Goal: Task Accomplishment & Management: Use online tool/utility

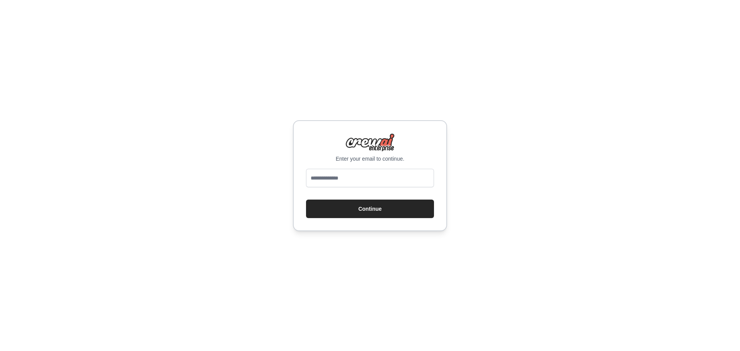
click at [371, 189] on div at bounding box center [370, 180] width 128 height 22
drag, startPoint x: 382, startPoint y: 186, endPoint x: 388, endPoint y: 190, distance: 7.2
click at [388, 190] on form "Continue" at bounding box center [370, 193] width 128 height 49
type input "**********"
click at [306, 200] on button "Continue" at bounding box center [370, 209] width 128 height 19
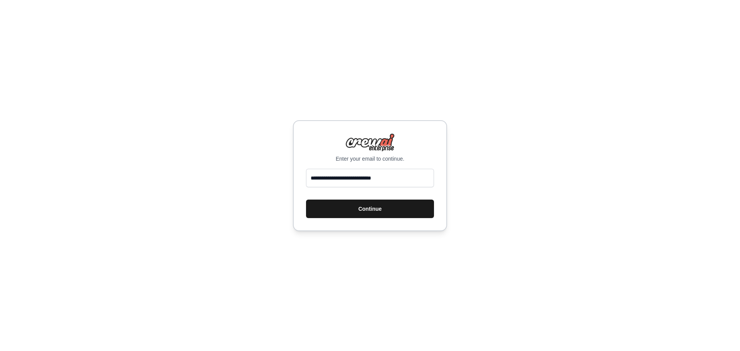
drag, startPoint x: 405, startPoint y: 204, endPoint x: 551, endPoint y: 190, distance: 147.6
click at [405, 204] on button "Continue" at bounding box center [370, 209] width 128 height 19
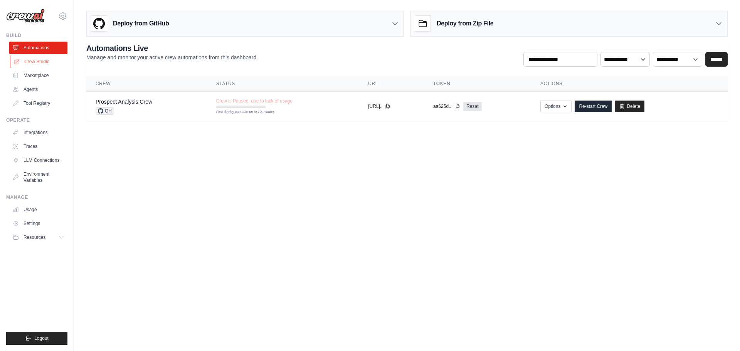
click at [33, 62] on link "Crew Studio" at bounding box center [39, 62] width 58 height 12
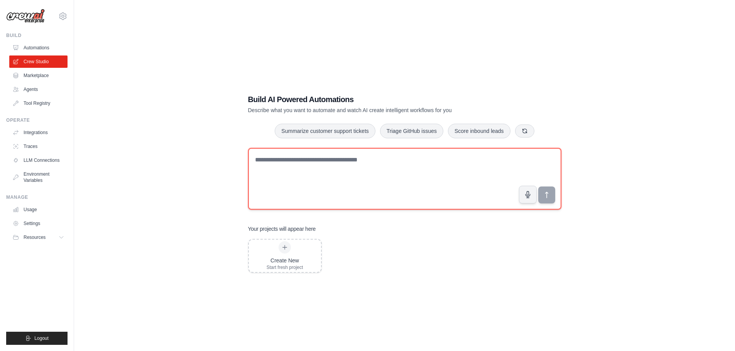
click at [343, 165] on textarea at bounding box center [404, 179] width 313 height 62
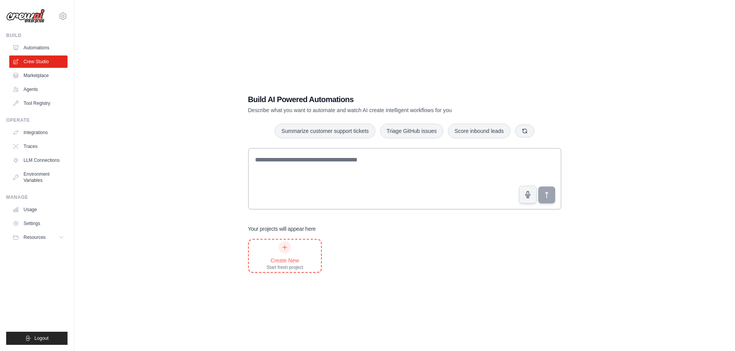
click at [281, 250] on div at bounding box center [284, 247] width 12 height 12
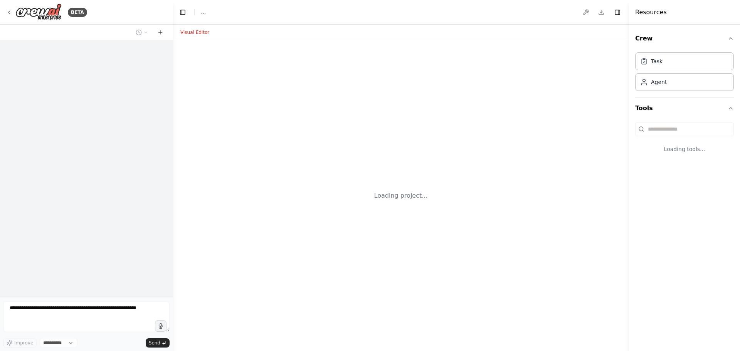
select select "****"
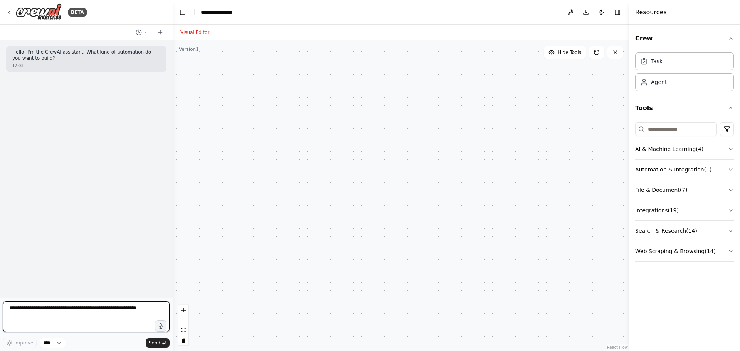
click at [54, 318] on textarea at bounding box center [86, 317] width 167 height 31
click at [96, 310] on textarea at bounding box center [86, 317] width 167 height 31
paste textarea "**********"
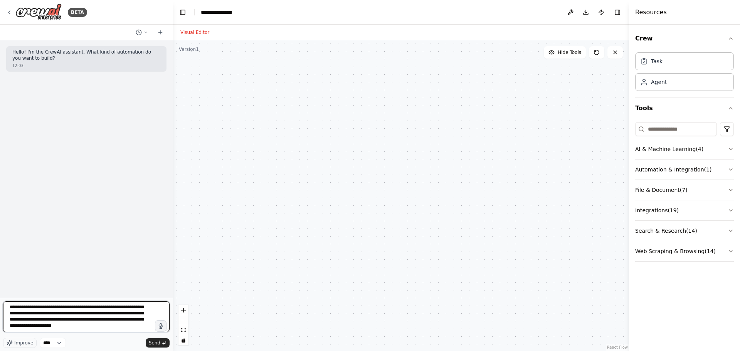
scroll to position [8, 0]
drag, startPoint x: 104, startPoint y: 307, endPoint x: 107, endPoint y: 323, distance: 16.5
click at [107, 323] on textarea "**********" at bounding box center [86, 317] width 167 height 31
type textarea "**********"
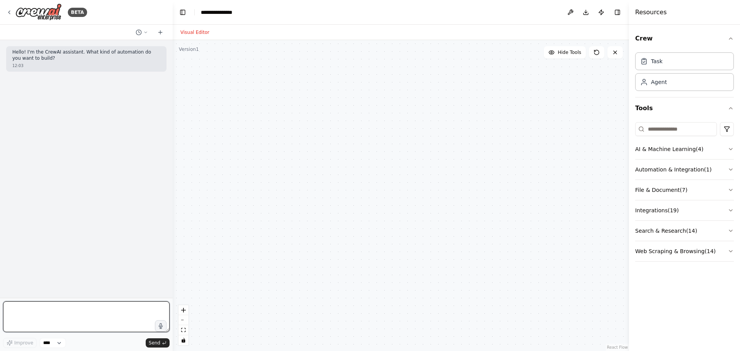
scroll to position [0, 0]
click at [66, 305] on textarea at bounding box center [86, 317] width 167 height 31
paste textarea "**********"
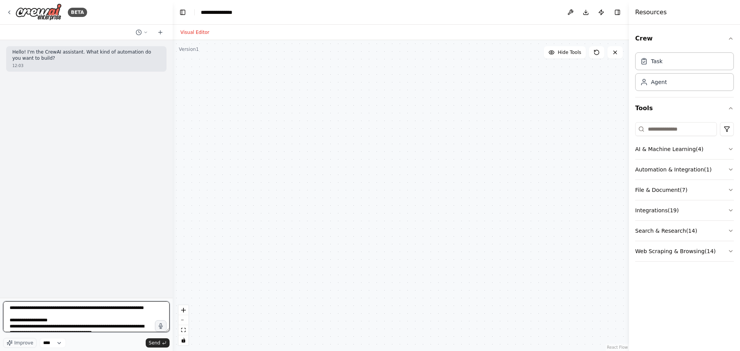
scroll to position [103, 0]
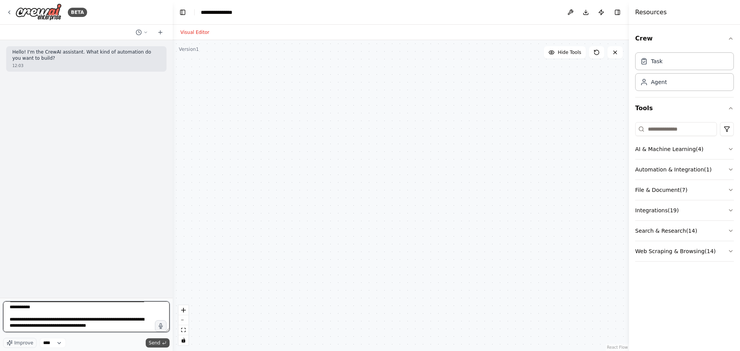
type textarea "**********"
drag, startPoint x: 152, startPoint y: 344, endPoint x: 139, endPoint y: 303, distance: 43.8
click at [153, 342] on span "Send" at bounding box center [155, 343] width 12 height 6
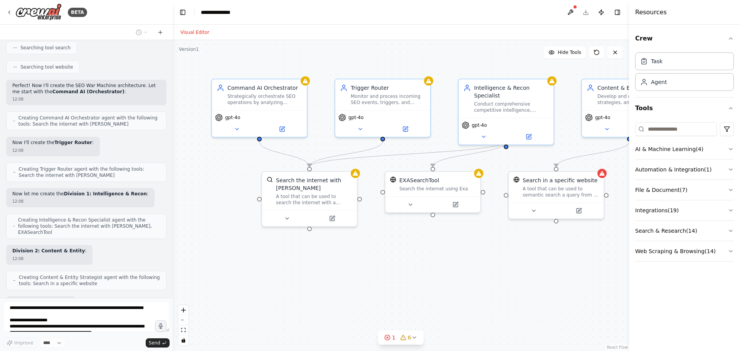
scroll to position [396, 0]
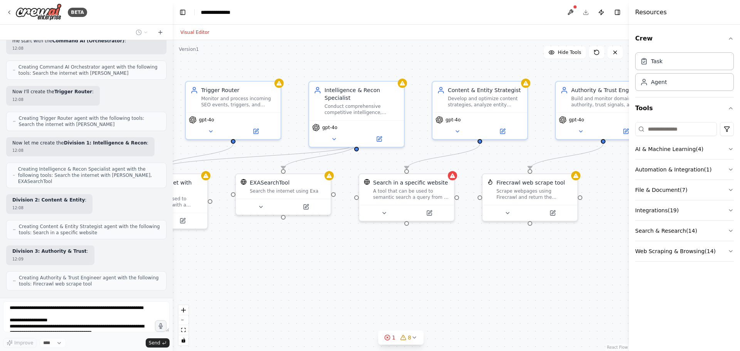
drag, startPoint x: 513, startPoint y: 274, endPoint x: 395, endPoint y: 280, distance: 118.2
click at [395, 280] on div ".deletable-edge-delete-btn { width: 20px; height: 20px; border: 0px solid #ffff…" at bounding box center [401, 195] width 457 height 311
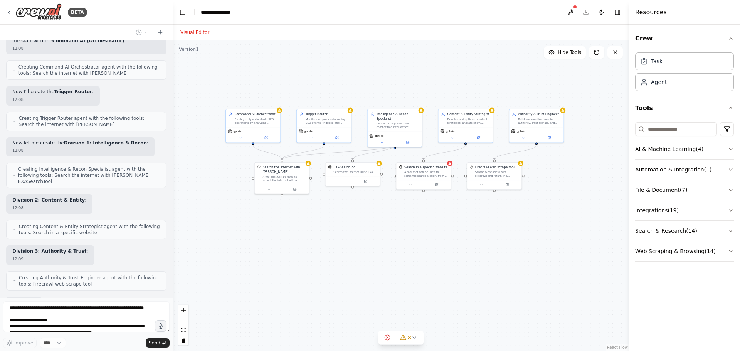
scroll to position [447, 0]
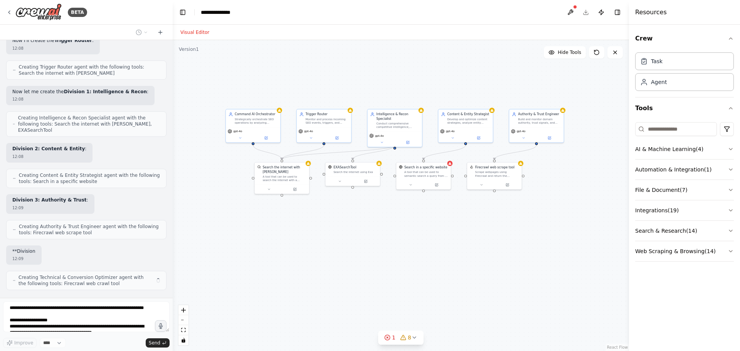
drag, startPoint x: 459, startPoint y: 298, endPoint x: 493, endPoint y: 243, distance: 64.9
click at [493, 243] on div ".deletable-edge-delete-btn { width: 20px; height: 20px; border: 0px solid #ffff…" at bounding box center [401, 195] width 457 height 311
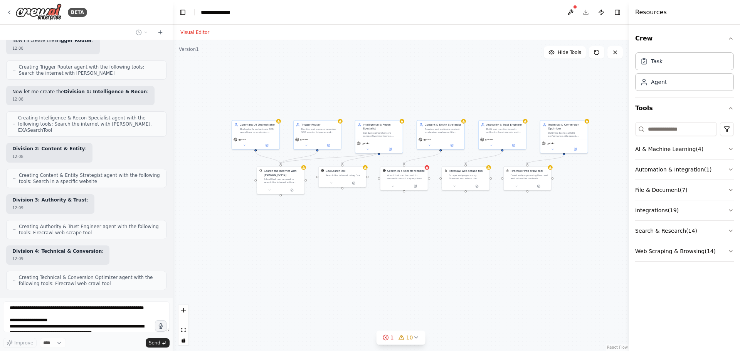
drag, startPoint x: 524, startPoint y: 259, endPoint x: 485, endPoint y: 250, distance: 40.7
click at [485, 250] on div ".deletable-edge-delete-btn { width: 20px; height: 20px; border: 0px solid #ffff…" at bounding box center [401, 195] width 457 height 311
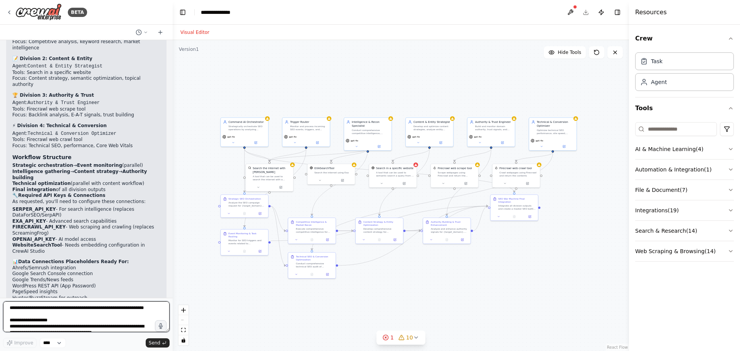
scroll to position [1179, 0]
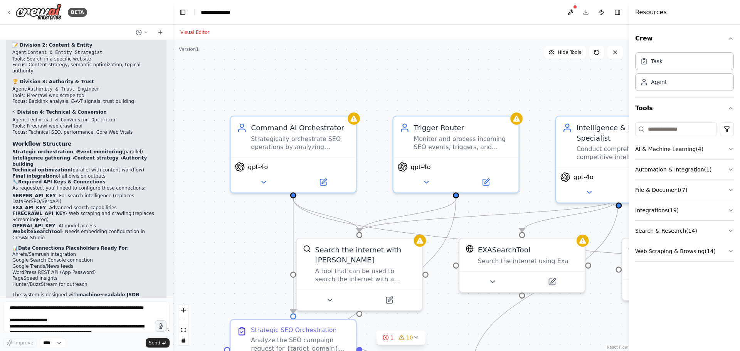
drag, startPoint x: 229, startPoint y: 62, endPoint x: 303, endPoint y: 76, distance: 75.6
click at [303, 76] on div ".deletable-edge-delete-btn { width: 20px; height: 20px; border: 0px solid #ffff…" at bounding box center [401, 195] width 457 height 311
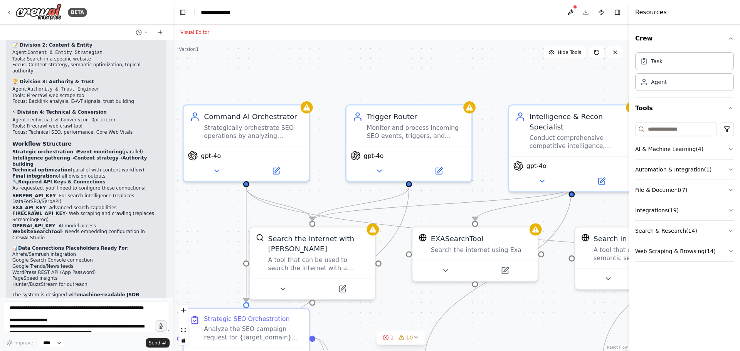
drag, startPoint x: 353, startPoint y: 83, endPoint x: 293, endPoint y: 70, distance: 61.0
click at [293, 70] on div ".deletable-edge-delete-btn { width: 20px; height: 20px; border: 0px solid #ffff…" at bounding box center [401, 195] width 457 height 311
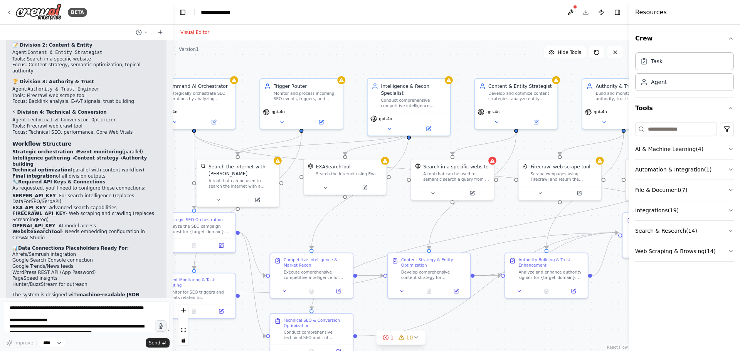
drag, startPoint x: 432, startPoint y: 69, endPoint x: 354, endPoint y: 55, distance: 79.9
click at [354, 55] on div ".deletable-edge-delete-btn { width: 20px; height: 20px; border: 0px solid #ffff…" at bounding box center [401, 195] width 457 height 311
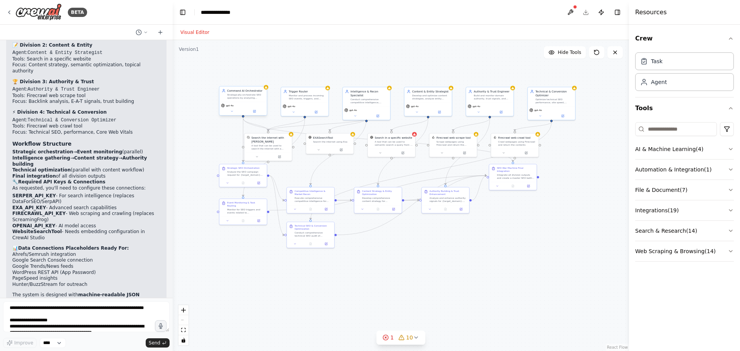
click at [246, 104] on div "gpt-4o" at bounding box center [243, 106] width 44 height 4
click at [267, 90] on div "Command AI Orchestrator Strategically orchestrate SEO operations by analyzing i…" at bounding box center [242, 93] width 47 height 15
click at [246, 98] on div "Strategically orchestrate SEO operations by analyzing incoming requests, priori…" at bounding box center [245, 96] width 37 height 6
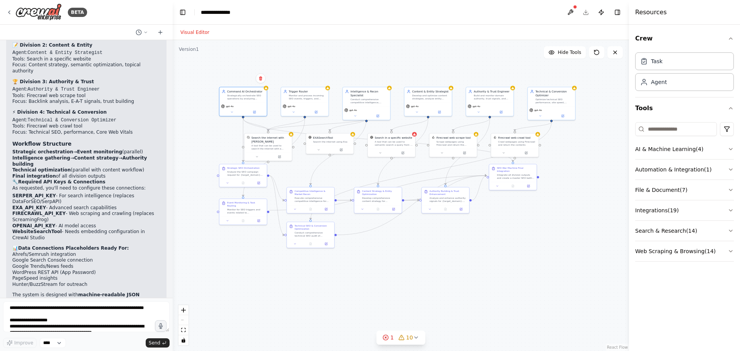
click at [413, 42] on div ".deletable-edge-delete-btn { width: 20px; height: 20px; border: 0px solid #ffff…" at bounding box center [401, 195] width 457 height 311
click at [416, 336] on icon at bounding box center [416, 338] width 6 height 6
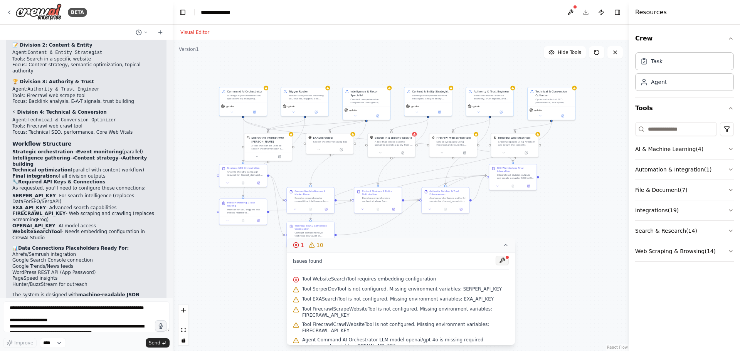
click at [497, 261] on button at bounding box center [502, 260] width 13 height 9
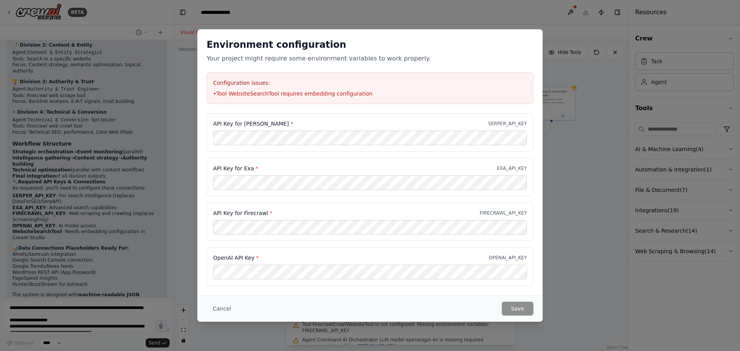
click at [502, 16] on div "Environment configuration Your project might require some environment variables…" at bounding box center [370, 175] width 740 height 351
click at [185, 169] on div "Environment configuration Your project might require some environment variables…" at bounding box center [370, 175] width 740 height 351
click at [214, 309] on button "Cancel" at bounding box center [222, 309] width 30 height 14
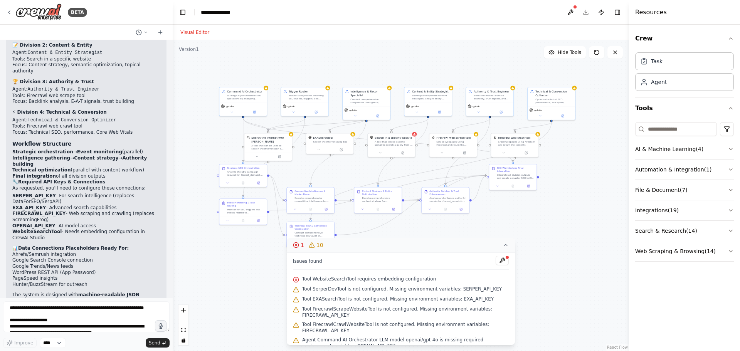
click at [504, 242] on icon at bounding box center [506, 245] width 6 height 6
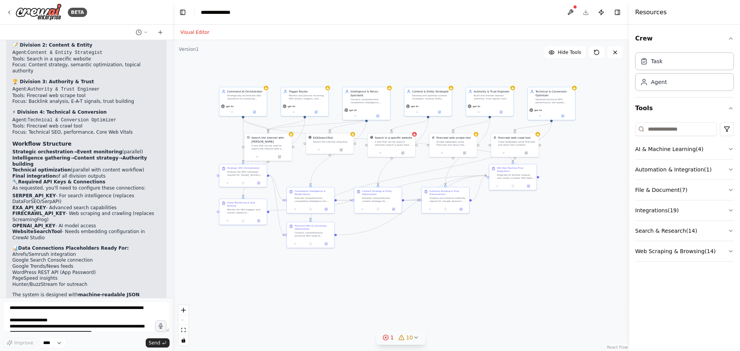
click at [267, 286] on div ".deletable-edge-delete-btn { width: 20px; height: 20px; border: 0px solid #ffff…" at bounding box center [401, 195] width 457 height 311
click at [565, 12] on button at bounding box center [571, 12] width 12 height 14
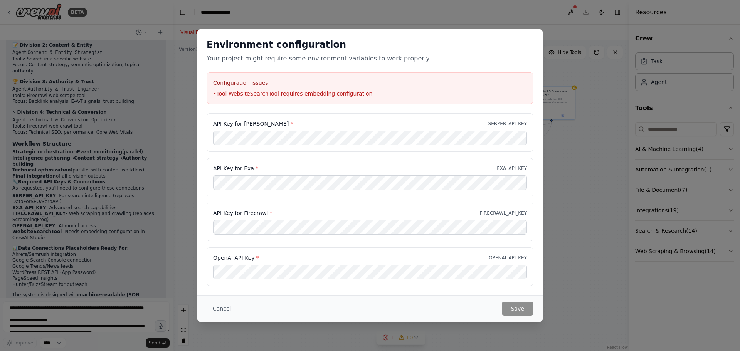
click at [569, 11] on div "Environment configuration Your project might require some environment variables…" at bounding box center [370, 175] width 740 height 351
click at [216, 305] on button "Cancel" at bounding box center [222, 309] width 30 height 14
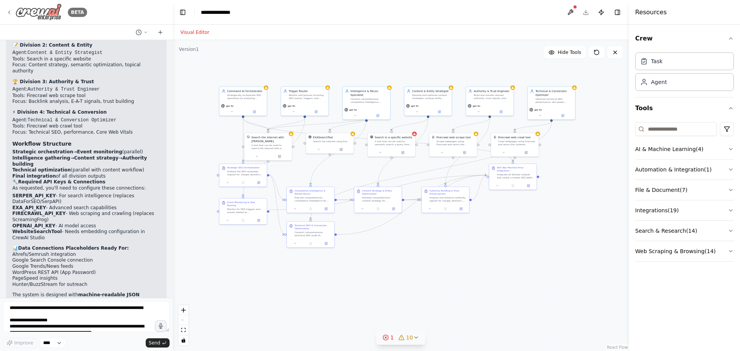
click at [12, 13] on div "BETA" at bounding box center [46, 11] width 81 height 17
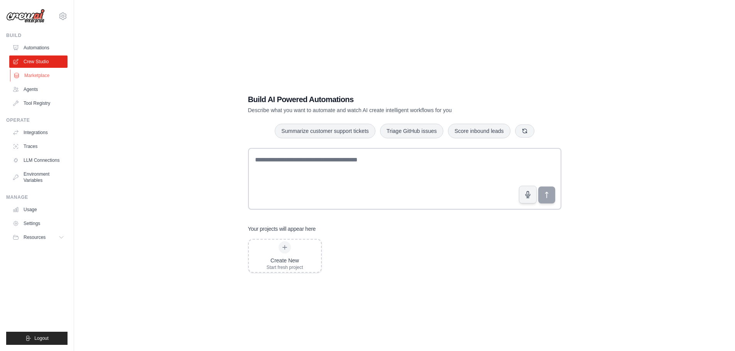
drag, startPoint x: 31, startPoint y: 77, endPoint x: 39, endPoint y: 74, distance: 8.3
click at [32, 76] on link "Marketplace" at bounding box center [39, 75] width 58 height 12
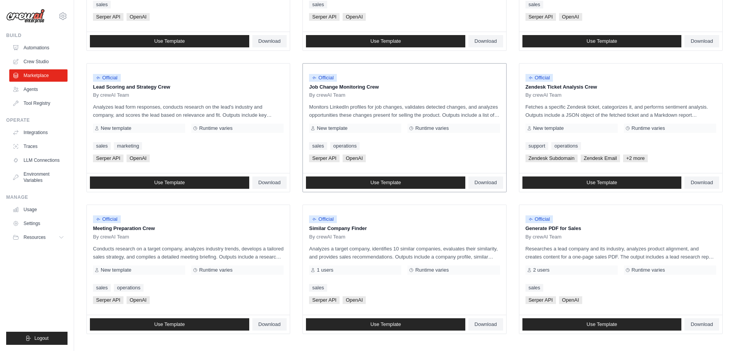
scroll to position [363, 0]
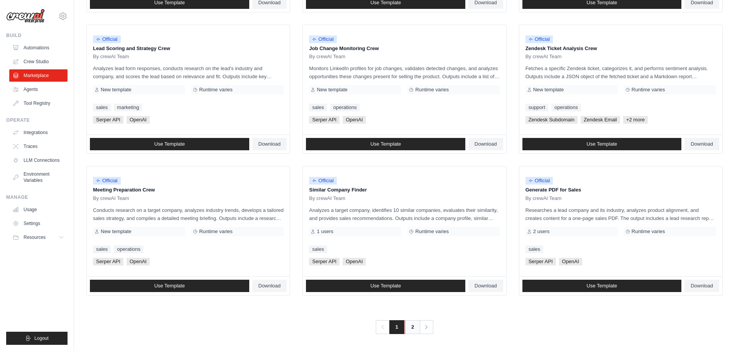
click at [412, 325] on link "2" at bounding box center [412, 327] width 15 height 14
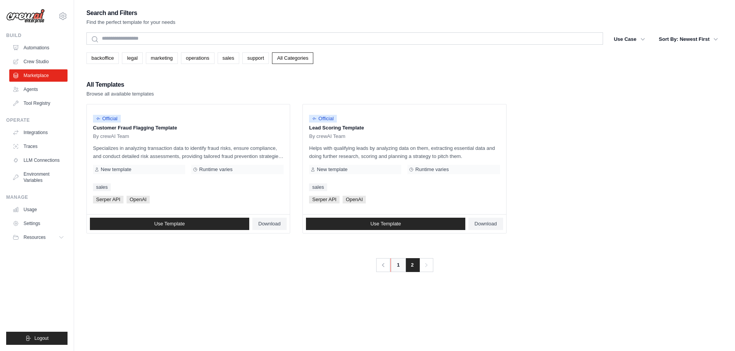
click at [401, 269] on link "1" at bounding box center [397, 265] width 15 height 14
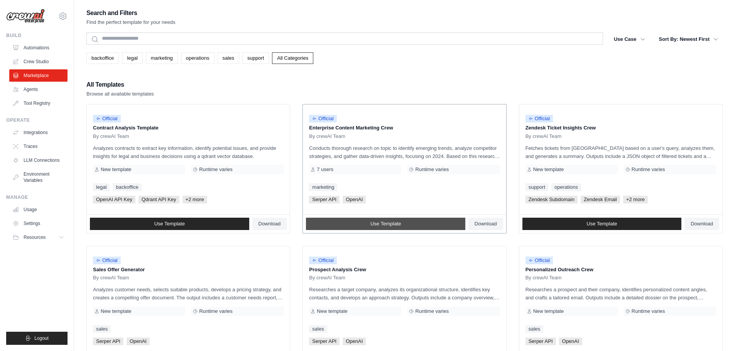
click at [407, 223] on link "Use Template" at bounding box center [385, 224] width 159 height 12
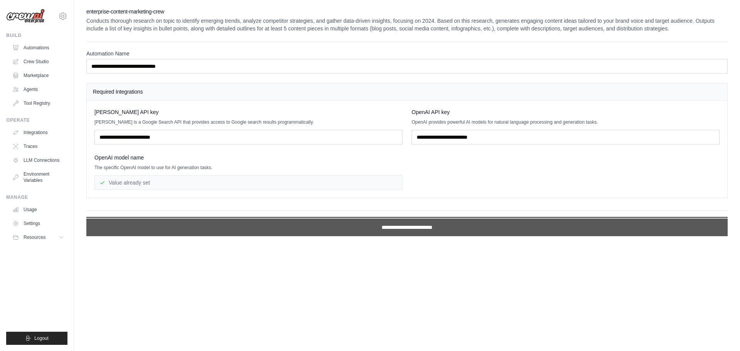
click at [411, 229] on input "**********" at bounding box center [407, 228] width 642 height 18
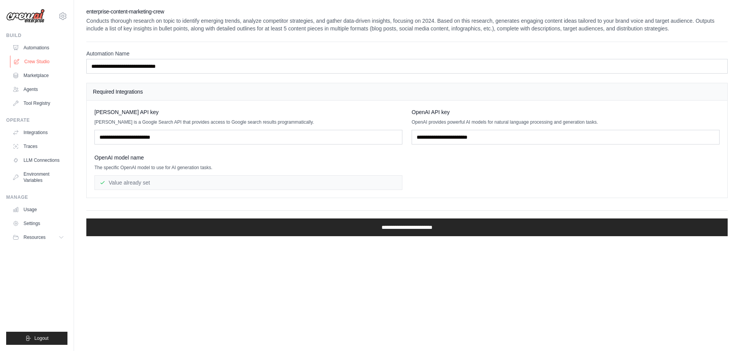
click at [39, 62] on link "Crew Studio" at bounding box center [39, 62] width 58 height 12
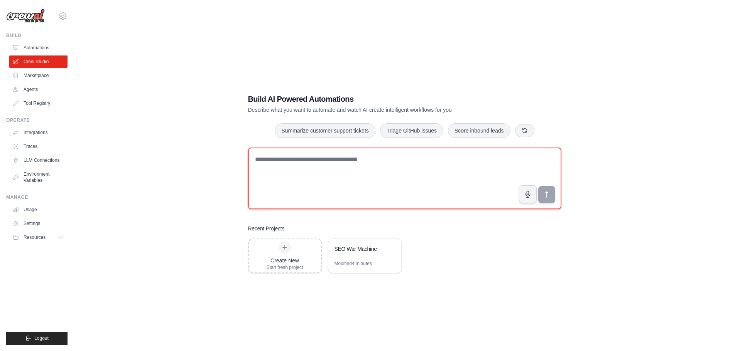
click at [329, 168] on textarea at bounding box center [404, 179] width 313 height 62
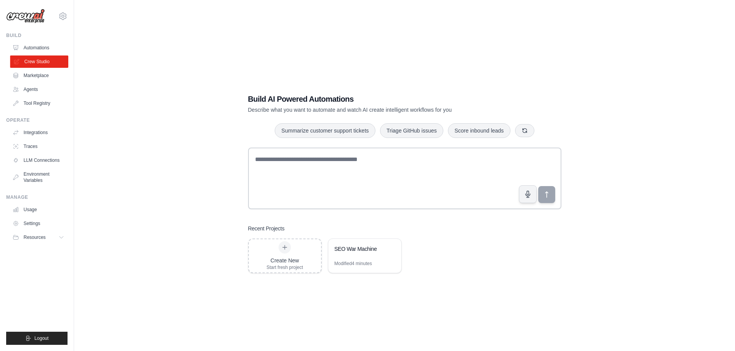
click at [48, 63] on link "Crew Studio" at bounding box center [39, 62] width 58 height 12
click at [289, 250] on div at bounding box center [284, 247] width 12 height 12
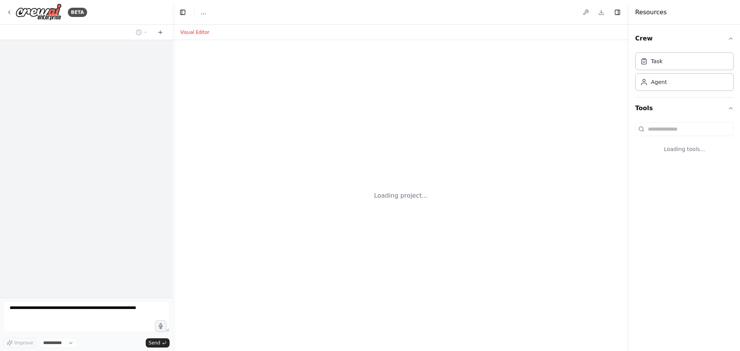
select select "****"
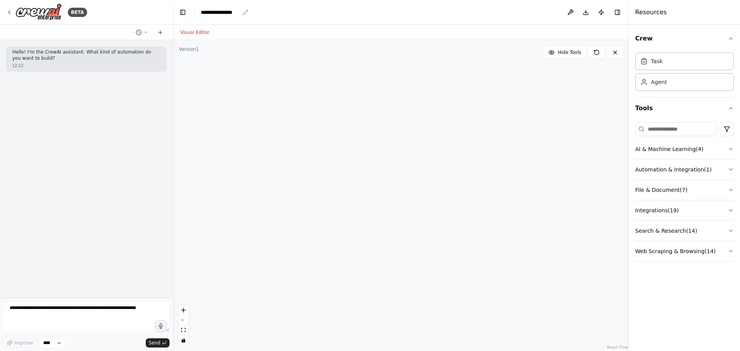
click at [218, 11] on div "**********" at bounding box center [220, 12] width 39 height 8
click at [244, 10] on div "**********" at bounding box center [230, 12] width 58 height 8
drag, startPoint x: 238, startPoint y: 13, endPoint x: 185, endPoint y: 11, distance: 52.5
click at [185, 11] on header "**********" at bounding box center [401, 12] width 457 height 25
click at [81, 313] on textarea at bounding box center [86, 317] width 167 height 31
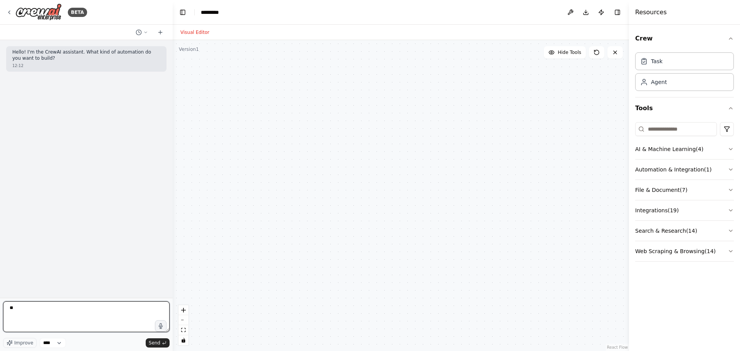
type textarea "*"
click at [116, 315] on textarea at bounding box center [86, 317] width 167 height 31
type textarea "**********"
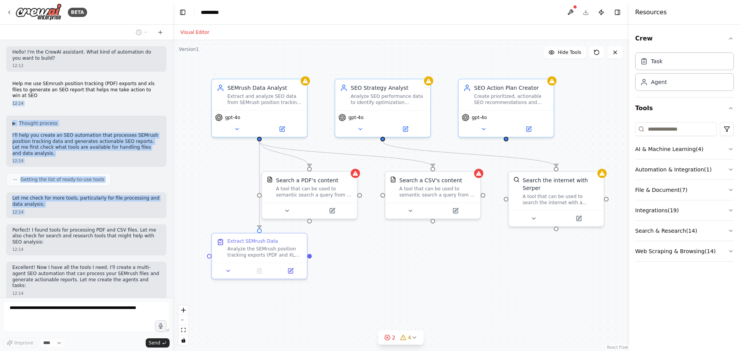
drag, startPoint x: 145, startPoint y: 92, endPoint x: 7, endPoint y: 76, distance: 139.7
click at [7, 76] on div "Hello! I'm the CrewAI assistant. What kind of automation do you want to build? …" at bounding box center [86, 169] width 173 height 258
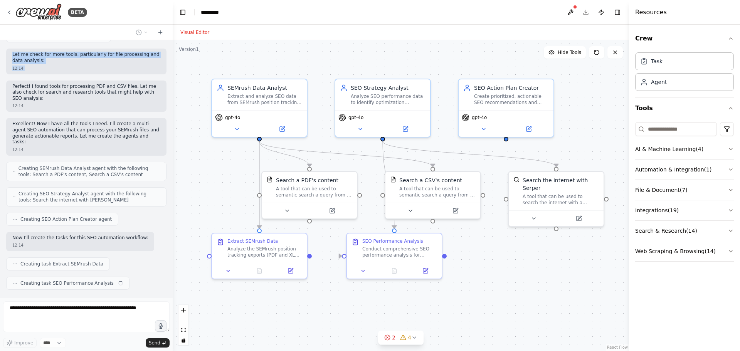
copy div "12:14 ▶ Thought process I'll help you create an SEO automation that processes S…"
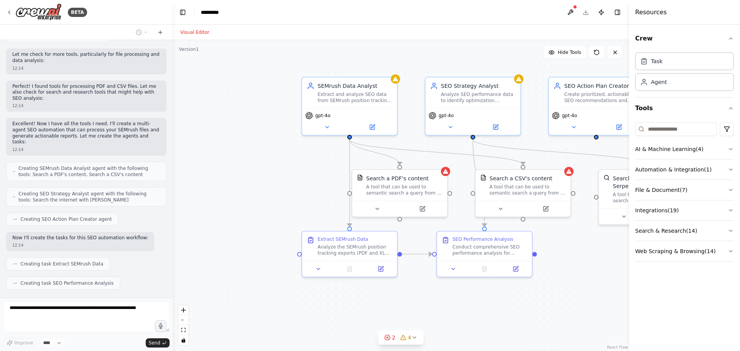
scroll to position [163, 0]
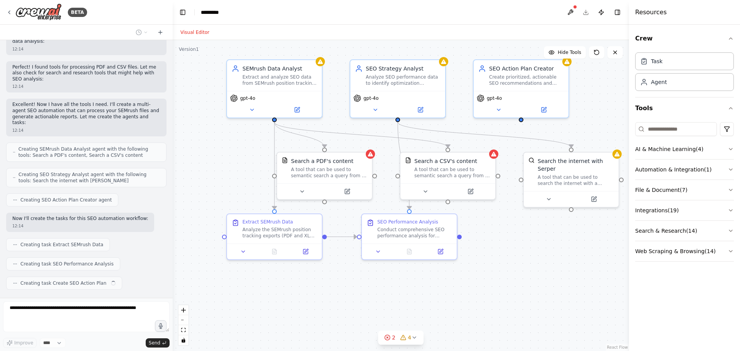
drag, startPoint x: 554, startPoint y: 281, endPoint x: 563, endPoint y: 263, distance: 20.3
click at [564, 263] on div ".deletable-edge-delete-btn { width: 20px; height: 20px; border: 0px solid #ffff…" at bounding box center [401, 195] width 457 height 311
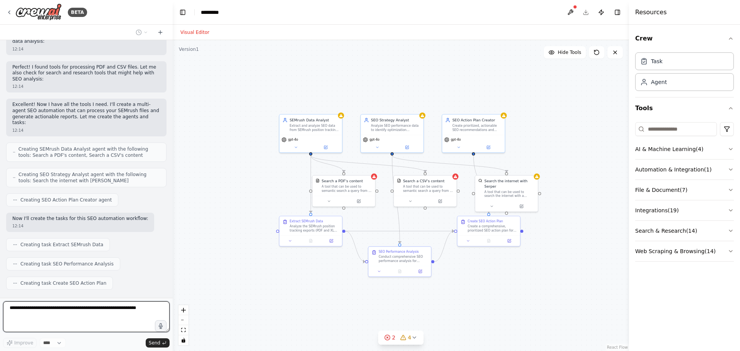
drag, startPoint x: 557, startPoint y: 292, endPoint x: 499, endPoint y: 277, distance: 59.6
click at [499, 277] on div ".deletable-edge-delete-btn { width: 20px; height: 20px; border: 0px solid #ffff…" at bounding box center [401, 195] width 457 height 311
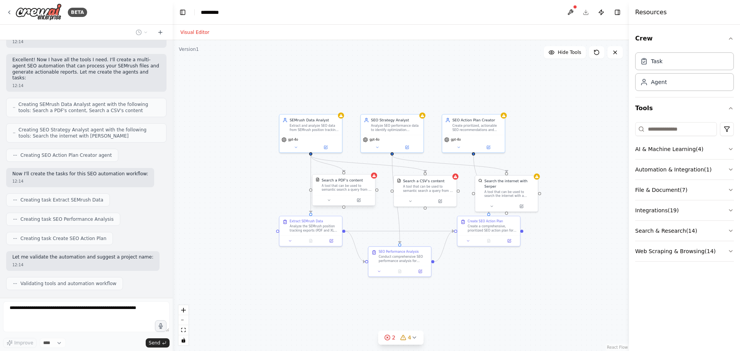
scroll to position [227, 0]
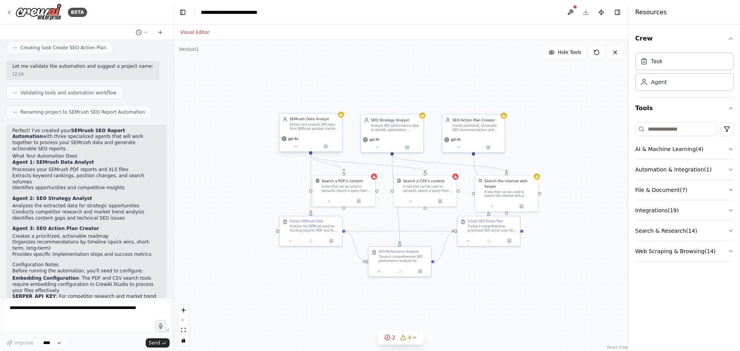
click at [312, 131] on div "SEMrush Data Analyst Extract and analyze SEO data from SEMrush position trackin…" at bounding box center [311, 124] width 62 height 20
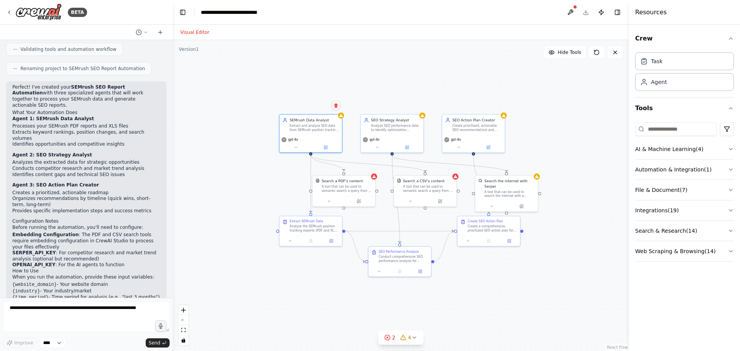
click at [334, 105] on icon at bounding box center [336, 105] width 5 height 5
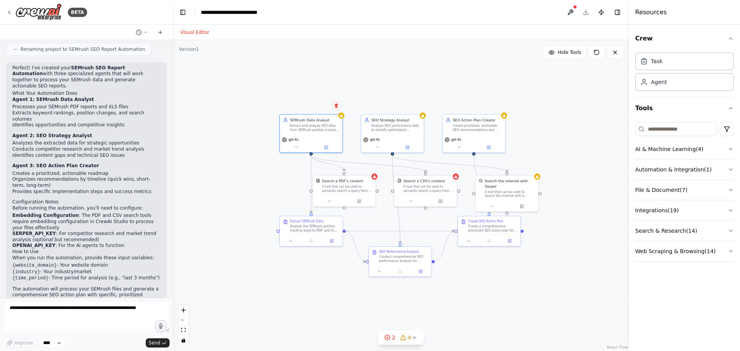
scroll to position [468, 0]
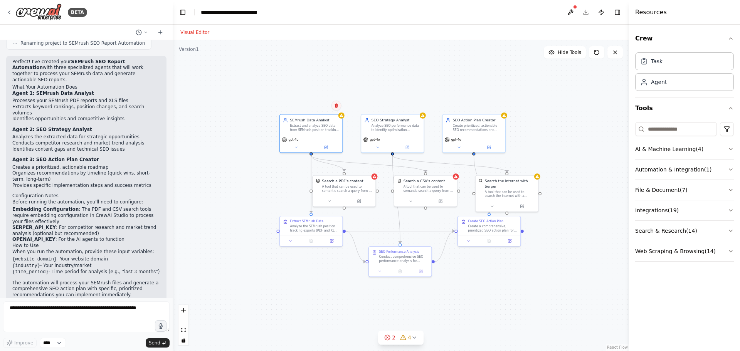
click at [337, 105] on icon at bounding box center [336, 105] width 5 height 5
click at [315, 107] on button "Confirm" at bounding box center [314, 105] width 27 height 9
click at [338, 108] on icon at bounding box center [336, 106] width 3 height 4
click at [336, 107] on icon at bounding box center [336, 106] width 3 height 4
click at [319, 107] on button "Confirm" at bounding box center [314, 105] width 27 height 9
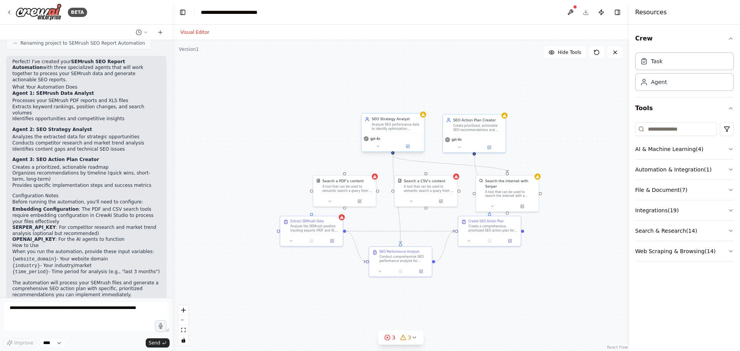
click at [418, 127] on div "Analyze SEO performance data to identify optimization opportunities, content ga…" at bounding box center [396, 127] width 49 height 8
click at [420, 106] on icon at bounding box center [418, 105] width 5 height 5
drag, startPoint x: 395, startPoint y: 106, endPoint x: 447, endPoint y: 120, distance: 53.9
click at [397, 107] on button "Confirm" at bounding box center [396, 105] width 27 height 9
click at [395, 109] on button "Confirm" at bounding box center [397, 106] width 27 height 9
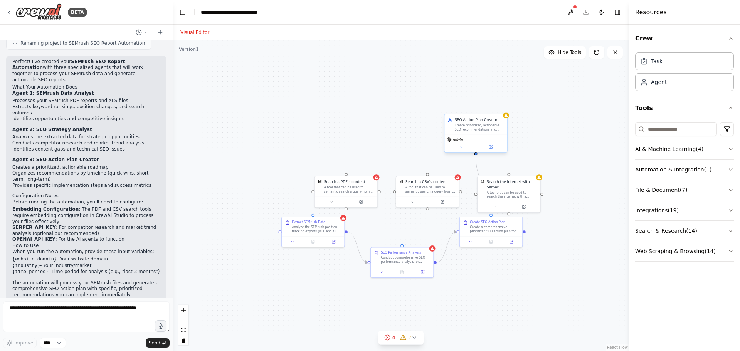
click at [487, 135] on div "gpt-4o" at bounding box center [476, 144] width 62 height 18
click at [504, 104] on button at bounding box center [501, 106] width 10 height 10
click at [475, 108] on button "Confirm" at bounding box center [479, 106] width 27 height 9
click at [475, 108] on div ".deletable-edge-delete-btn { width: 20px; height: 20px; border: 0px solid #ffff…" at bounding box center [401, 195] width 457 height 311
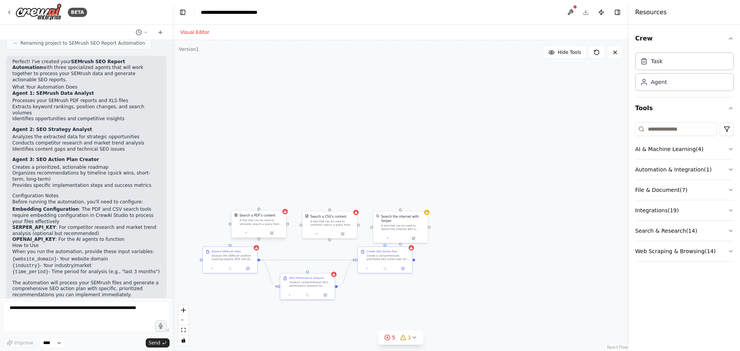
click at [272, 223] on div "A tool that can be used to semantic search a query from a PDF's content." at bounding box center [262, 222] width 44 height 7
click at [281, 203] on icon at bounding box center [279, 203] width 3 height 4
click at [265, 201] on button "Confirm" at bounding box center [257, 202] width 27 height 9
click at [335, 226] on div "Search a CSV's content A tool that can be used to semantic search a query from …" at bounding box center [330, 220] width 54 height 18
click at [353, 203] on button at bounding box center [351, 203] width 10 height 10
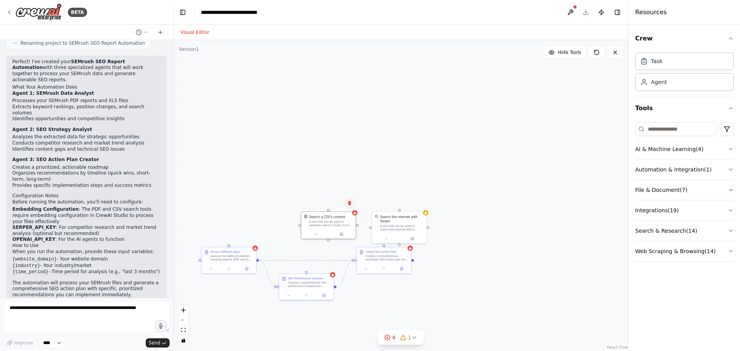
click at [349, 203] on icon at bounding box center [349, 203] width 3 height 4
click at [325, 202] on button "Confirm" at bounding box center [327, 203] width 27 height 9
click at [390, 225] on div "A tool that can be used to search the internet with a search_query. Supports di…" at bounding box center [402, 227] width 44 height 7
click at [423, 204] on icon at bounding box center [420, 203] width 5 height 5
click at [421, 203] on icon at bounding box center [421, 203] width 5 height 5
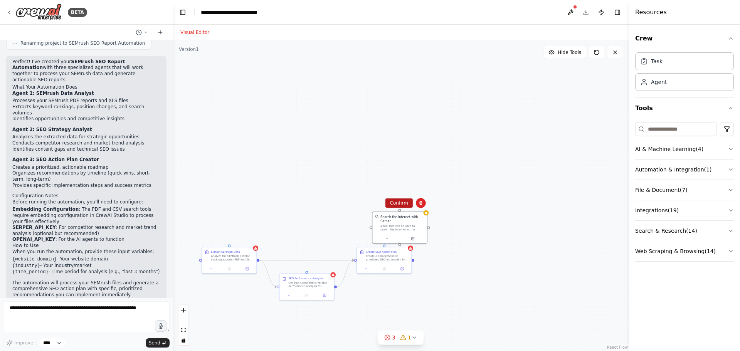
click at [394, 204] on button "Confirm" at bounding box center [399, 203] width 27 height 9
click at [228, 259] on div "Analyze the SEMrush position tracking exports (PDF and XLS files) for {website_…" at bounding box center [232, 257] width 43 height 7
click at [254, 240] on button at bounding box center [251, 239] width 10 height 10
drag, startPoint x: 228, startPoint y: 238, endPoint x: 241, endPoint y: 245, distance: 15.4
click at [230, 240] on button "Confirm" at bounding box center [228, 239] width 27 height 9
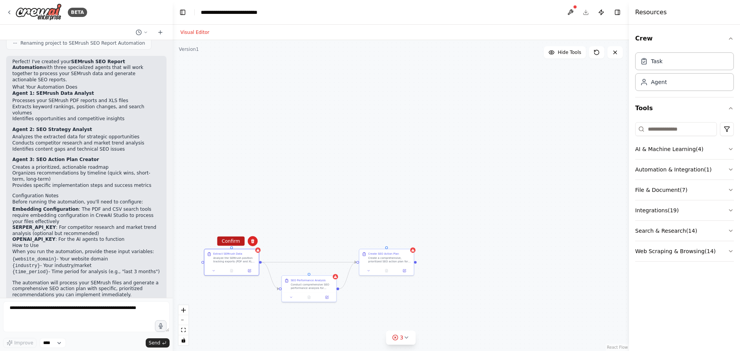
drag, startPoint x: 222, startPoint y: 236, endPoint x: 236, endPoint y: 244, distance: 15.7
click at [225, 238] on div "Confirm" at bounding box center [230, 241] width 27 height 10
click at [235, 243] on button "Confirm" at bounding box center [232, 242] width 27 height 9
click at [315, 290] on div "Conduct comprehensive SEO performance analysis for {website_domain} in the {ind…" at bounding box center [316, 287] width 43 height 7
click at [334, 269] on icon at bounding box center [334, 269] width 3 height 4
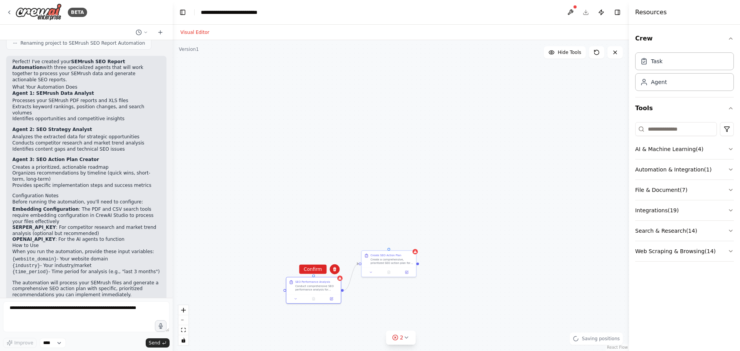
drag, startPoint x: 305, startPoint y: 265, endPoint x: 344, endPoint y: 270, distance: 38.5
click at [306, 266] on button "Confirm" at bounding box center [312, 269] width 27 height 9
drag, startPoint x: 319, startPoint y: 269, endPoint x: 371, endPoint y: 267, distance: 52.9
click at [319, 269] on button "Confirm" at bounding box center [313, 269] width 27 height 9
drag, startPoint x: 319, startPoint y: 270, endPoint x: 377, endPoint y: 273, distance: 57.9
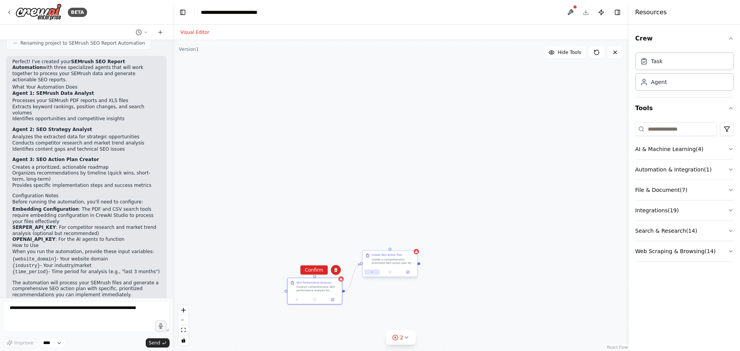
click at [320, 270] on button "Confirm" at bounding box center [313, 270] width 27 height 9
click at [322, 271] on button "Confirm" at bounding box center [314, 270] width 27 height 9
click at [322, 271] on div ".deletable-edge-delete-btn { width: 20px; height: 20px; border: 0px solid #ffff…" at bounding box center [401, 195] width 457 height 311
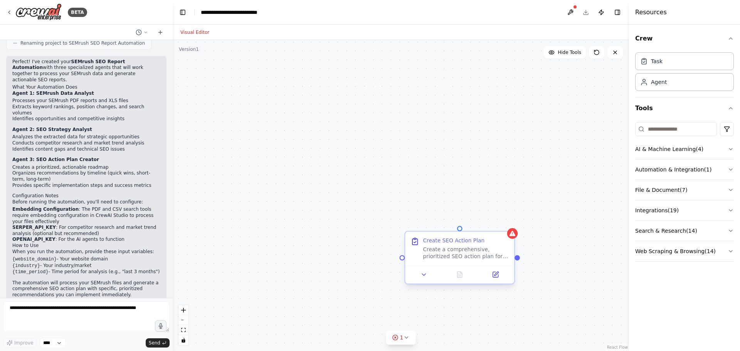
click at [451, 258] on div "Create a comprehensive, prioritized SEO action plan for {website_domain} based …" at bounding box center [466, 253] width 86 height 14
click at [510, 229] on button at bounding box center [509, 225] width 10 height 10
click at [488, 221] on button "Confirm" at bounding box center [486, 225] width 27 height 9
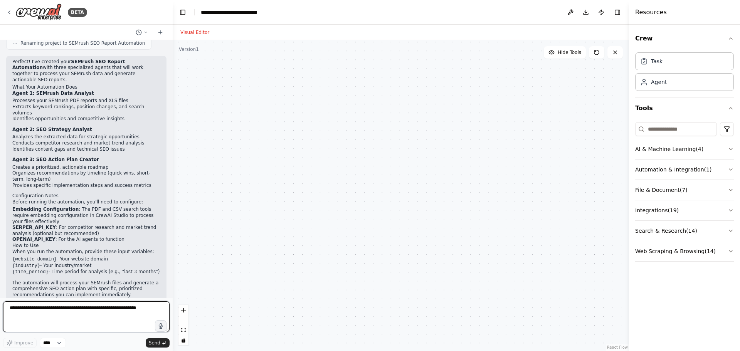
click at [143, 304] on textarea at bounding box center [86, 317] width 167 height 31
paste textarea "**********"
click at [17, 308] on textarea "**********" at bounding box center [86, 317] width 167 height 31
type textarea "**********"
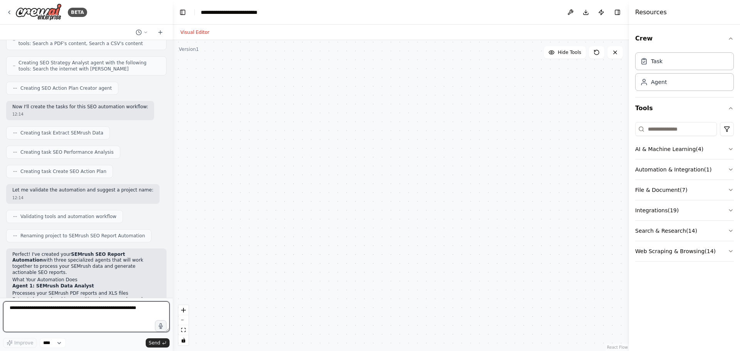
scroll to position [281, 0]
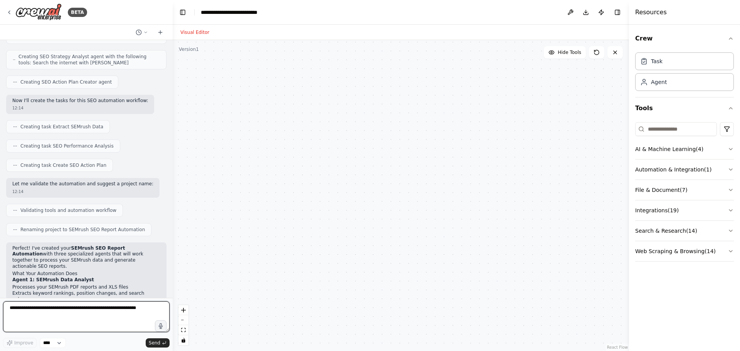
click at [170, 153] on div "BETA Hello! I'm the CrewAI assistant. What kind of automation do you want to bu…" at bounding box center [370, 175] width 740 height 351
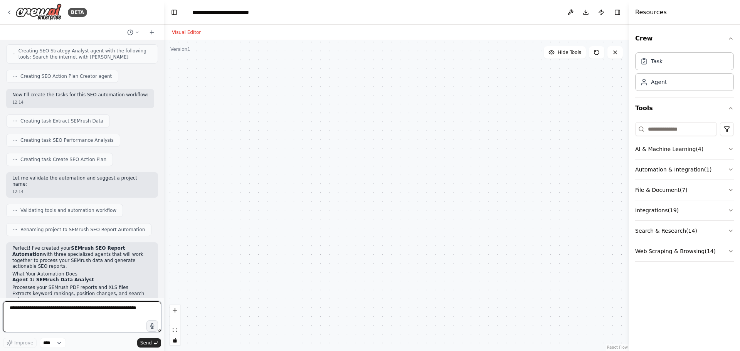
drag, startPoint x: 167, startPoint y: 157, endPoint x: 170, endPoint y: 98, distance: 59.1
click at [169, 97] on div "BETA Hello! I'm the CrewAI assistant. What kind of automation do you want to bu…" at bounding box center [370, 175] width 740 height 351
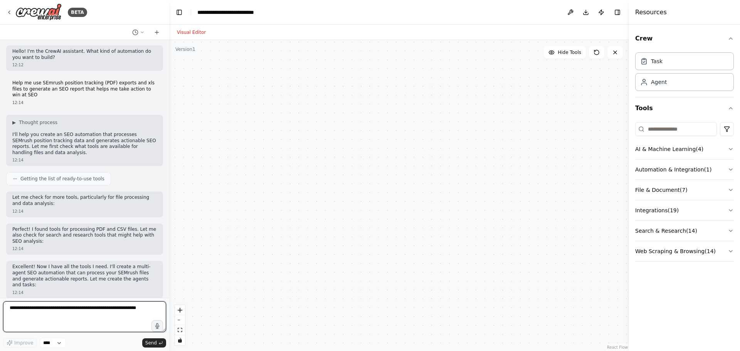
scroll to position [0, 0]
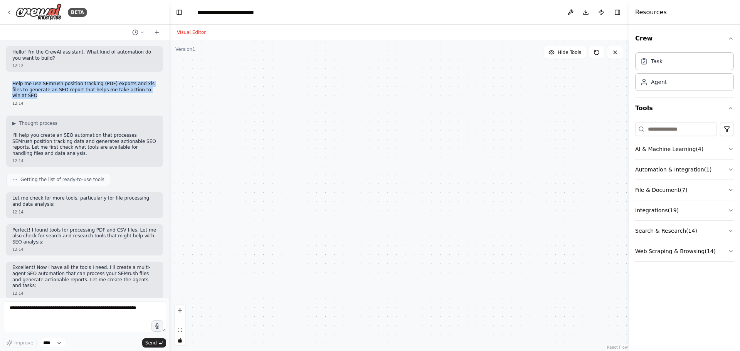
drag, startPoint x: 12, startPoint y: 84, endPoint x: 143, endPoint y: 92, distance: 131.8
click at [143, 92] on div "Help me use SEmrush position tracking (PDF) exports and xls files to generate a…" at bounding box center [84, 94] width 157 height 32
copy p "Help me use SEmrush position tracking (PDF) exports and xls files to generate a…"
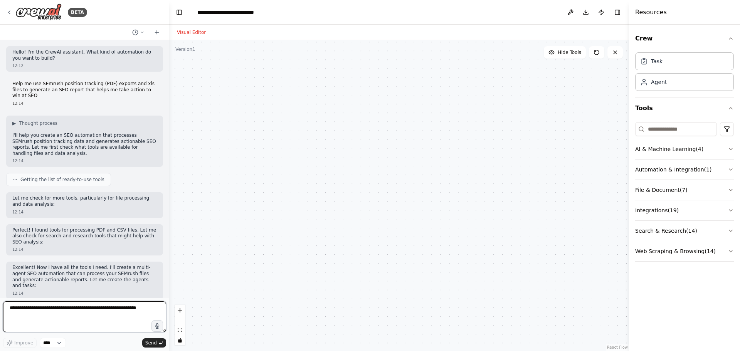
click at [62, 306] on textarea at bounding box center [84, 317] width 163 height 31
paste textarea "**********"
click at [118, 310] on textarea "**********" at bounding box center [84, 317] width 163 height 31
type textarea "**********"
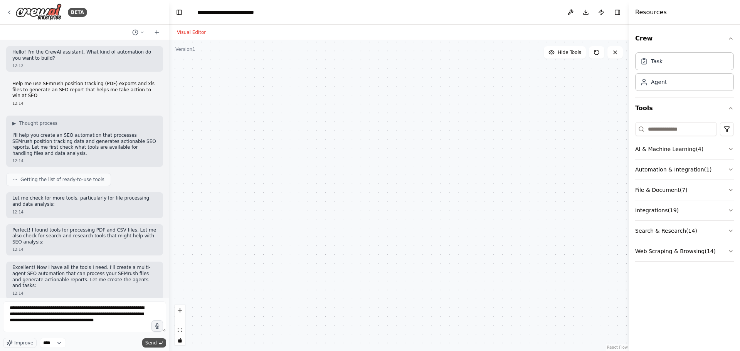
click at [158, 344] on icon "submit" at bounding box center [160, 343] width 5 height 5
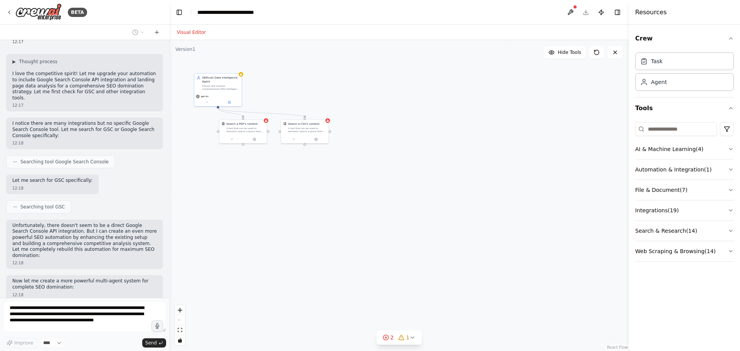
scroll to position [829, 0]
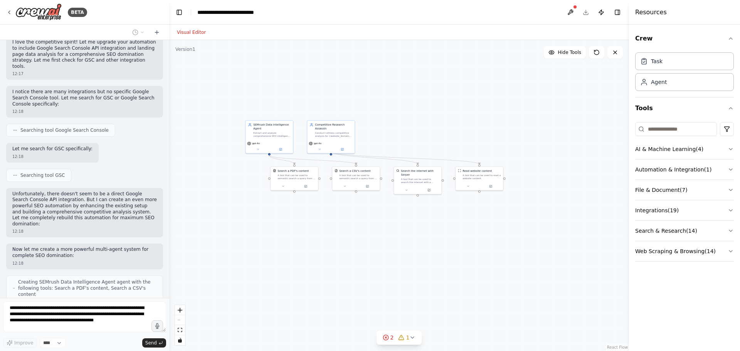
drag, startPoint x: 270, startPoint y: 65, endPoint x: 326, endPoint y: 116, distance: 75.6
click at [326, 116] on div ".deletable-edge-delete-btn { width: 20px; height: 20px; border: 0px solid #ffff…" at bounding box center [399, 195] width 460 height 311
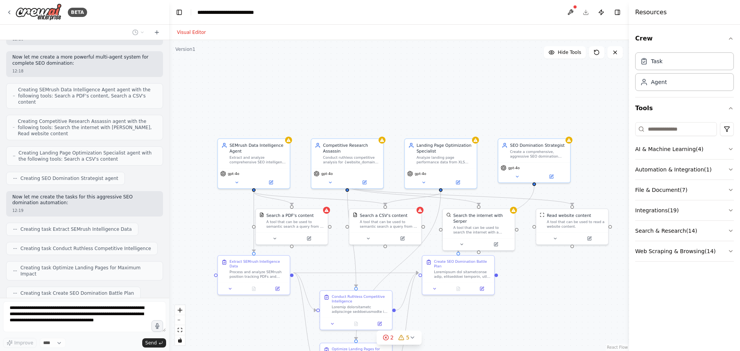
scroll to position [1047, 0]
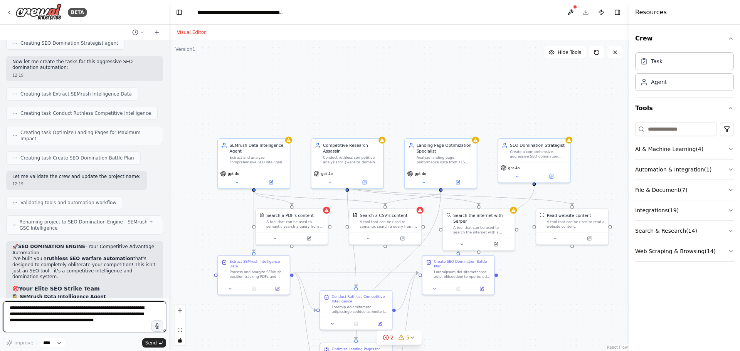
click at [42, 313] on textarea "**********" at bounding box center [84, 317] width 163 height 31
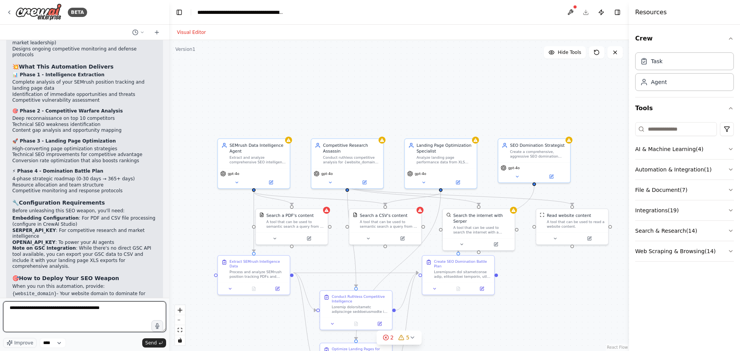
scroll to position [1540, 0]
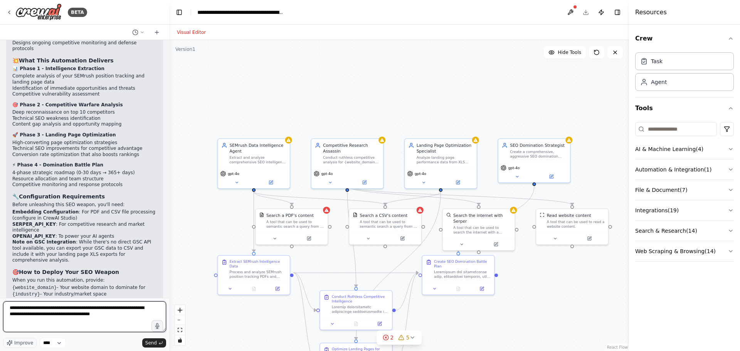
type textarea "**********"
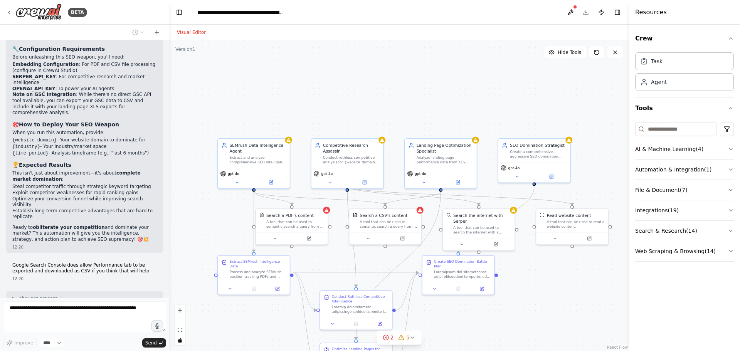
scroll to position [1707, 0]
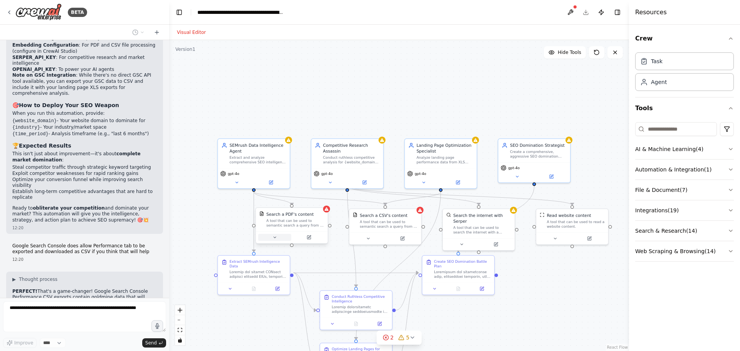
click at [278, 237] on button at bounding box center [274, 237] width 33 height 7
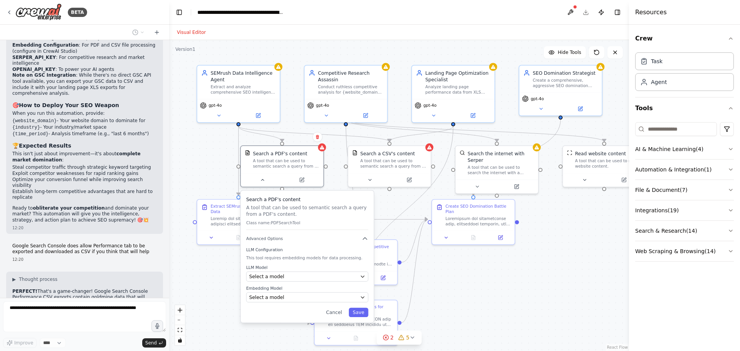
drag, startPoint x: 573, startPoint y: 330, endPoint x: 565, endPoint y: 281, distance: 50.5
click at [565, 281] on div ".deletable-edge-delete-btn { width: 20px; height: 20px; border: 0px solid #ffff…" at bounding box center [399, 195] width 460 height 311
click at [329, 274] on div "Select a model" at bounding box center [303, 276] width 108 height 7
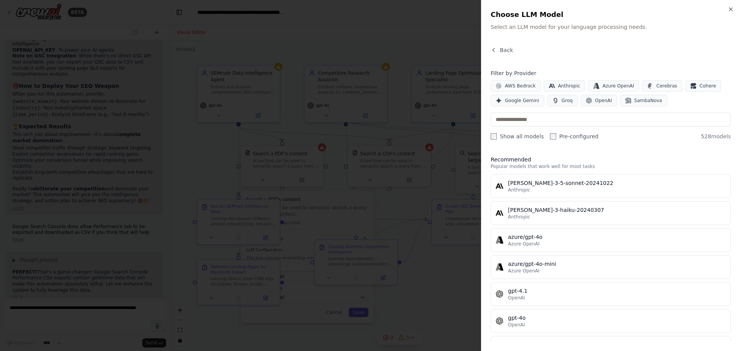
scroll to position [1745, 0]
click at [732, 9] on icon "button" at bounding box center [731, 9] width 6 height 6
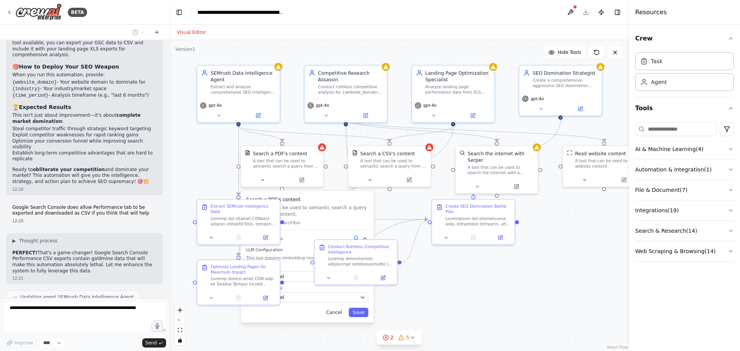
click at [339, 316] on button "Cancel" at bounding box center [334, 312] width 24 height 9
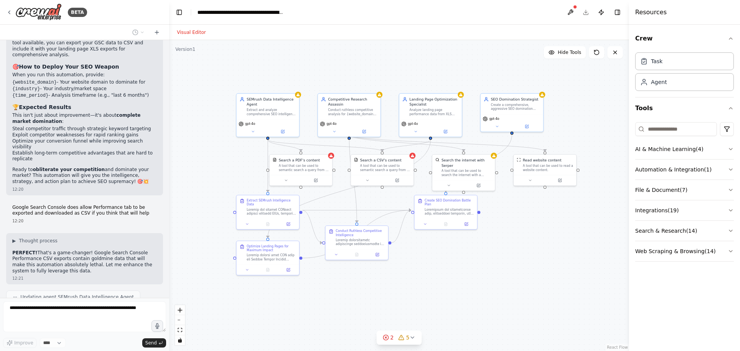
drag, startPoint x: 465, startPoint y: 292, endPoint x: 441, endPoint y: 271, distance: 32.2
click at [441, 271] on div ".deletable-edge-delete-btn { width: 20px; height: 20px; border: 0px solid #ffff…" at bounding box center [399, 195] width 460 height 311
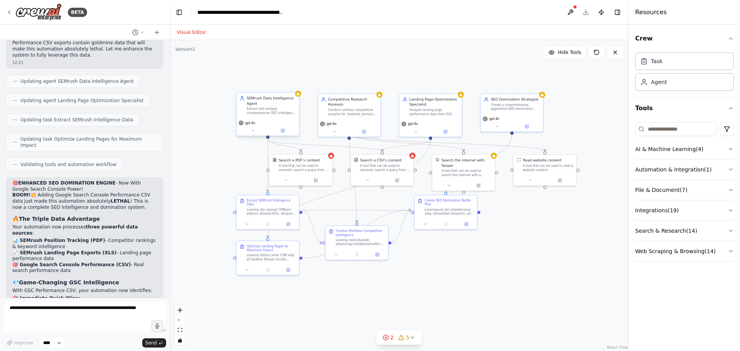
click at [270, 110] on div "Extract and analyze comprehensive SEO intelligence from SEMrush position tracki…" at bounding box center [271, 111] width 49 height 8
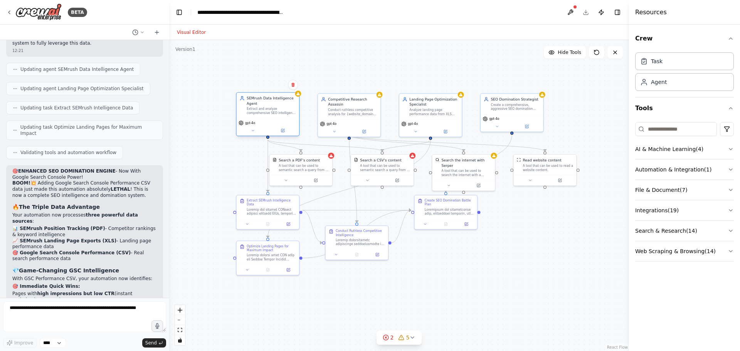
click at [270, 110] on div "Extract and analyze comprehensive SEO intelligence from SEMrush position tracki…" at bounding box center [271, 111] width 49 height 8
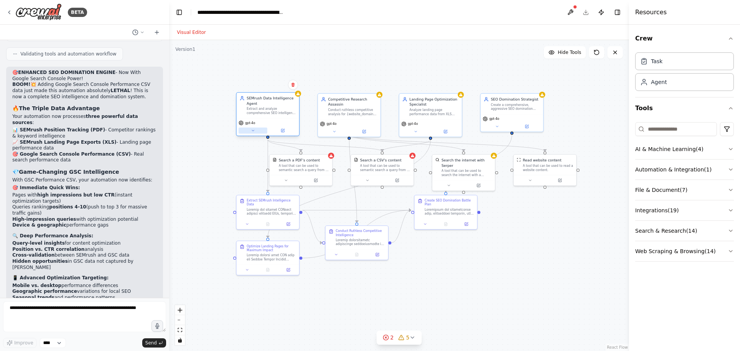
click at [254, 130] on icon at bounding box center [253, 131] width 4 height 4
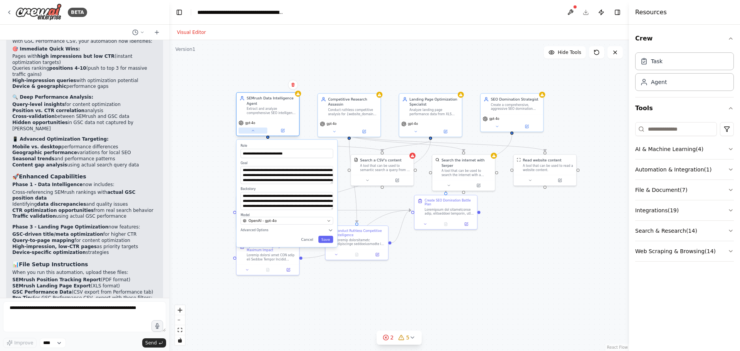
scroll to position [2217, 0]
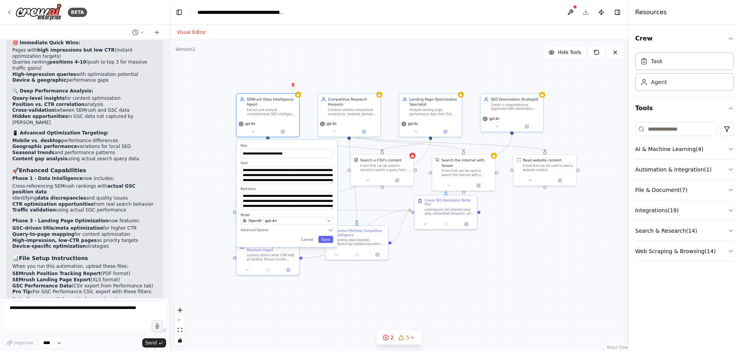
click at [452, 292] on div ".deletable-edge-delete-btn { width: 20px; height: 20px; border: 0px solid #ffff…" at bounding box center [399, 195] width 460 height 311
click at [468, 282] on div ".deletable-edge-delete-btn { width: 20px; height: 20px; border: 0px solid #ffff…" at bounding box center [399, 195] width 460 height 311
click at [310, 240] on button "Cancel" at bounding box center [307, 239] width 18 height 7
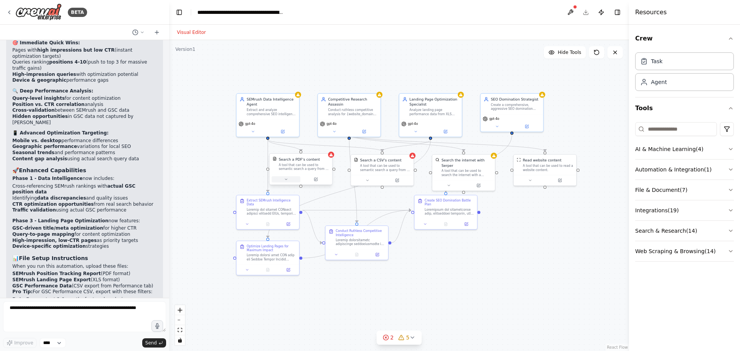
click at [287, 181] on icon at bounding box center [286, 179] width 4 height 4
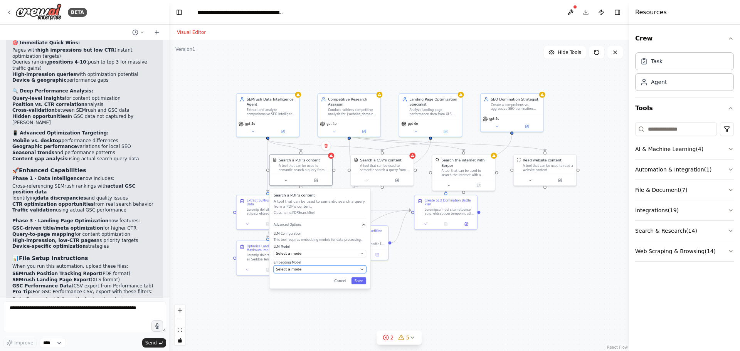
click at [305, 271] on div "Select a model" at bounding box center [317, 269] width 82 height 5
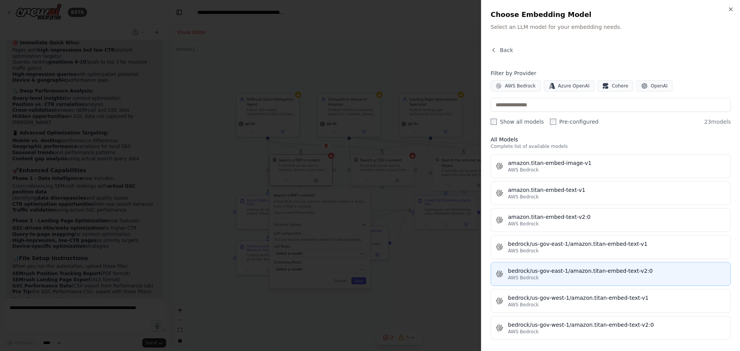
scroll to position [0, 0]
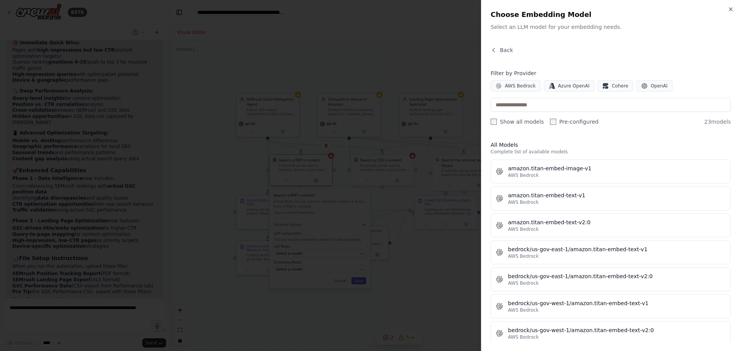
click at [735, 8] on div "Close Choose Embedding Model Select an LLM model for your embedding needs. Back…" at bounding box center [610, 175] width 259 height 351
click at [733, 10] on icon "button" at bounding box center [731, 9] width 6 height 6
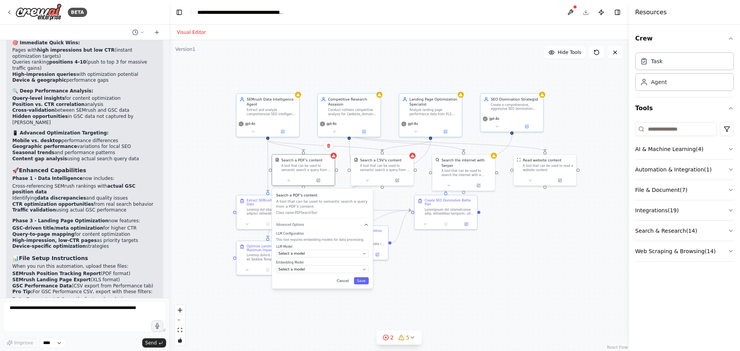
click at [342, 281] on button "Cancel" at bounding box center [343, 281] width 18 height 7
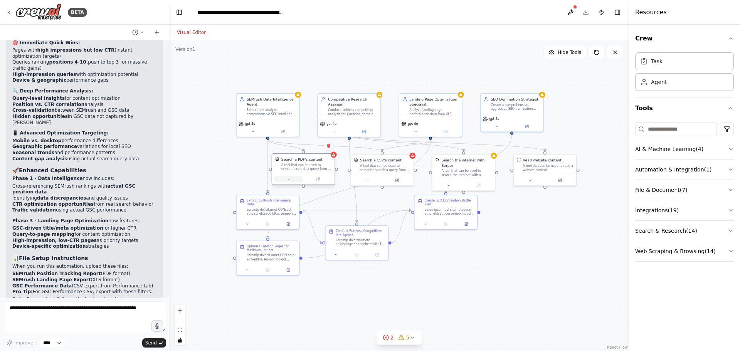
click at [291, 181] on button at bounding box center [288, 180] width 29 height 6
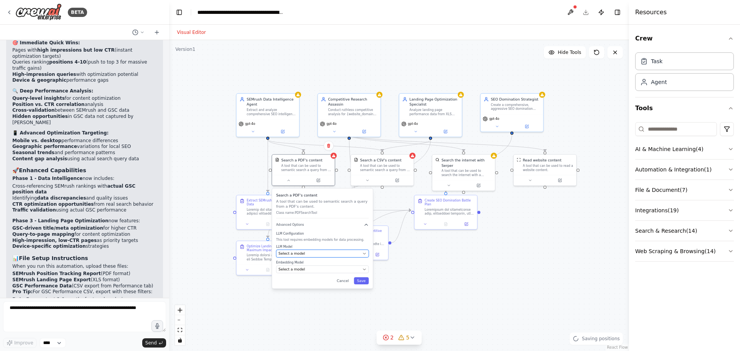
click at [308, 255] on div "Select a model" at bounding box center [320, 253] width 82 height 5
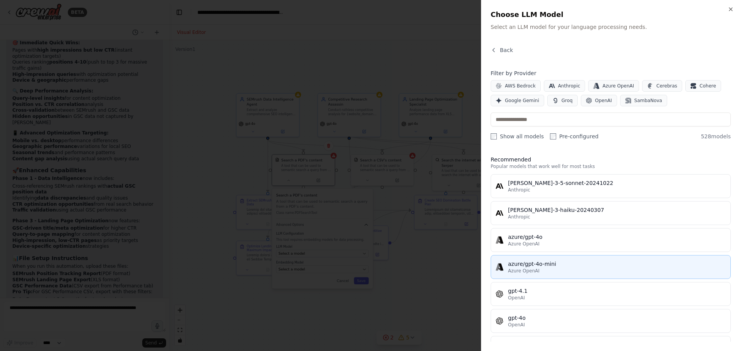
scroll to position [39, 0]
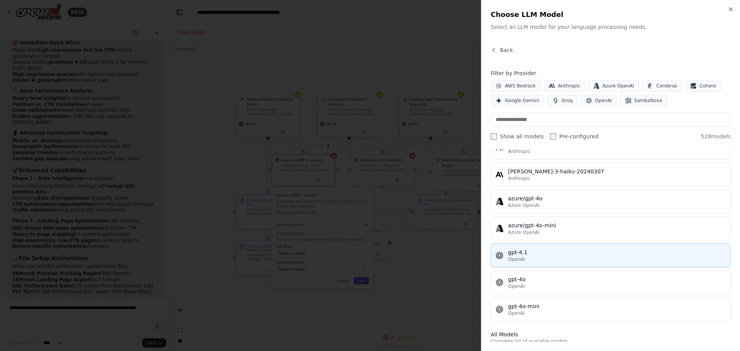
click at [570, 256] on div "gpt-4.1" at bounding box center [617, 253] width 218 height 8
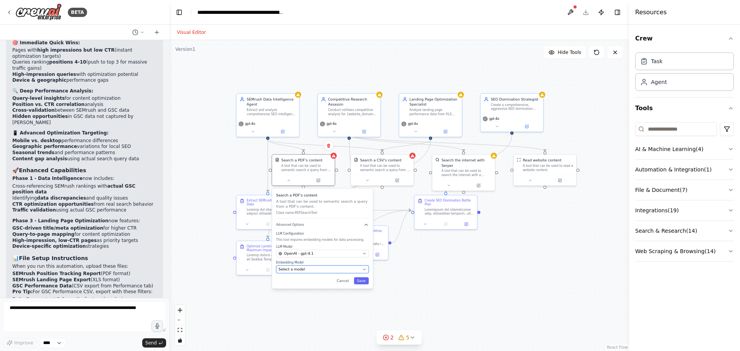
click at [298, 269] on span "Select a model" at bounding box center [292, 269] width 27 height 5
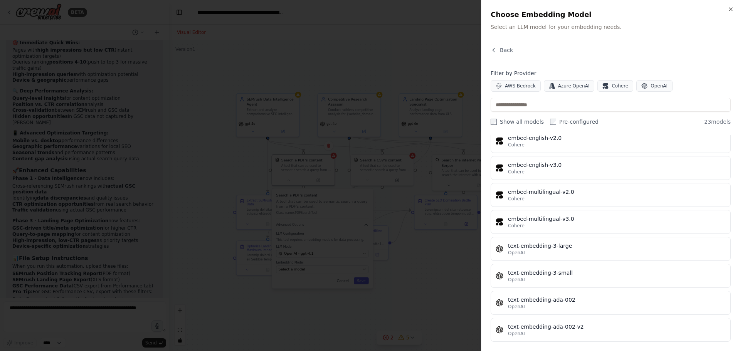
scroll to position [442, 0]
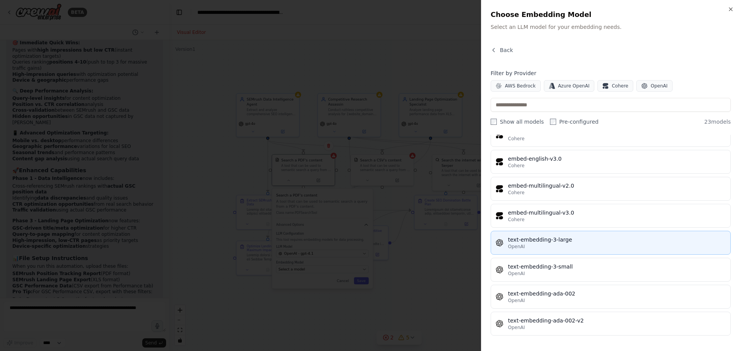
click at [591, 246] on div "OpenAI" at bounding box center [617, 247] width 218 height 6
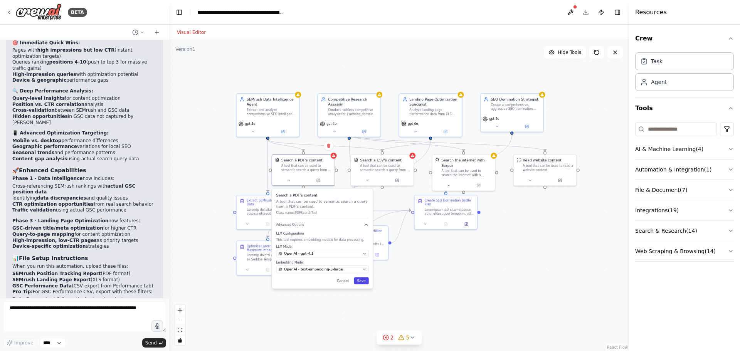
click at [364, 281] on button "Save" at bounding box center [361, 281] width 15 height 7
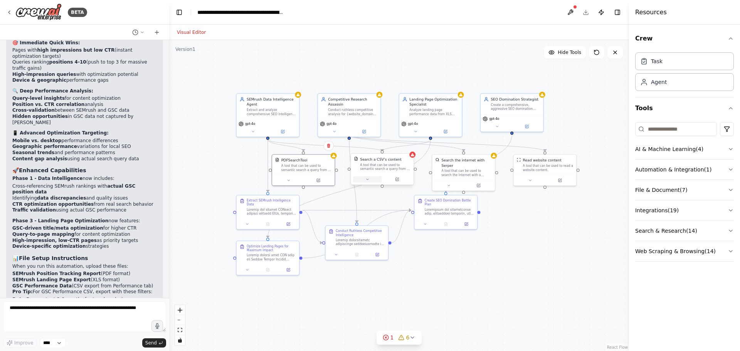
click at [372, 181] on button at bounding box center [367, 180] width 29 height 6
click at [398, 254] on div "Select a model" at bounding box center [398, 253] width 82 height 5
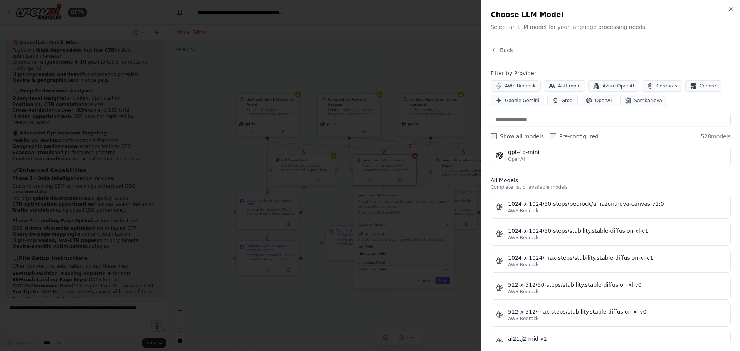
scroll to position [116, 0]
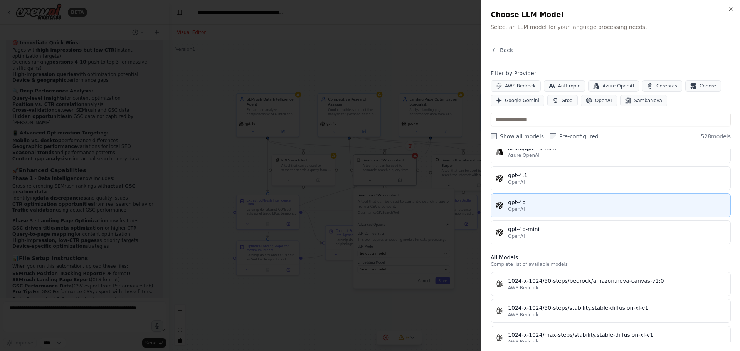
click at [552, 200] on div "gpt-4o" at bounding box center [617, 203] width 218 height 8
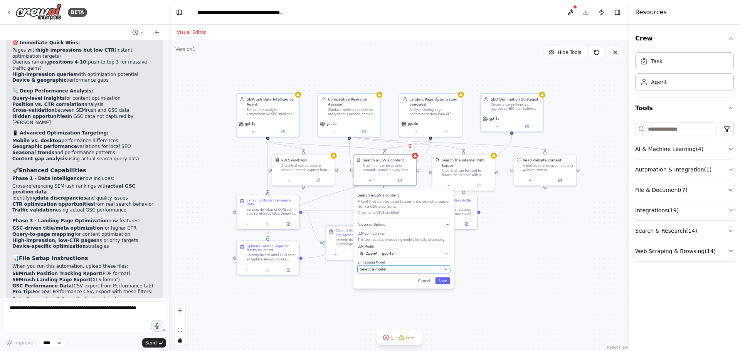
click at [401, 269] on div "Select a model" at bounding box center [401, 269] width 82 height 5
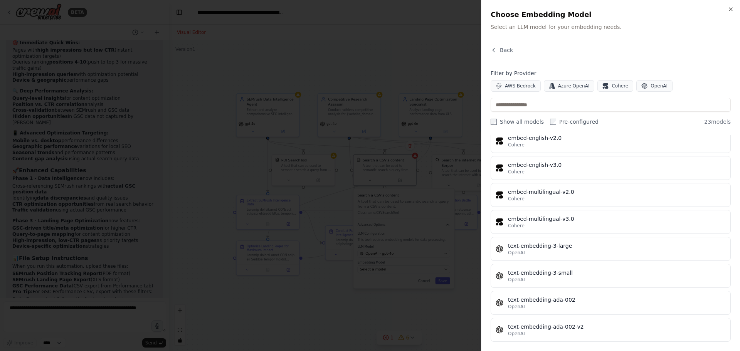
scroll to position [442, 0]
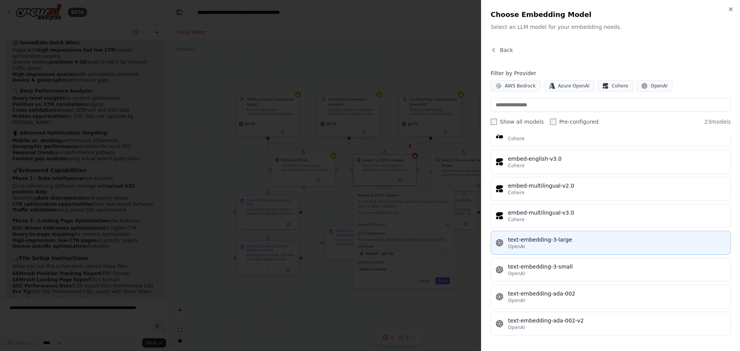
click at [568, 243] on div "text-embedding-3-large" at bounding box center [617, 240] width 218 height 8
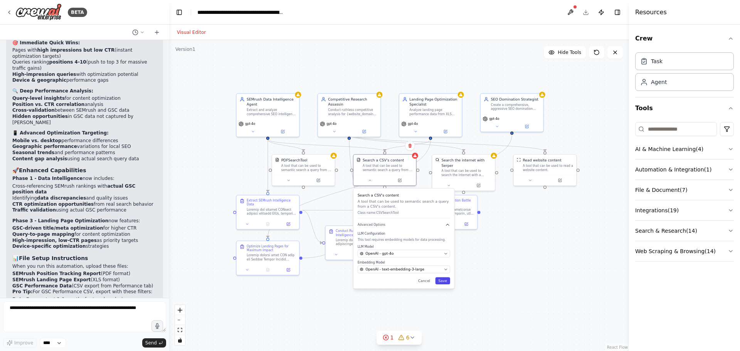
click at [448, 282] on button "Save" at bounding box center [442, 281] width 15 height 7
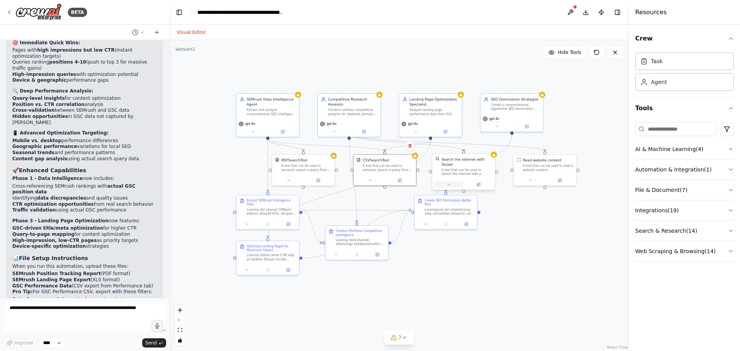
click at [450, 182] on icon at bounding box center [449, 184] width 4 height 4
click at [473, 233] on button "Advanced Options" at bounding box center [483, 235] width 93 height 5
click at [507, 242] on button "Cancel" at bounding box center [503, 245] width 18 height 7
click at [256, 129] on button at bounding box center [253, 131] width 29 height 6
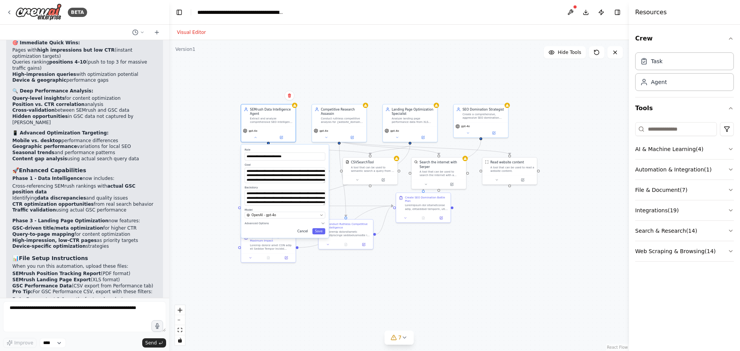
click at [307, 232] on button "Cancel" at bounding box center [303, 231] width 16 height 6
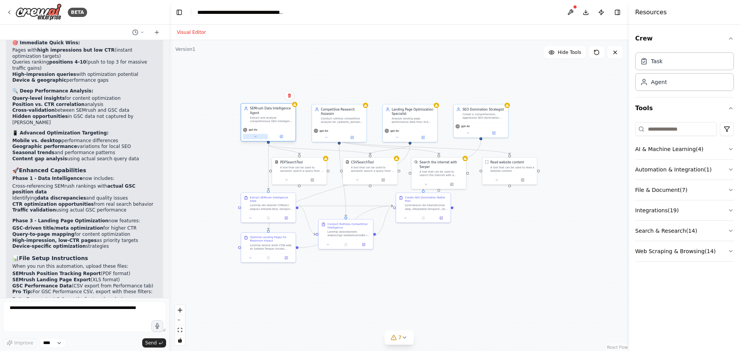
click at [255, 139] on button at bounding box center [255, 136] width 25 height 5
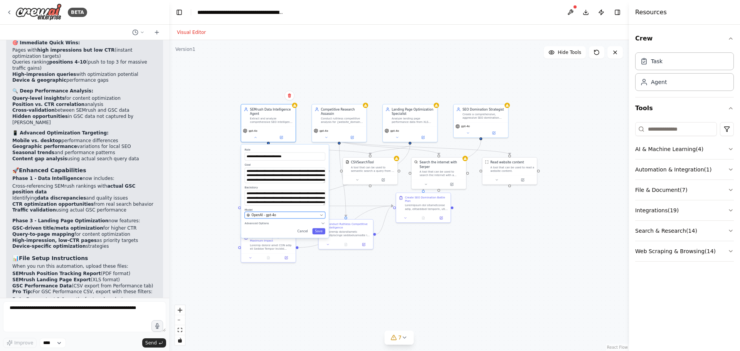
click at [314, 214] on div "OpenAI - gpt-4o" at bounding box center [282, 215] width 71 height 4
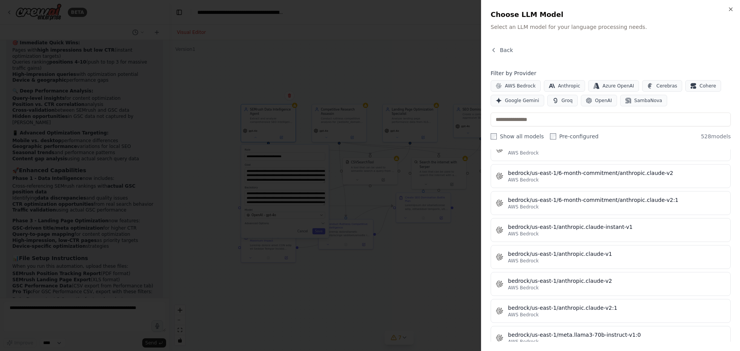
scroll to position [2506, 0]
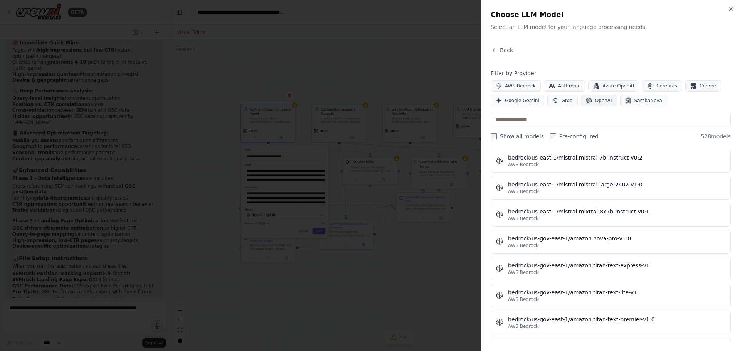
click at [595, 100] on span "OpenAI" at bounding box center [603, 101] width 17 height 6
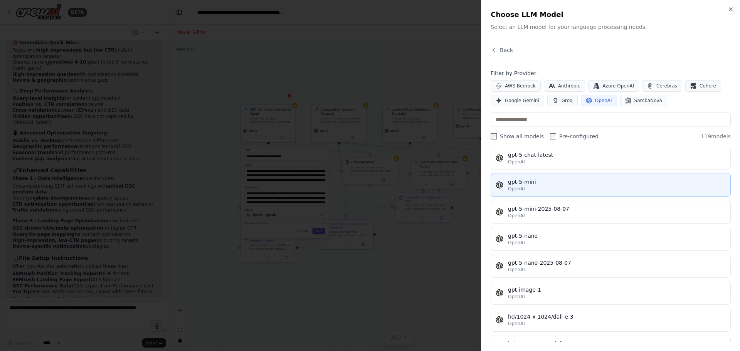
scroll to position [1877, 0]
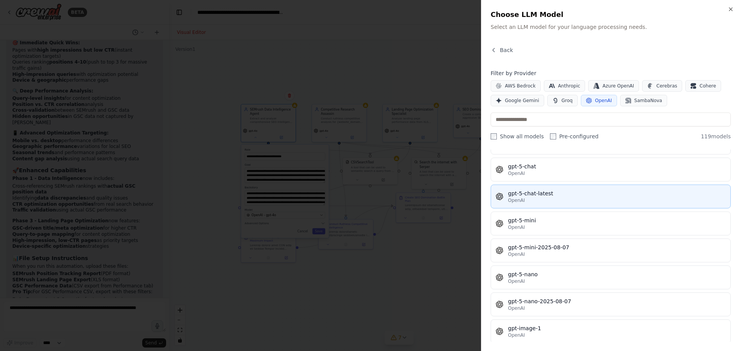
click at [562, 193] on div "gpt-5-chat-latest" at bounding box center [617, 194] width 218 height 8
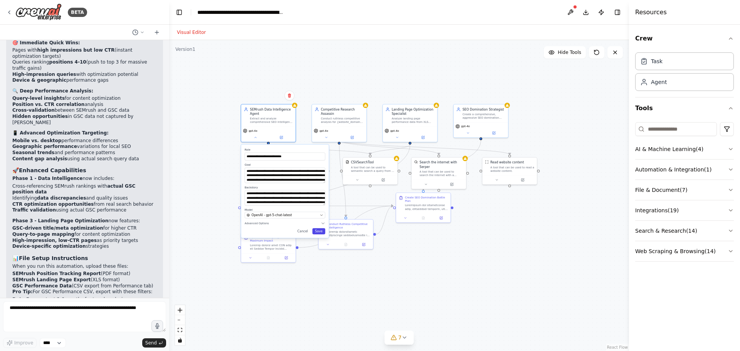
click at [319, 231] on button "Save" at bounding box center [318, 231] width 13 height 6
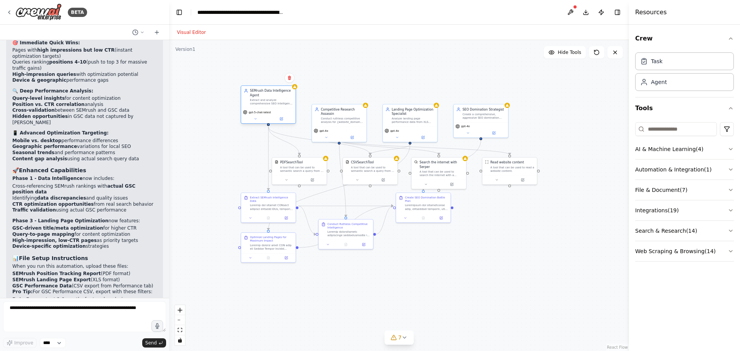
drag, startPoint x: 270, startPoint y: 118, endPoint x: 270, endPoint y: 101, distance: 17.7
click at [270, 101] on div "Extract and analyze comprehensive SEO intelligence from SEMrush position tracki…" at bounding box center [271, 101] width 43 height 7
click at [406, 338] on icon at bounding box center [405, 338] width 6 height 6
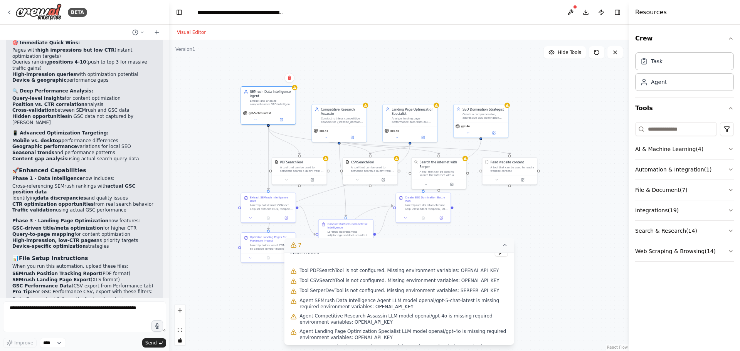
scroll to position [0, 0]
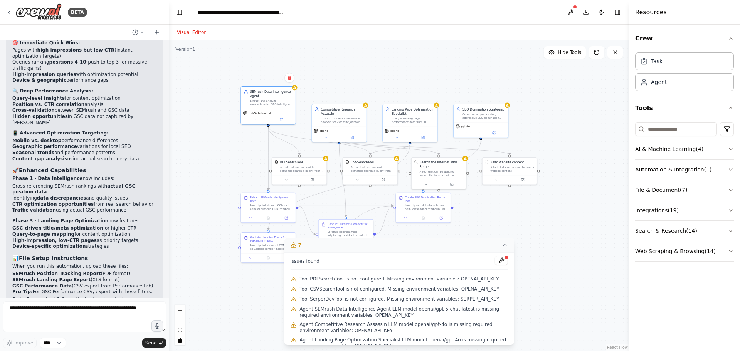
click at [507, 242] on icon at bounding box center [505, 245] width 6 height 6
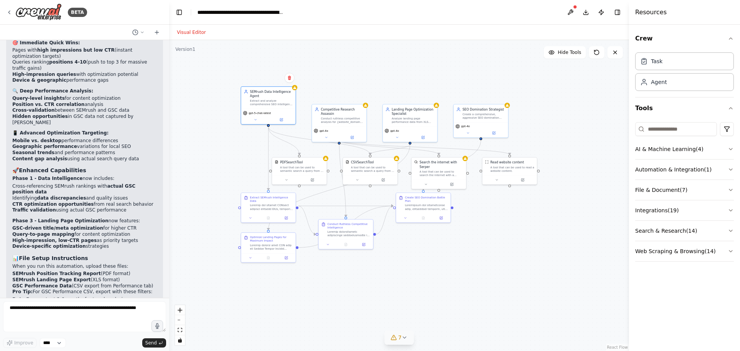
click at [404, 338] on icon at bounding box center [404, 338] width 3 height 2
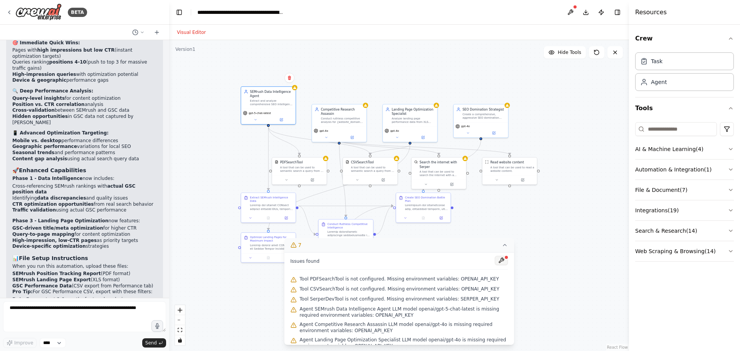
click at [497, 260] on button at bounding box center [501, 260] width 13 height 9
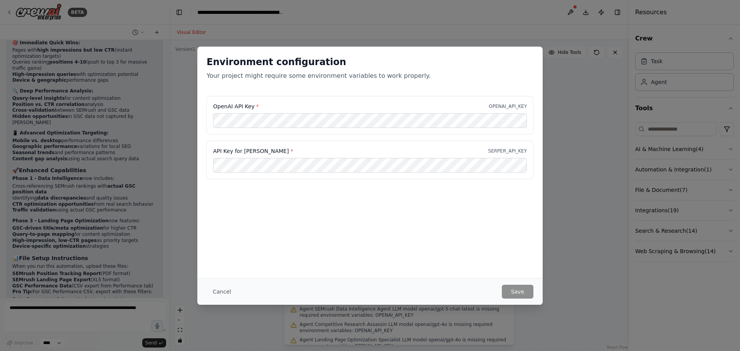
click at [516, 209] on div "Environment configuration Your project might require some environment variables…" at bounding box center [370, 163] width 346 height 232
click at [515, 288] on button "Save" at bounding box center [518, 292] width 32 height 14
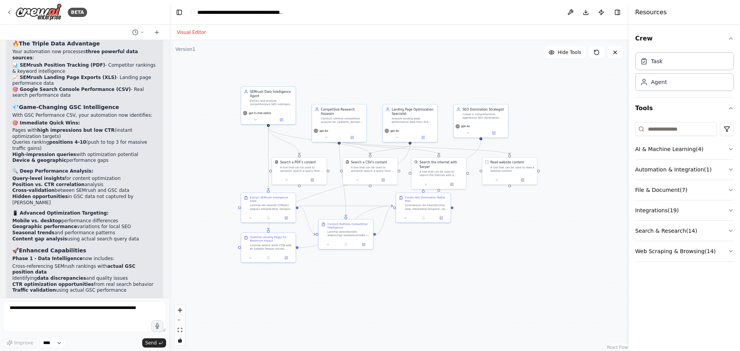
scroll to position [2217, 0]
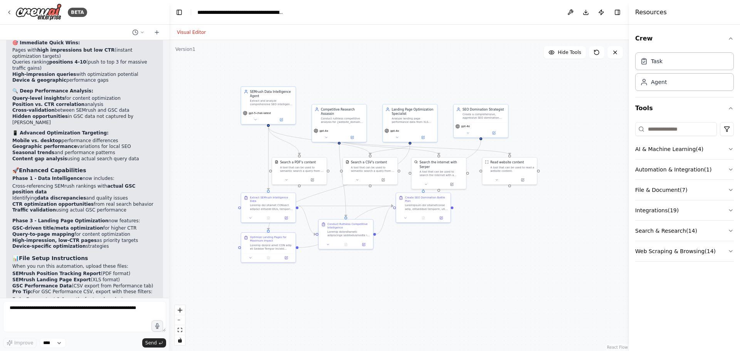
click at [605, 29] on div "Visual Editor" at bounding box center [399, 32] width 460 height 15
click at [129, 310] on textarea at bounding box center [84, 317] width 163 height 31
type textarea "***"
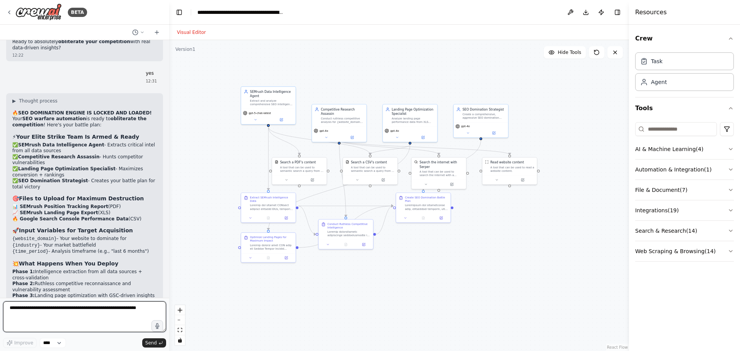
scroll to position [2598, 0]
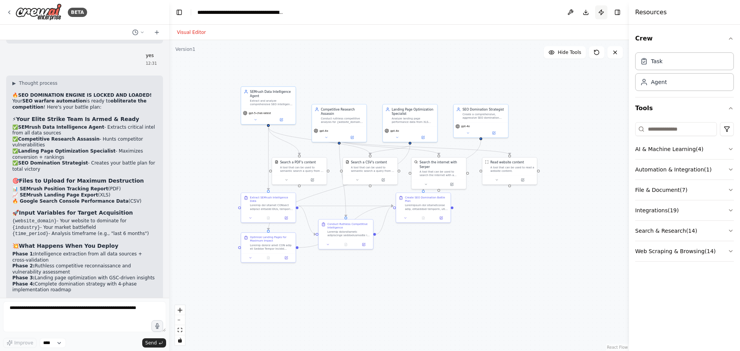
click at [603, 11] on button "Publish" at bounding box center [601, 12] width 12 height 14
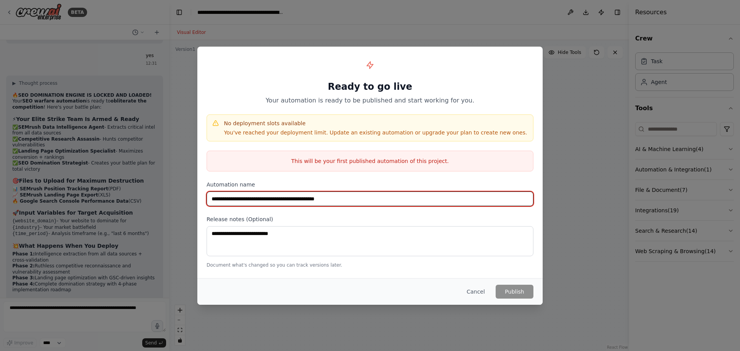
click at [359, 198] on input "**********" at bounding box center [370, 199] width 327 height 15
drag, startPoint x: 372, startPoint y: 199, endPoint x: 268, endPoint y: 197, distance: 103.8
click at [268, 197] on input "**********" at bounding box center [370, 199] width 327 height 15
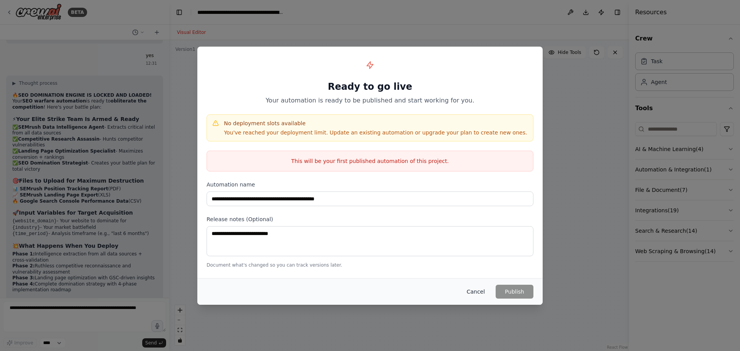
click at [476, 289] on button "Cancel" at bounding box center [476, 292] width 30 height 14
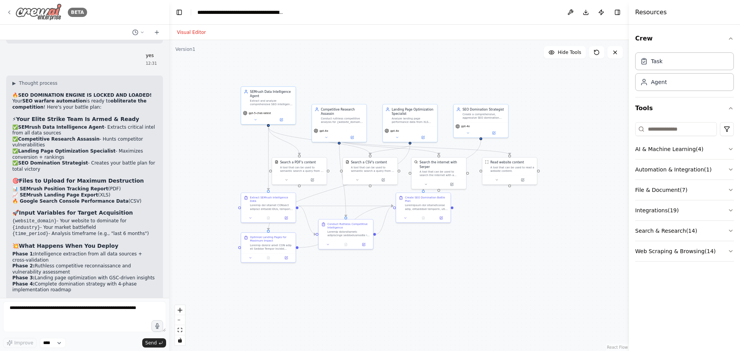
click at [8, 12] on icon at bounding box center [9, 12] width 6 height 6
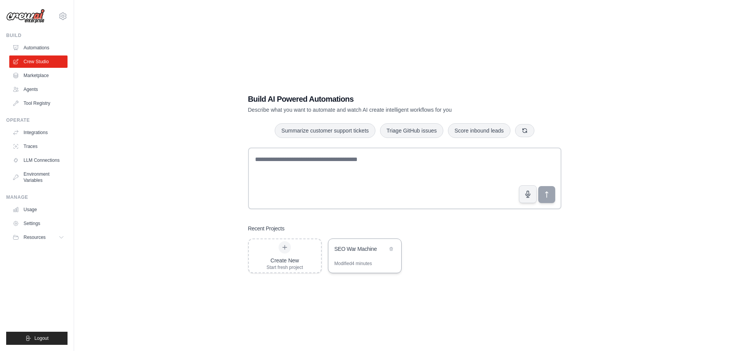
click at [355, 253] on div "SEO War Machine" at bounding box center [360, 249] width 53 height 9
click at [391, 249] on icon at bounding box center [390, 248] width 3 height 3
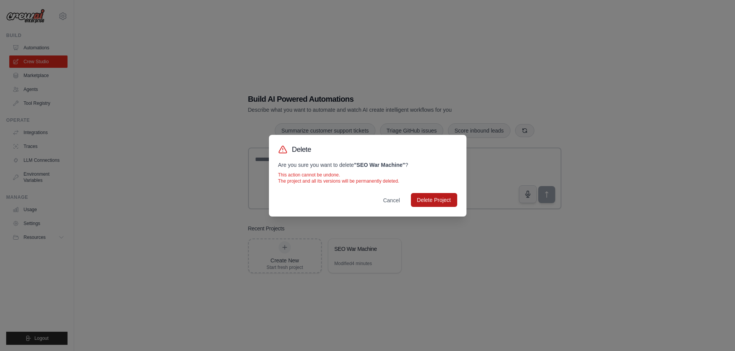
click at [438, 204] on button "Delete Project" at bounding box center [434, 200] width 46 height 14
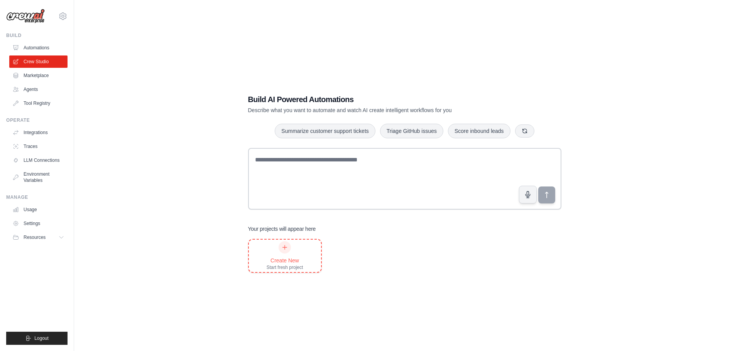
drag, startPoint x: 283, startPoint y: 251, endPoint x: 289, endPoint y: 252, distance: 6.2
click at [283, 251] on div at bounding box center [284, 247] width 12 height 12
click at [44, 47] on link "Automations" at bounding box center [39, 48] width 58 height 12
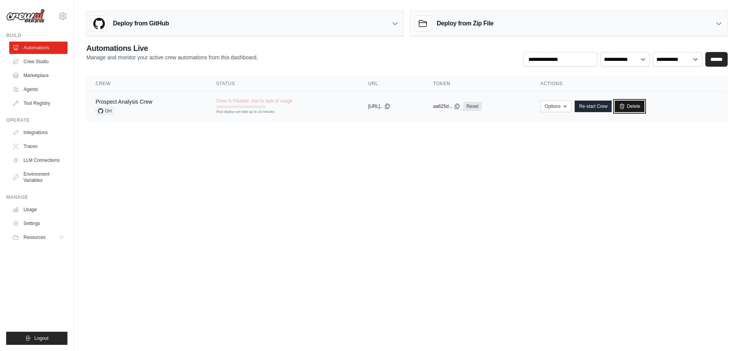
click at [645, 109] on link "Delete" at bounding box center [630, 107] width 30 height 12
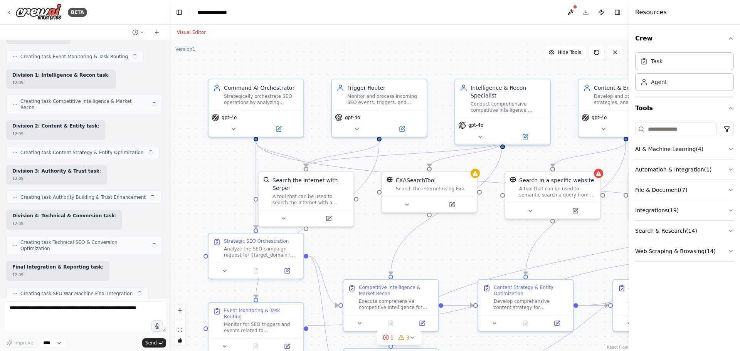
scroll to position [777, 0]
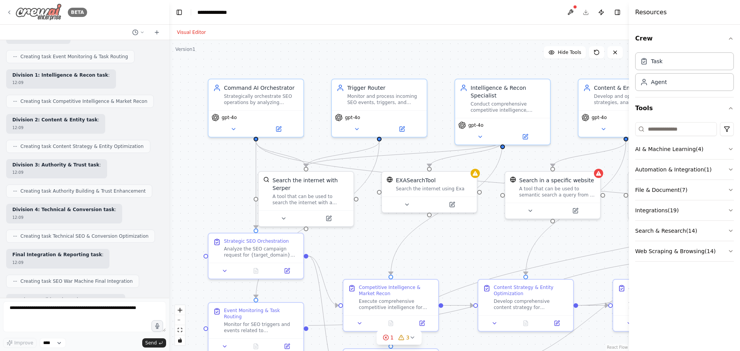
click at [11, 8] on div "BETA" at bounding box center [46, 11] width 81 height 17
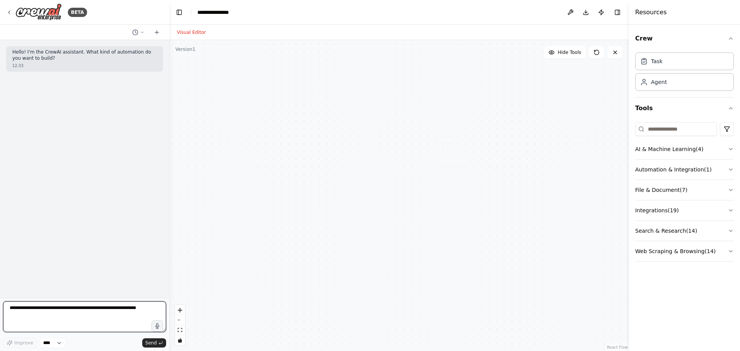
click at [45, 317] on textarea at bounding box center [84, 317] width 163 height 31
click at [69, 313] on textarea at bounding box center [84, 317] width 163 height 31
click at [68, 312] on textarea "**********" at bounding box center [84, 317] width 163 height 31
click at [70, 309] on textarea "**********" at bounding box center [84, 317] width 163 height 31
drag, startPoint x: 55, startPoint y: 315, endPoint x: 133, endPoint y: 291, distance: 81.5
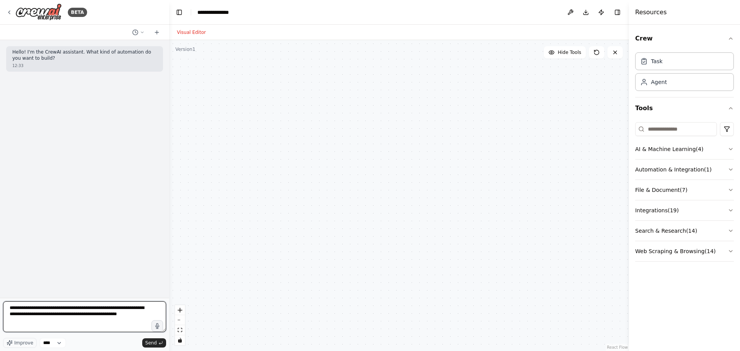
click at [59, 316] on textarea "**********" at bounding box center [84, 317] width 163 height 31
click at [68, 320] on textarea "**********" at bounding box center [84, 317] width 163 height 31
click at [70, 325] on textarea "**********" at bounding box center [84, 317] width 163 height 31
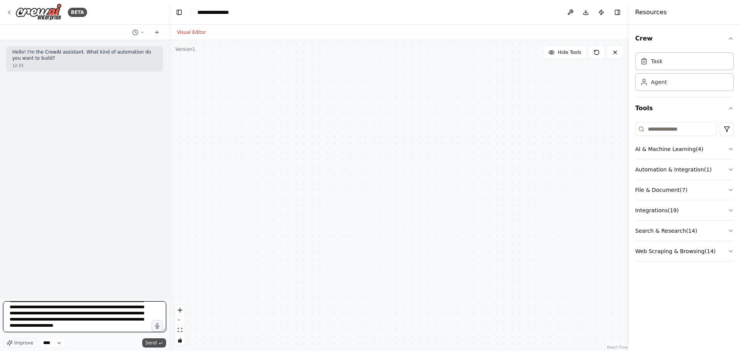
type textarea "**********"
click at [155, 343] on span "Send" at bounding box center [151, 343] width 12 height 6
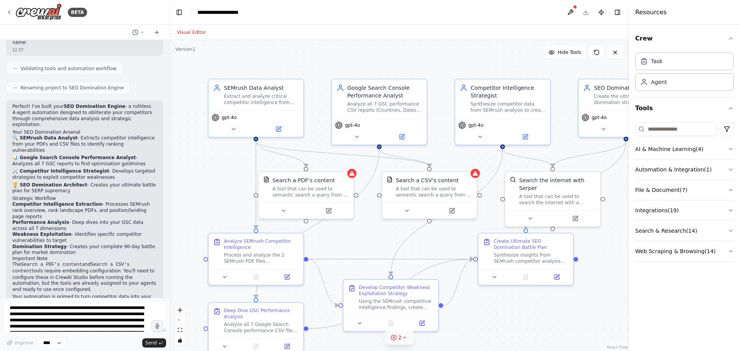
scroll to position [530, 0]
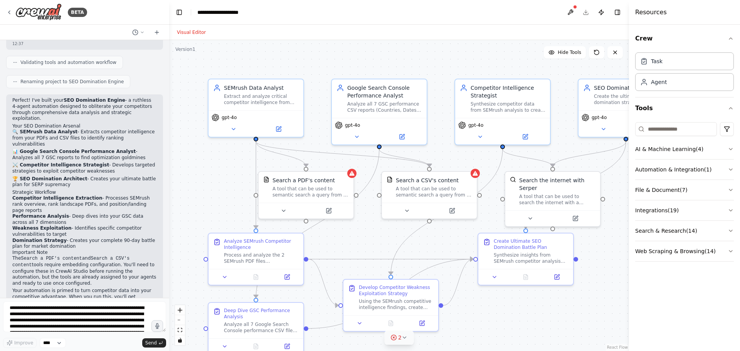
click at [406, 337] on icon at bounding box center [405, 338] width 6 height 6
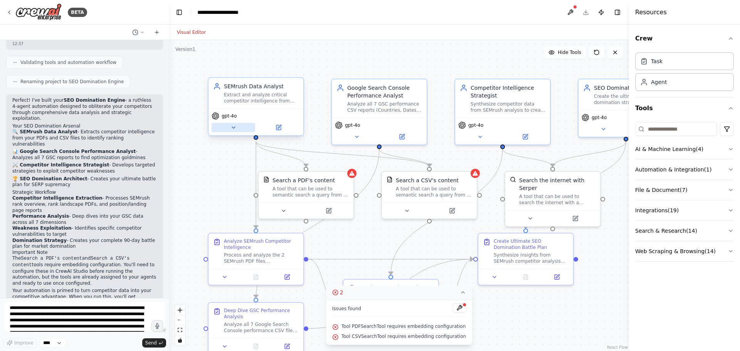
click at [238, 132] on button at bounding box center [234, 127] width 44 height 9
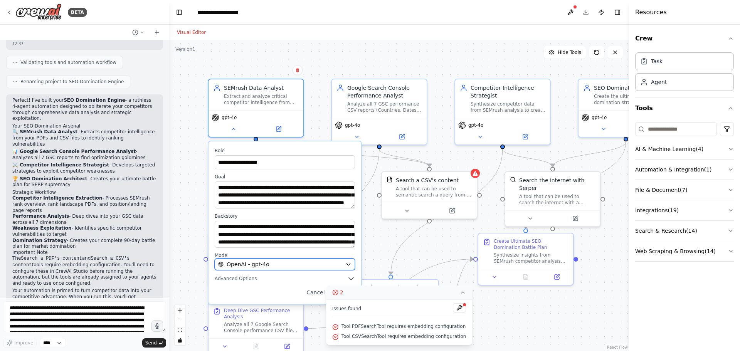
click at [281, 269] on button "OpenAI - gpt-4o" at bounding box center [285, 265] width 140 height 12
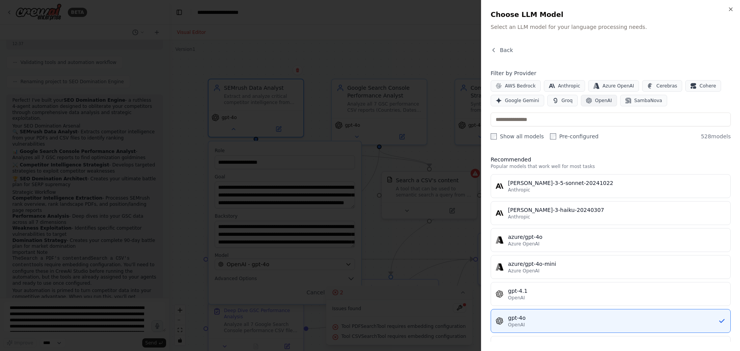
click at [598, 102] on span "OpenAI" at bounding box center [603, 101] width 17 height 6
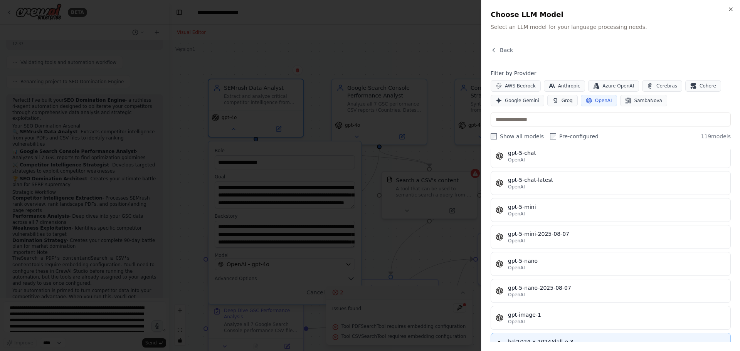
scroll to position [1889, 0]
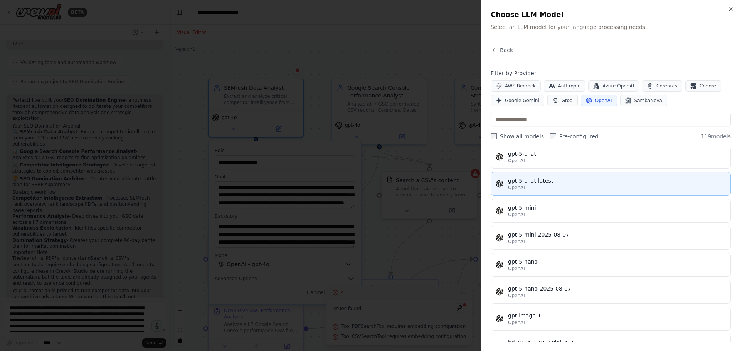
click at [545, 183] on div "gpt-5-chat-latest" at bounding box center [617, 181] width 218 height 8
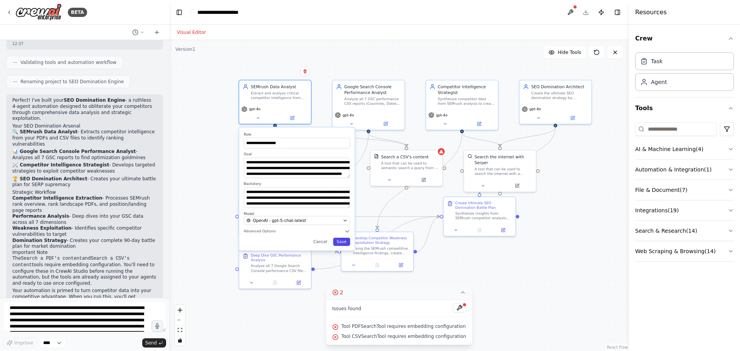
click at [342, 243] on button "Save" at bounding box center [341, 242] width 17 height 8
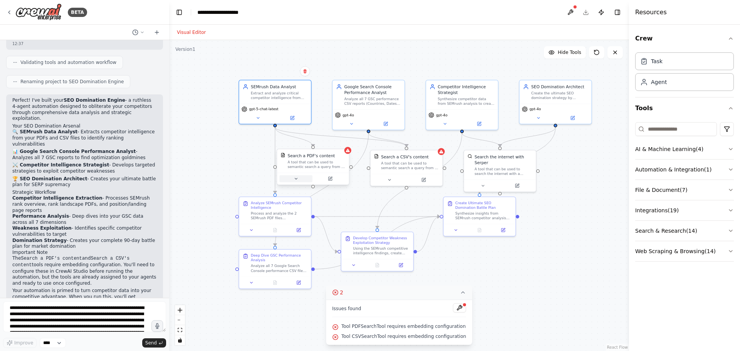
click at [298, 178] on icon at bounding box center [296, 179] width 5 height 5
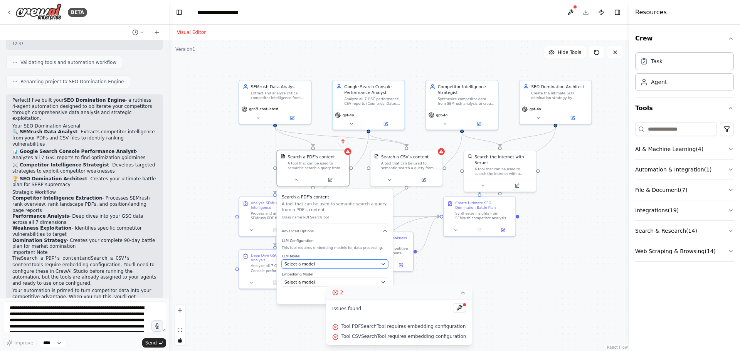
click at [303, 262] on span "Select a model" at bounding box center [300, 264] width 30 height 6
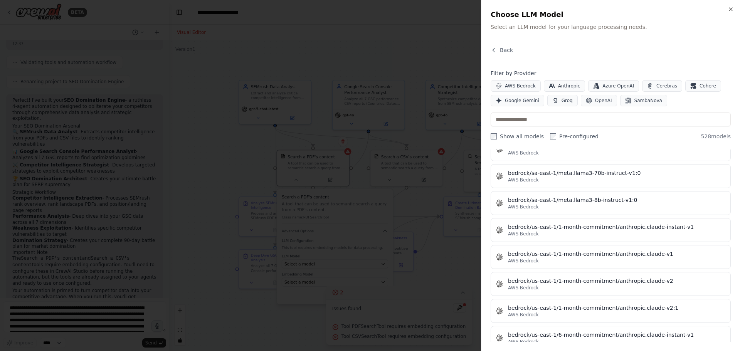
scroll to position [2082, 0]
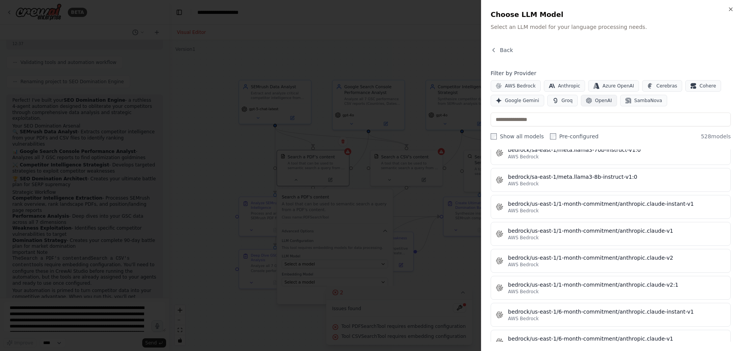
click at [598, 98] on span "OpenAI" at bounding box center [603, 101] width 17 height 6
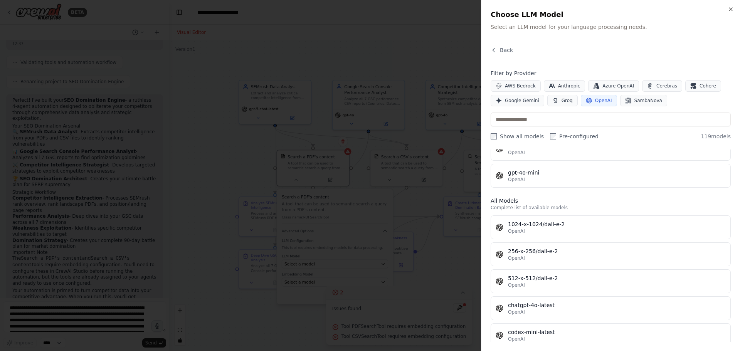
scroll to position [0, 0]
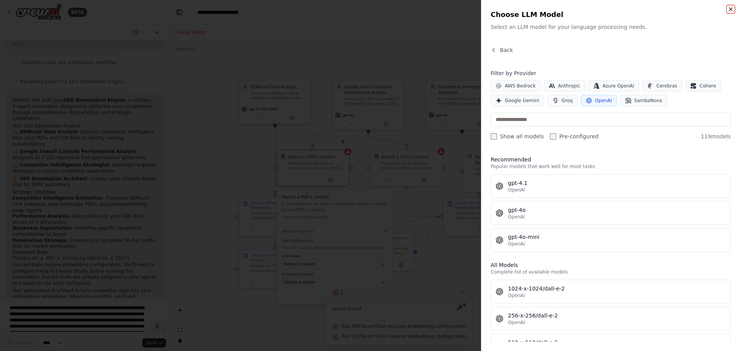
click at [731, 10] on icon "button" at bounding box center [731, 9] width 6 height 6
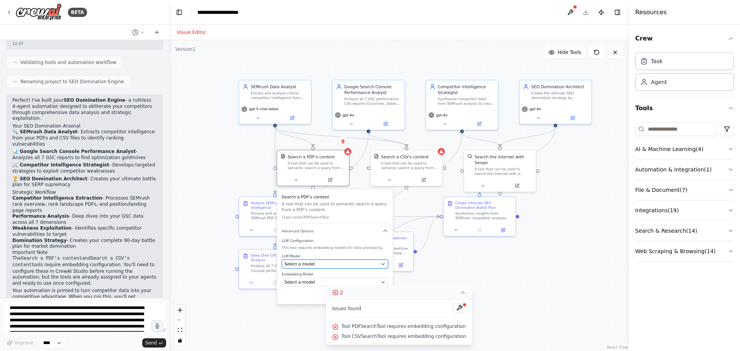
click at [325, 263] on div "Select a model" at bounding box center [332, 264] width 94 height 6
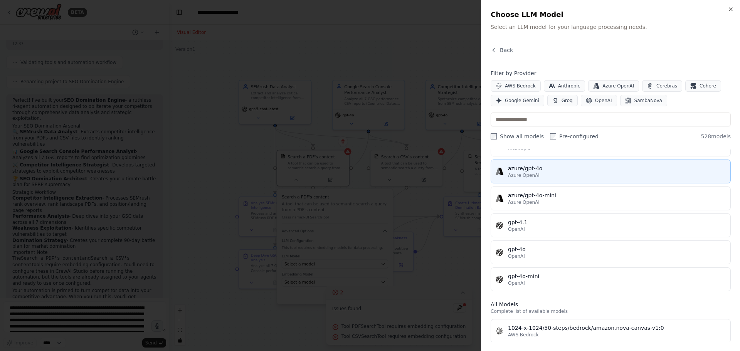
scroll to position [116, 0]
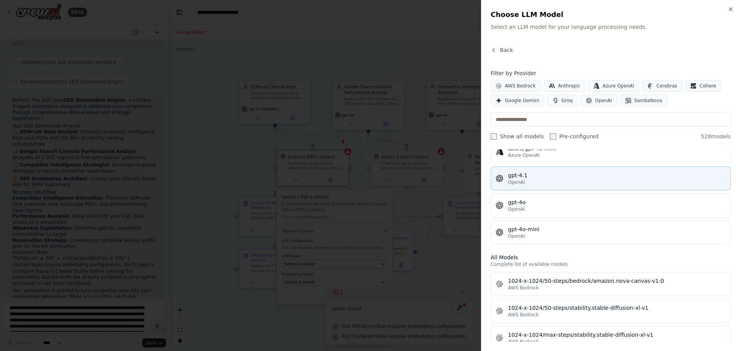
click at [565, 180] on div "OpenAI" at bounding box center [617, 182] width 218 height 6
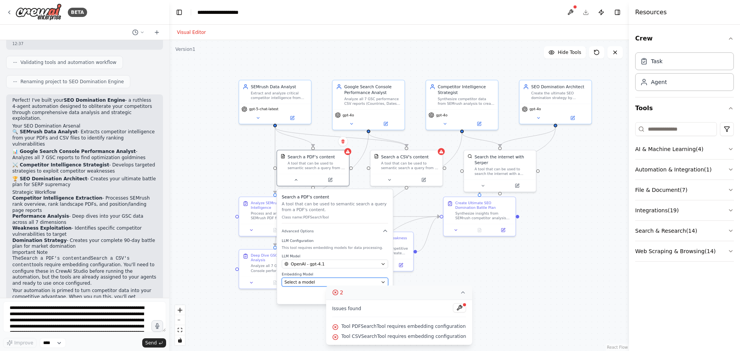
click at [293, 283] on span "Select a model" at bounding box center [300, 283] width 30 height 6
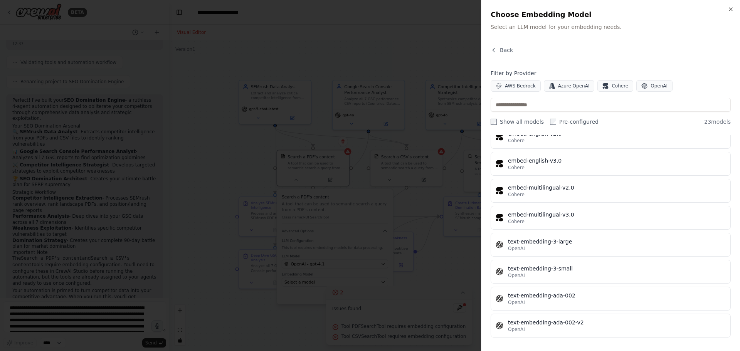
scroll to position [442, 0]
click at [572, 245] on div "OpenAI" at bounding box center [617, 247] width 218 height 6
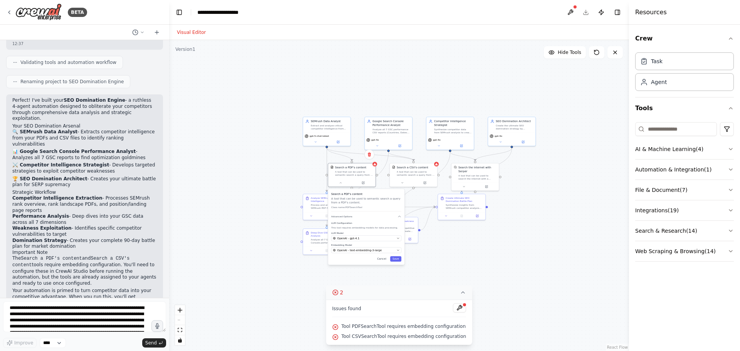
drag, startPoint x: 539, startPoint y: 290, endPoint x: 529, endPoint y: 246, distance: 44.8
click at [529, 246] on div ".deletable-edge-delete-btn { width: 20px; height: 20px; border: 0px solid #ffff…" at bounding box center [399, 195] width 460 height 311
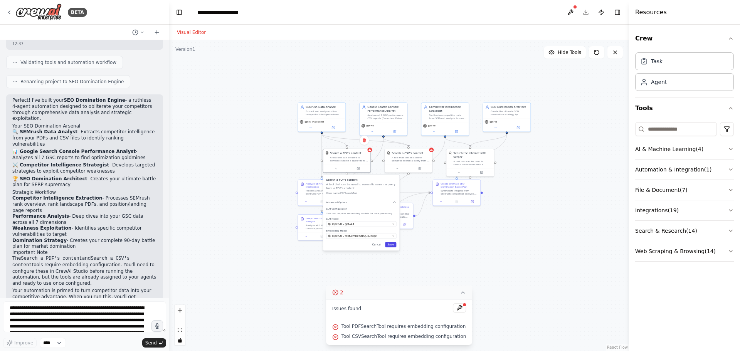
click at [394, 245] on button "Save" at bounding box center [390, 244] width 11 height 5
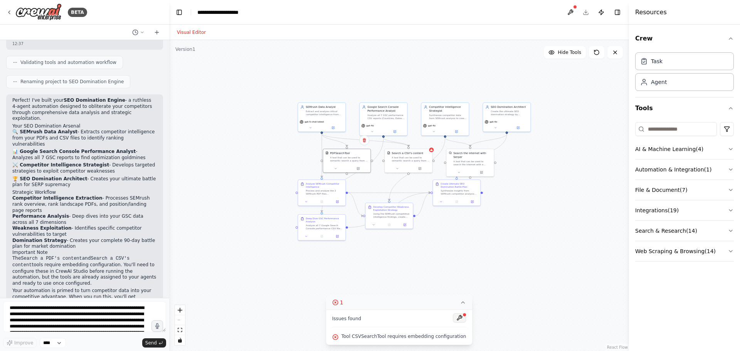
click at [453, 321] on button at bounding box center [459, 317] width 13 height 9
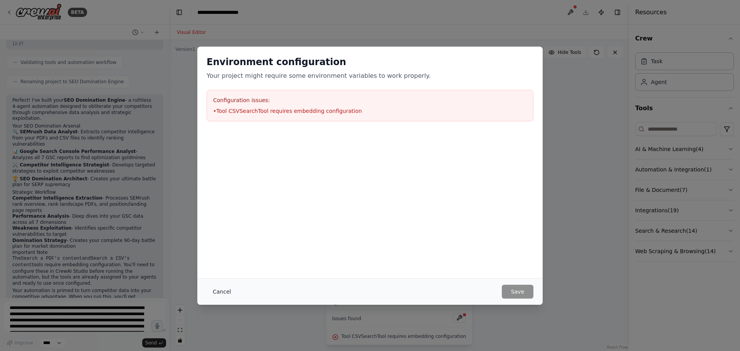
drag, startPoint x: 225, startPoint y: 290, endPoint x: 384, endPoint y: 300, distance: 159.2
click at [226, 290] on button "Cancel" at bounding box center [222, 292] width 30 height 14
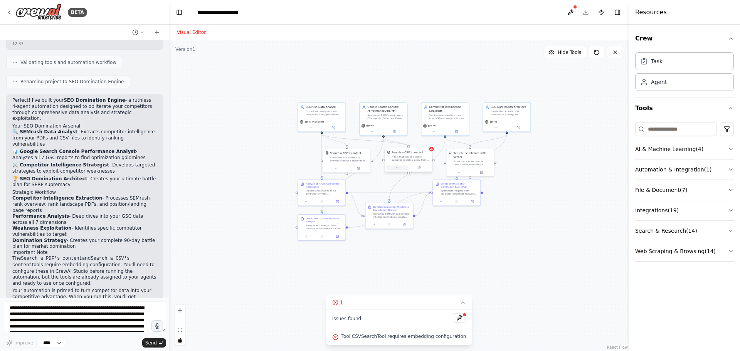
click at [400, 167] on button at bounding box center [397, 167] width 22 height 5
click at [411, 226] on div "Select a model" at bounding box center [421, 224] width 62 height 4
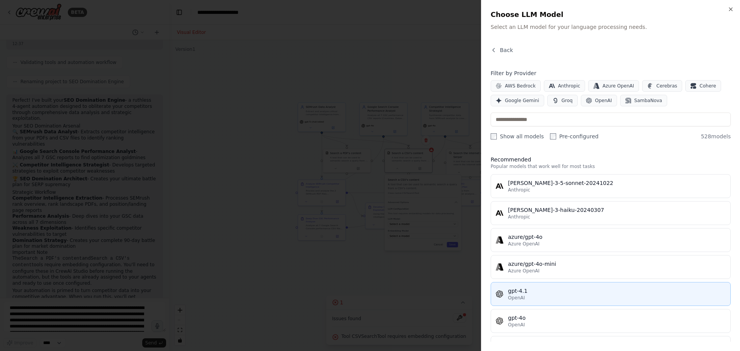
click at [536, 299] on div "OpenAI" at bounding box center [617, 298] width 218 height 6
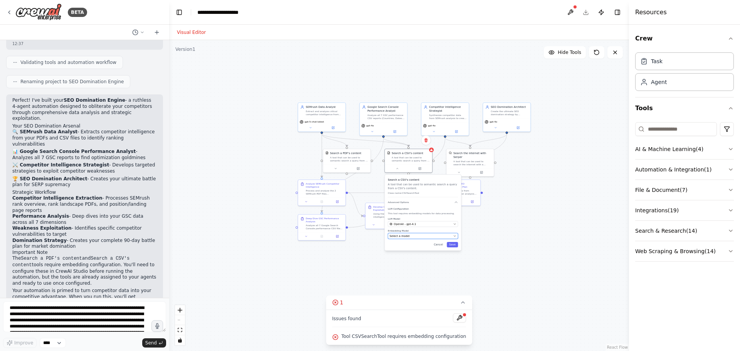
click at [423, 236] on div "Select a model" at bounding box center [421, 236] width 62 height 4
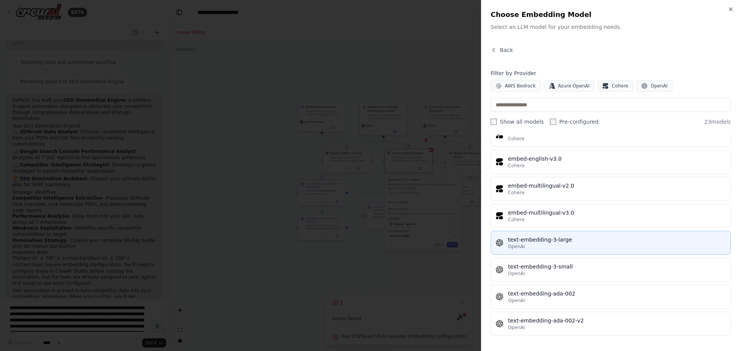
click at [586, 243] on div "text-embedding-3-large" at bounding box center [617, 240] width 218 height 8
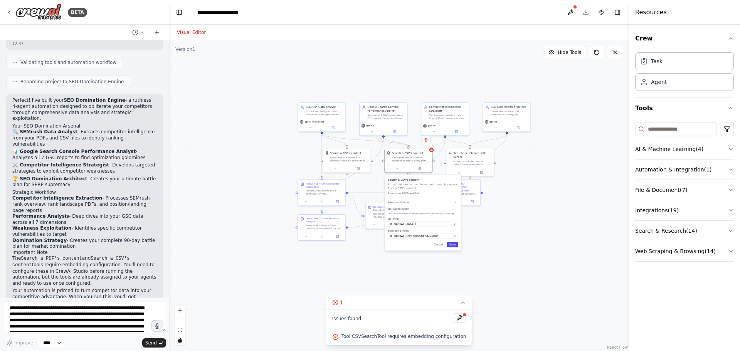
click at [455, 246] on button "Save" at bounding box center [452, 244] width 11 height 5
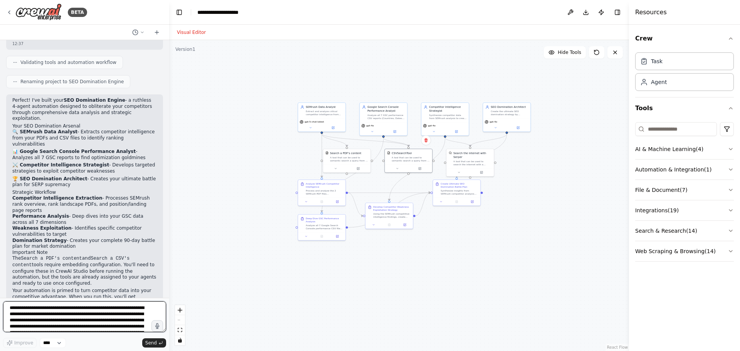
click at [111, 313] on textarea "**********" at bounding box center [84, 317] width 163 height 31
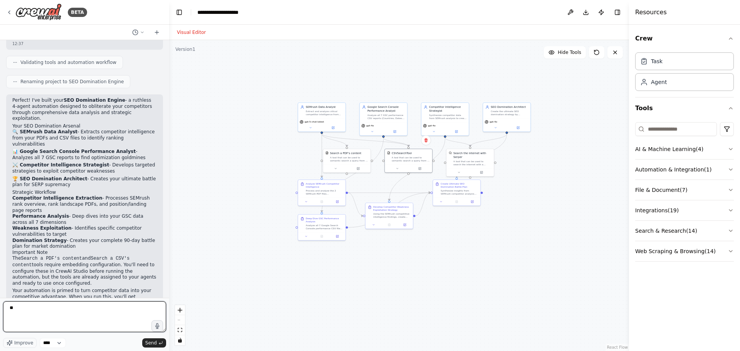
type textarea "*"
type textarea "**********"
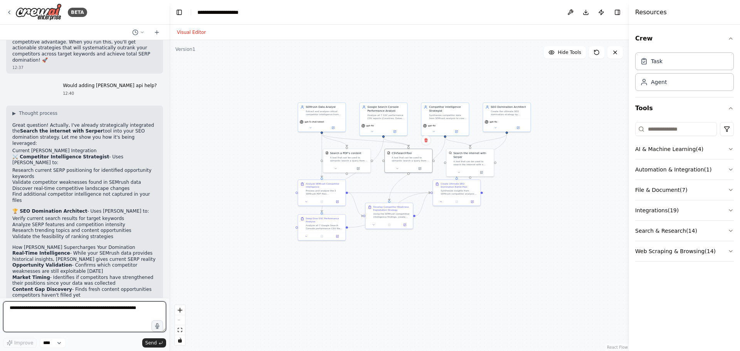
scroll to position [791, 0]
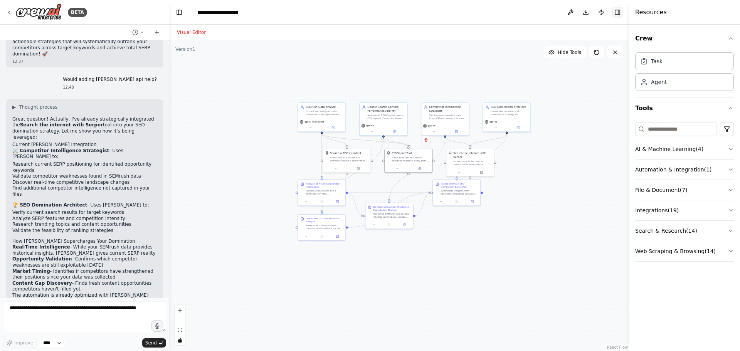
click at [618, 8] on button "Toggle Right Sidebar" at bounding box center [617, 12] width 11 height 11
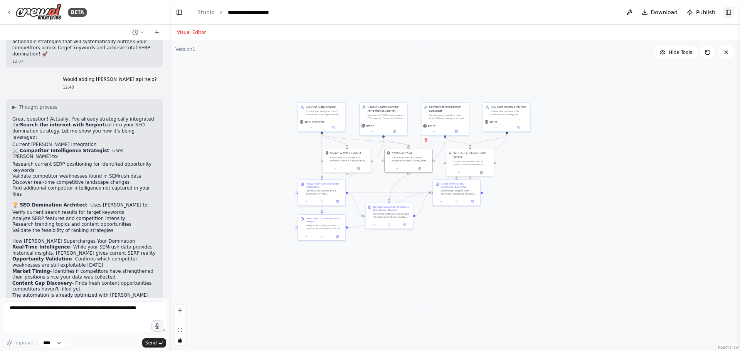
click at [729, 13] on button "Toggle Right Sidebar" at bounding box center [728, 12] width 11 height 11
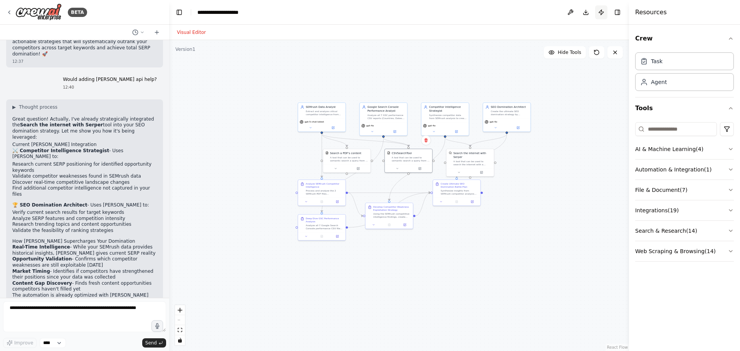
click at [601, 13] on button "Publish" at bounding box center [601, 12] width 12 height 14
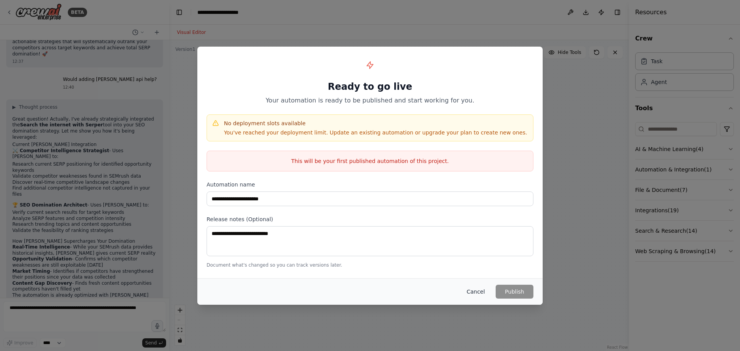
click at [487, 293] on button "Cancel" at bounding box center [476, 292] width 30 height 14
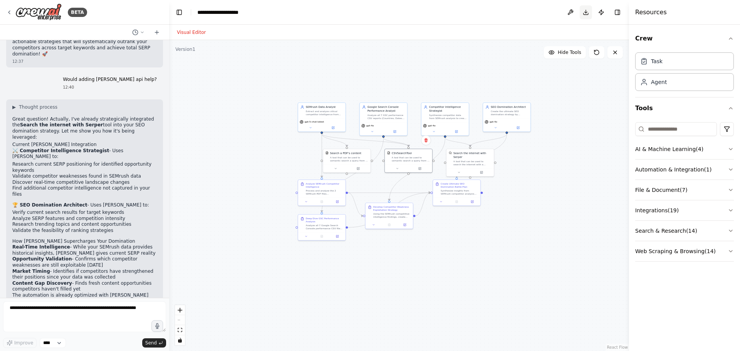
click at [588, 11] on button "Download" at bounding box center [586, 12] width 12 height 14
click at [10, 13] on icon at bounding box center [9, 12] width 6 height 6
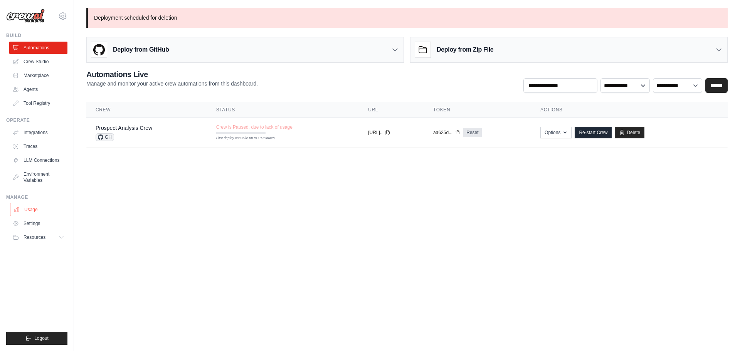
click at [30, 215] on link "Usage" at bounding box center [39, 210] width 58 height 12
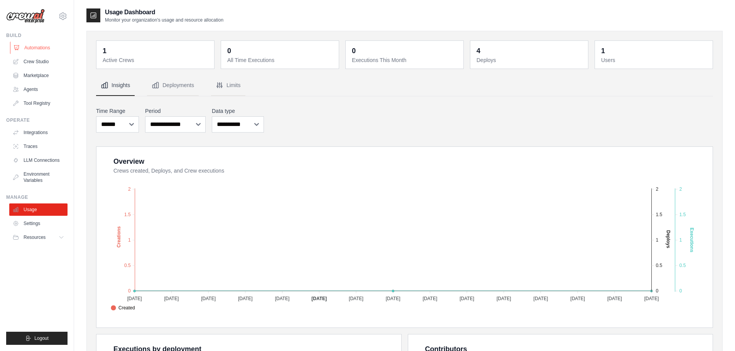
click at [36, 50] on link "Automations" at bounding box center [39, 48] width 58 height 12
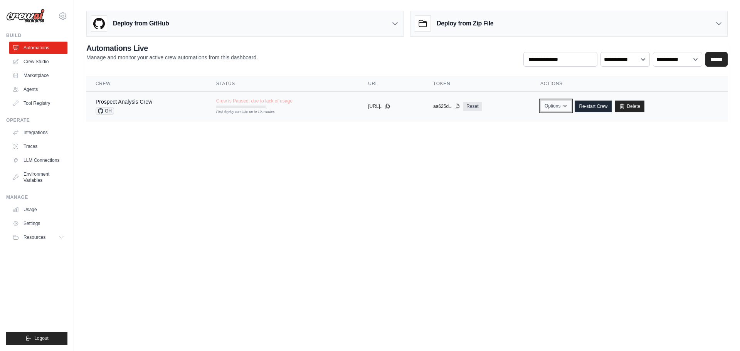
click at [568, 104] on icon "button" at bounding box center [565, 106] width 6 height 6
click at [65, 15] on icon at bounding box center [62, 16] width 7 height 7
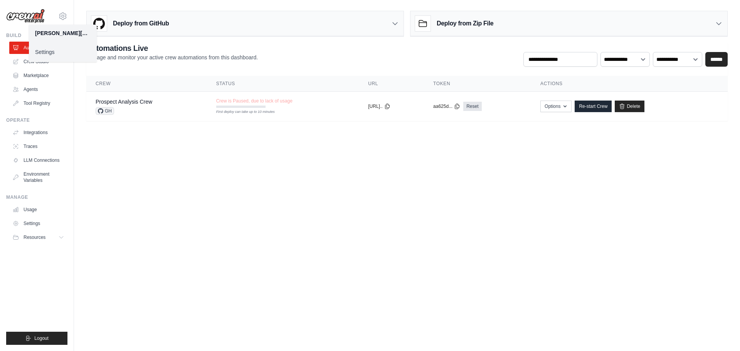
click at [46, 53] on link "Settings" at bounding box center [63, 52] width 68 height 14
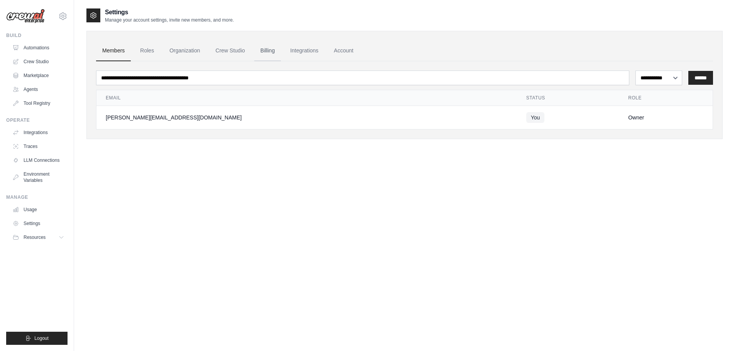
click at [273, 53] on link "Billing" at bounding box center [267, 50] width 27 height 21
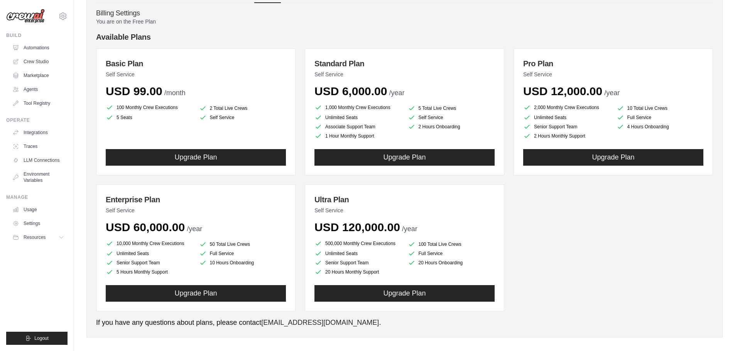
scroll to position [65, 0]
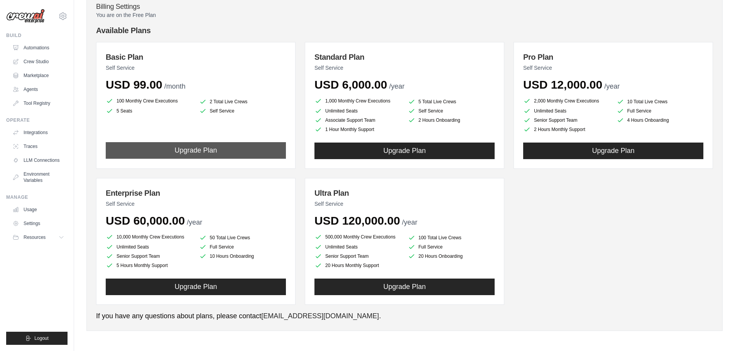
click at [214, 150] on button "Upgrade Plan" at bounding box center [196, 150] width 180 height 17
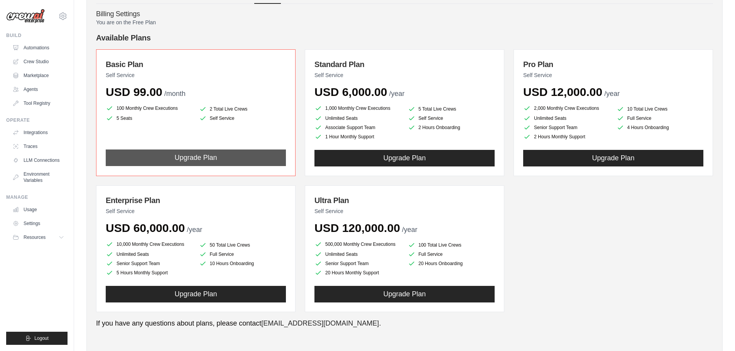
scroll to position [0, 0]
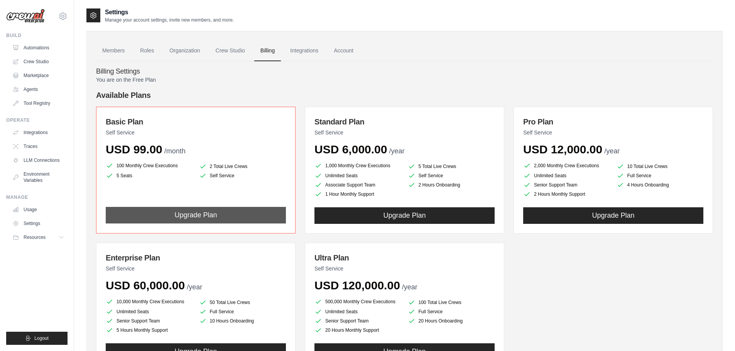
click at [186, 212] on button "Upgrade Plan" at bounding box center [196, 215] width 180 height 17
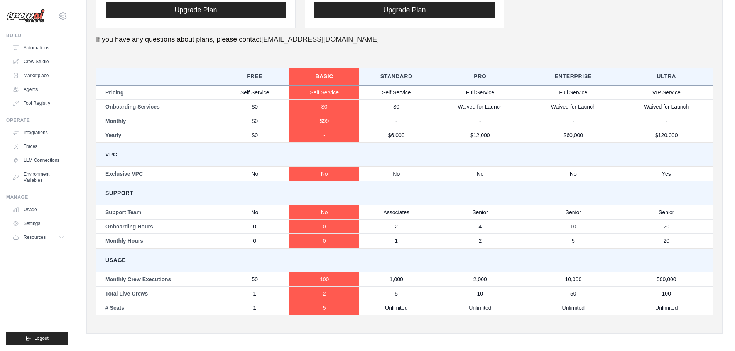
scroll to position [344, 0]
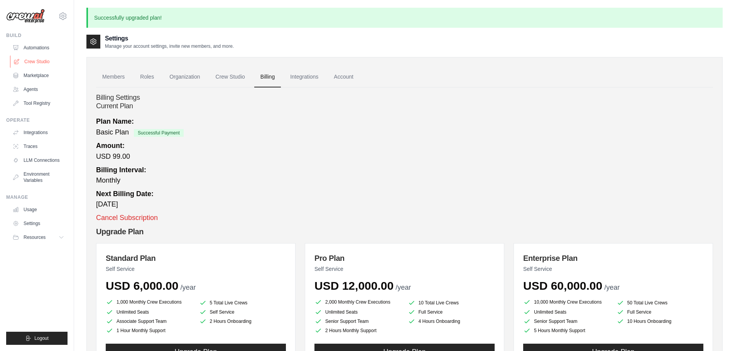
click at [41, 63] on link "Crew Studio" at bounding box center [39, 62] width 58 height 12
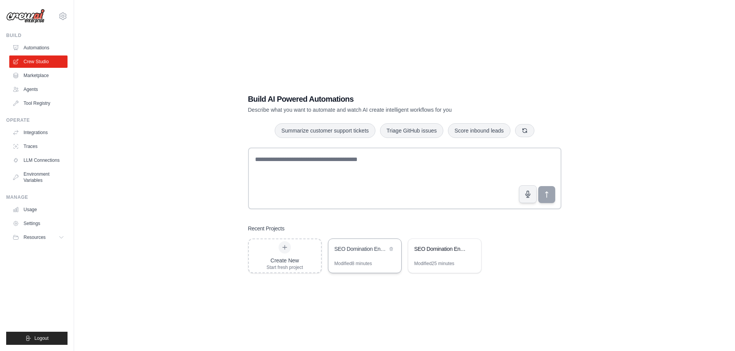
click at [361, 252] on div "SEO Domination Engine" at bounding box center [360, 249] width 53 height 8
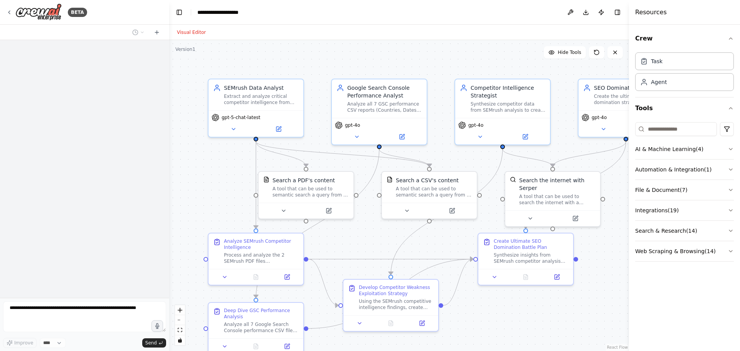
scroll to position [791, 0]
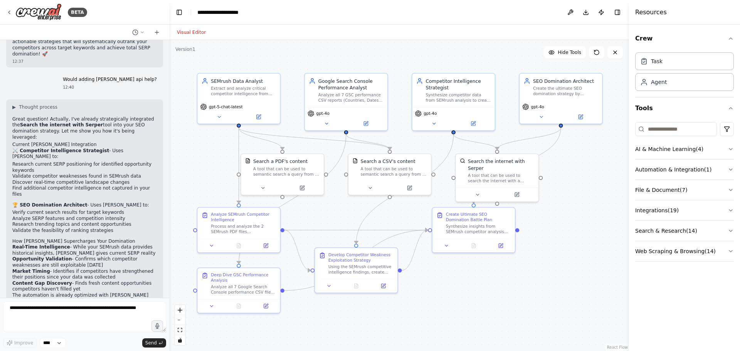
drag, startPoint x: 598, startPoint y: 225, endPoint x: 566, endPoint y: 223, distance: 31.3
click at [566, 223] on div ".deletable-edge-delete-btn { width: 20px; height: 20px; border: 0px solid #ffff…" at bounding box center [399, 195] width 460 height 311
click at [604, 11] on button "Publish" at bounding box center [601, 12] width 12 height 14
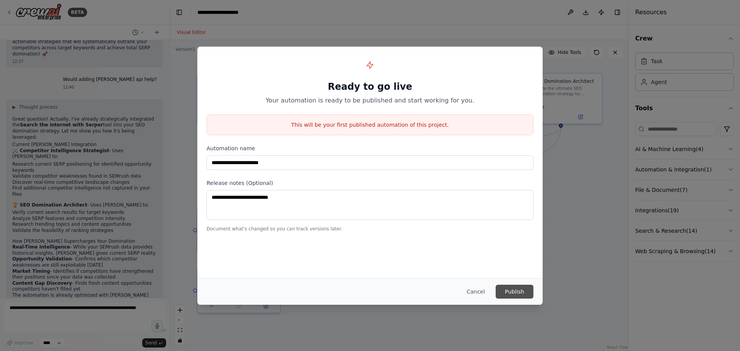
click at [517, 292] on button "Publish" at bounding box center [515, 292] width 38 height 14
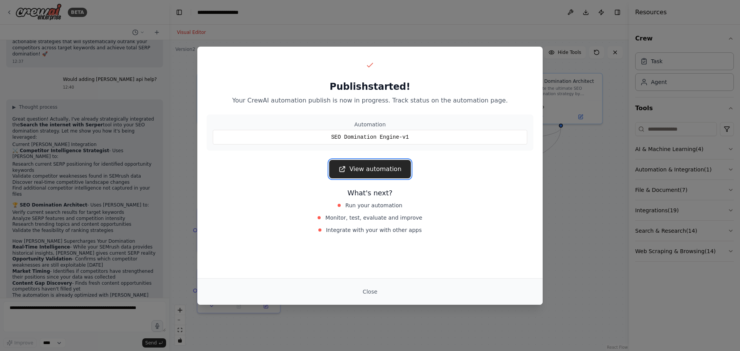
click at [381, 174] on link "View automation" at bounding box center [369, 169] width 81 height 19
click at [366, 168] on link "View automation" at bounding box center [369, 169] width 81 height 19
click at [371, 164] on link "View automation" at bounding box center [369, 169] width 81 height 19
click at [373, 172] on link "View automation" at bounding box center [369, 169] width 81 height 19
click at [514, 20] on div "Publish started! Your CrewAI automation publish is now in progress. Track statu…" at bounding box center [370, 175] width 740 height 351
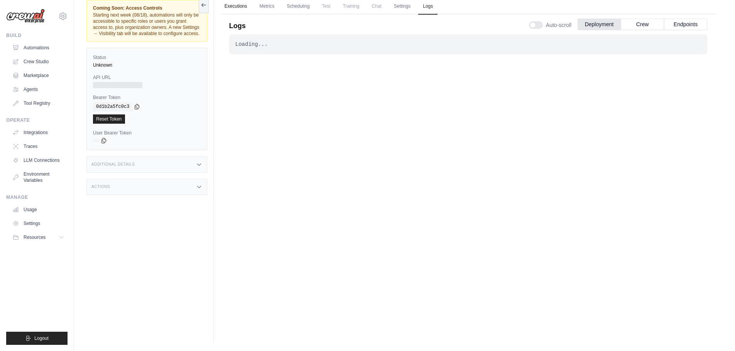
click at [233, 6] on link "Executions" at bounding box center [236, 6] width 32 height 16
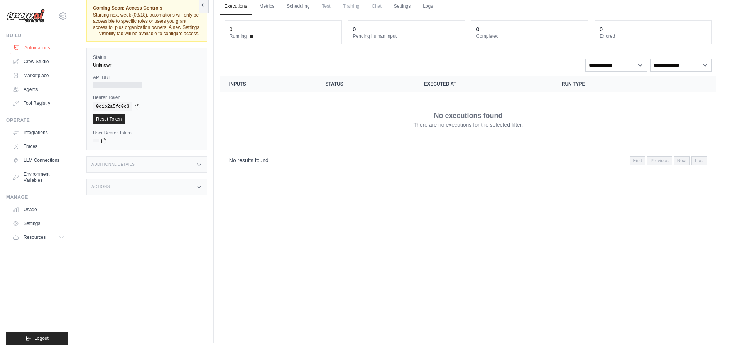
click at [40, 46] on link "Automations" at bounding box center [39, 48] width 58 height 12
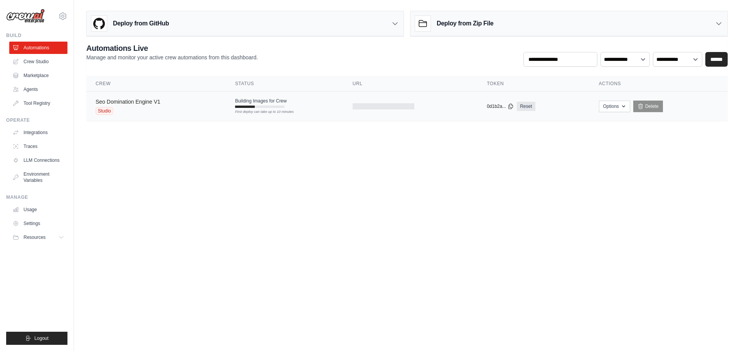
click at [128, 102] on link "Seo Domination Engine V1" at bounding box center [128, 102] width 65 height 6
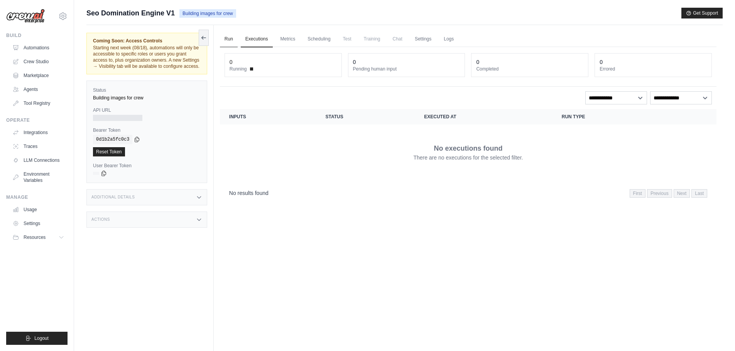
click at [228, 40] on link "Run" at bounding box center [229, 39] width 18 height 16
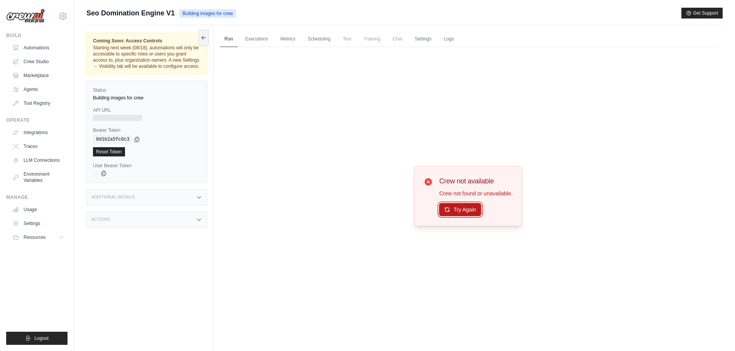
click at [465, 209] on button "Try Again" at bounding box center [460, 209] width 42 height 13
click at [40, 49] on link "Automations" at bounding box center [39, 48] width 58 height 12
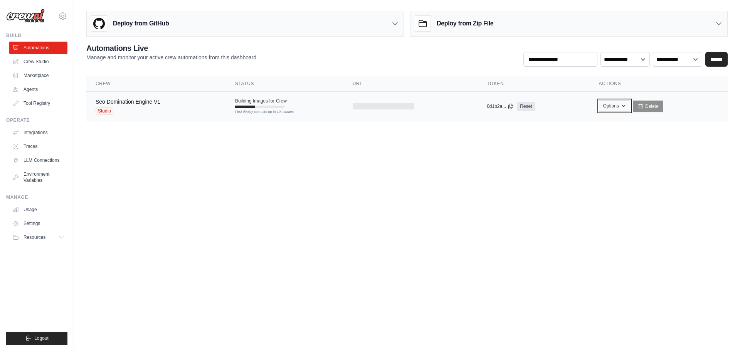
click at [624, 109] on icon "button" at bounding box center [624, 106] width 6 height 6
click at [39, 64] on link "Crew Studio" at bounding box center [39, 62] width 58 height 12
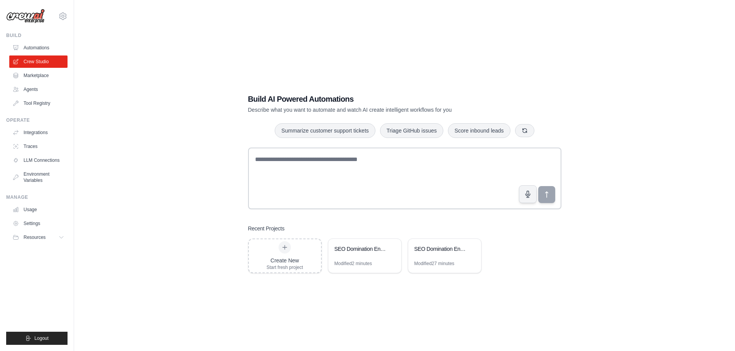
click at [45, 46] on link "Automations" at bounding box center [38, 48] width 58 height 12
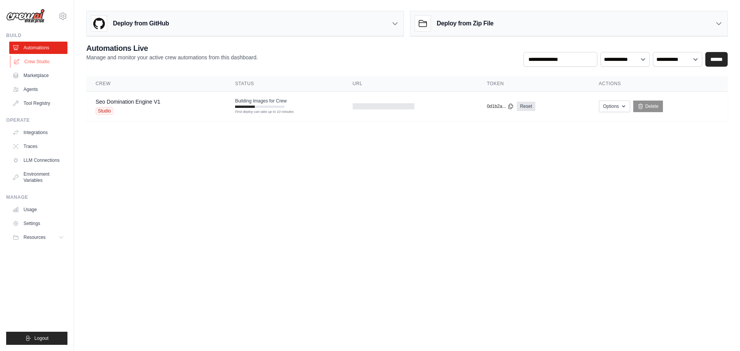
drag, startPoint x: 35, startPoint y: 62, endPoint x: 77, endPoint y: 88, distance: 48.8
click at [35, 62] on link "Crew Studio" at bounding box center [39, 62] width 58 height 12
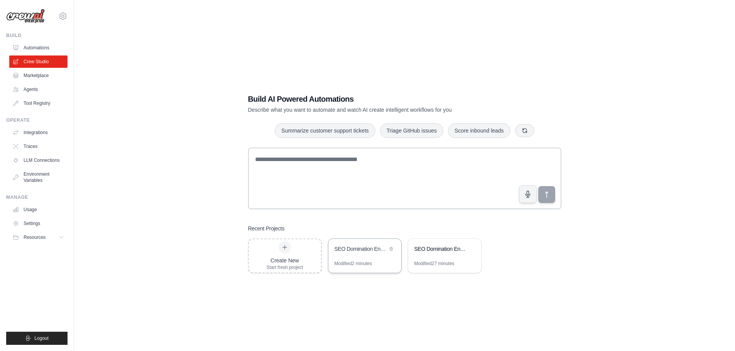
click at [363, 254] on div "SEO Domination Engine" at bounding box center [360, 249] width 53 height 9
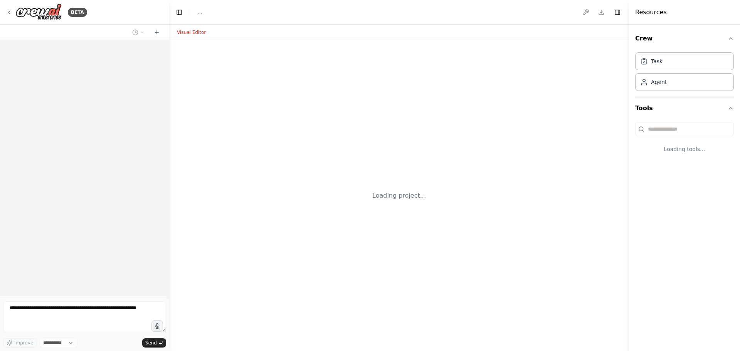
select select "****"
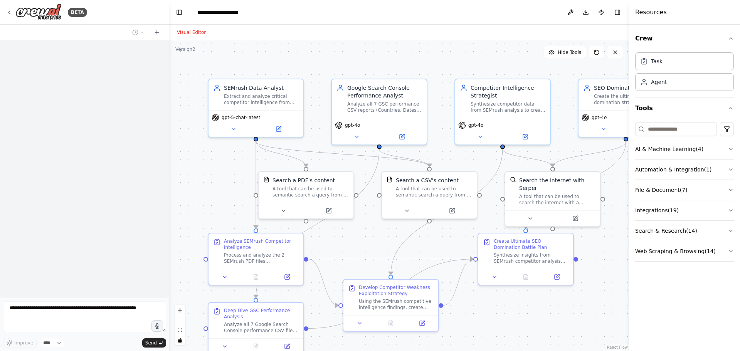
scroll to position [791, 0]
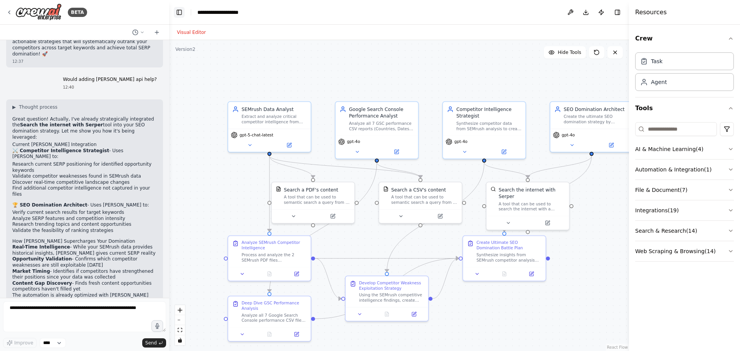
click at [179, 15] on button "Toggle Left Sidebar" at bounding box center [179, 12] width 11 height 11
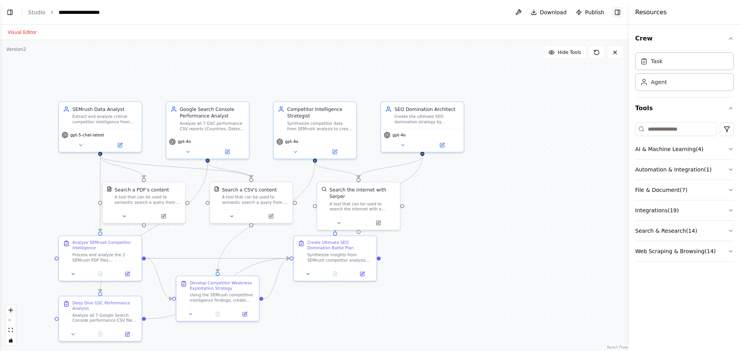
click at [617, 11] on button "Toggle Right Sidebar" at bounding box center [617, 12] width 11 height 11
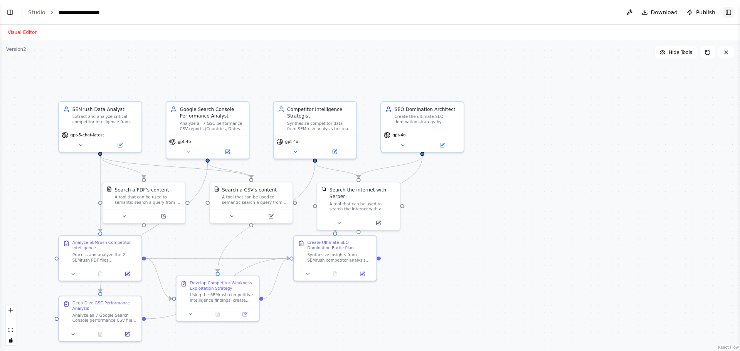
click at [731, 10] on button "Toggle Right Sidebar" at bounding box center [728, 12] width 11 height 11
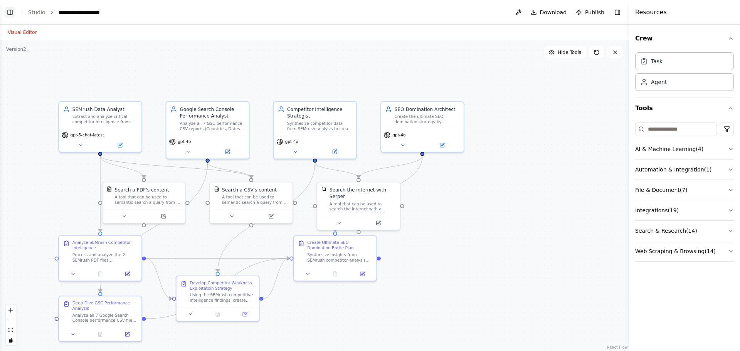
click at [6, 11] on button "Toggle Left Sidebar" at bounding box center [10, 12] width 11 height 11
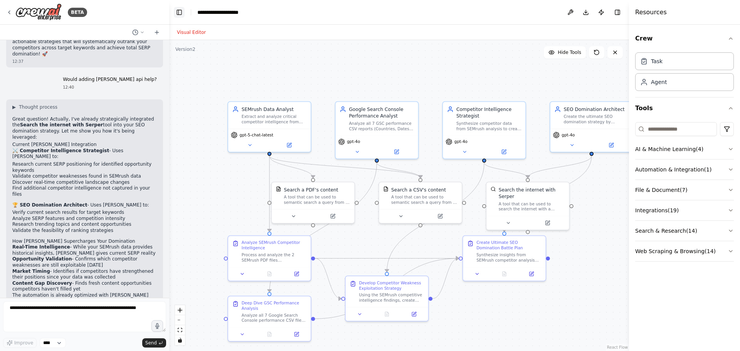
click at [181, 13] on button "Toggle Left Sidebar" at bounding box center [179, 12] width 11 height 11
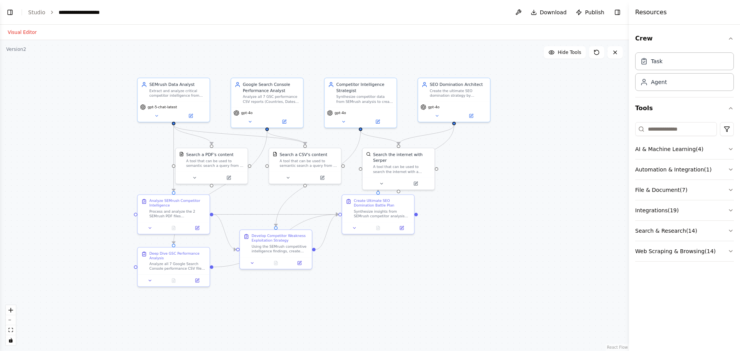
drag, startPoint x: 45, startPoint y: 177, endPoint x: 117, endPoint y: 159, distance: 74.0
click at [117, 159] on div ".deletable-edge-delete-btn { width: 20px; height: 20px; border: 0px solid #ffff…" at bounding box center [314, 195] width 629 height 311
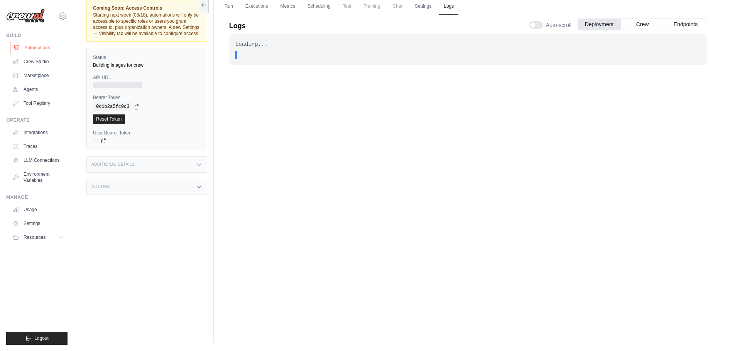
click at [37, 46] on link "Automations" at bounding box center [39, 48] width 58 height 12
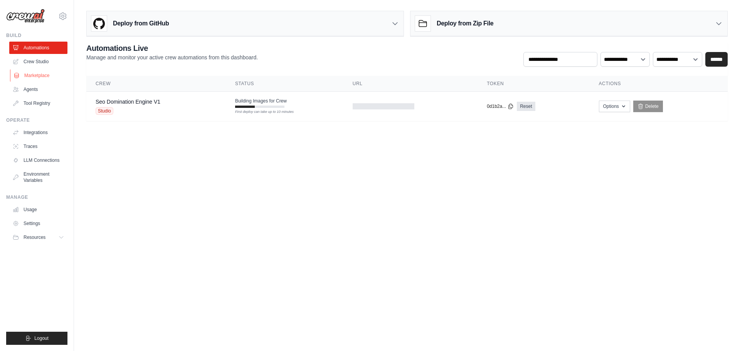
click at [28, 77] on link "Marketplace" at bounding box center [39, 75] width 58 height 12
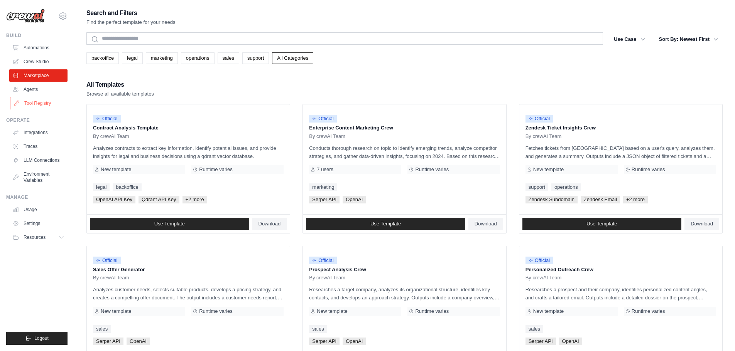
click at [32, 104] on link "Tool Registry" at bounding box center [39, 103] width 58 height 12
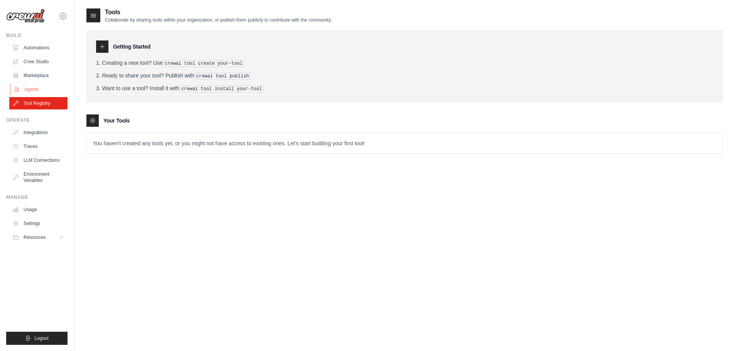
click at [33, 87] on link "Agents" at bounding box center [39, 89] width 58 height 12
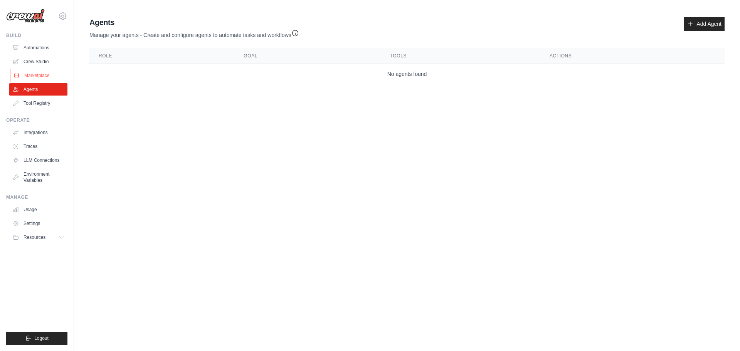
click at [36, 76] on link "Marketplace" at bounding box center [39, 75] width 58 height 12
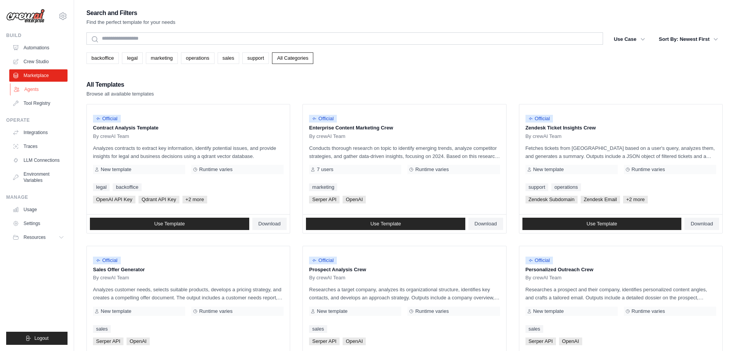
click at [34, 84] on link "Agents" at bounding box center [39, 89] width 58 height 12
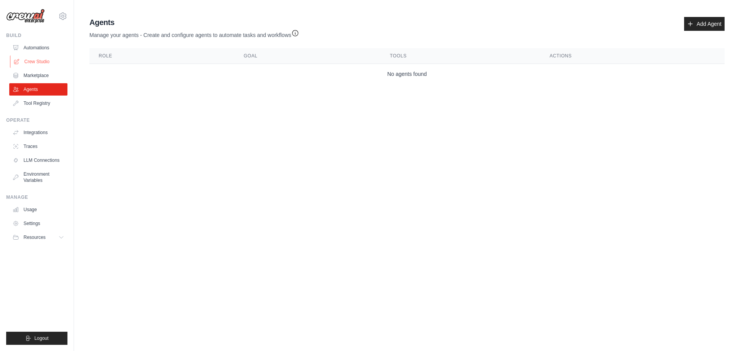
click at [33, 62] on link "Crew Studio" at bounding box center [39, 62] width 58 height 12
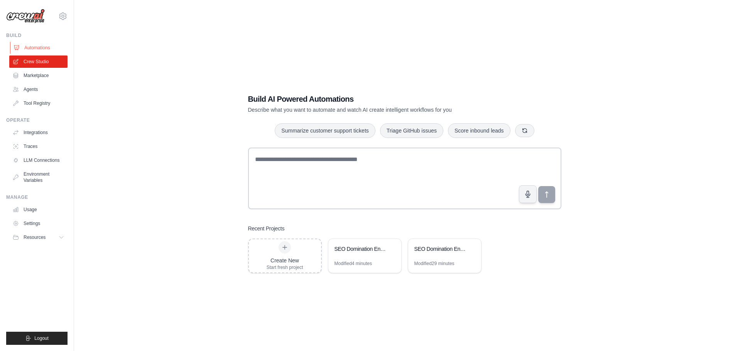
click at [37, 50] on link "Automations" at bounding box center [39, 48] width 58 height 12
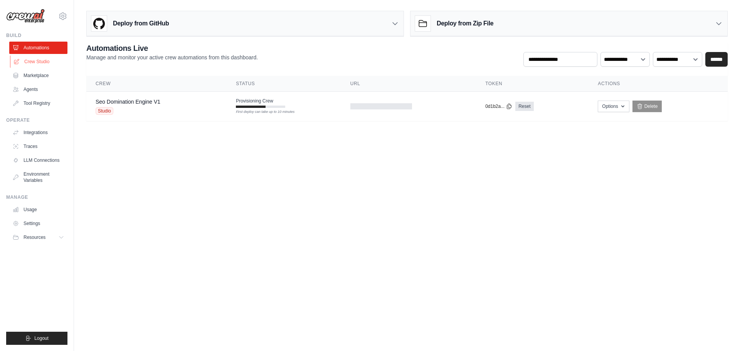
click at [43, 61] on link "Crew Studio" at bounding box center [39, 62] width 58 height 12
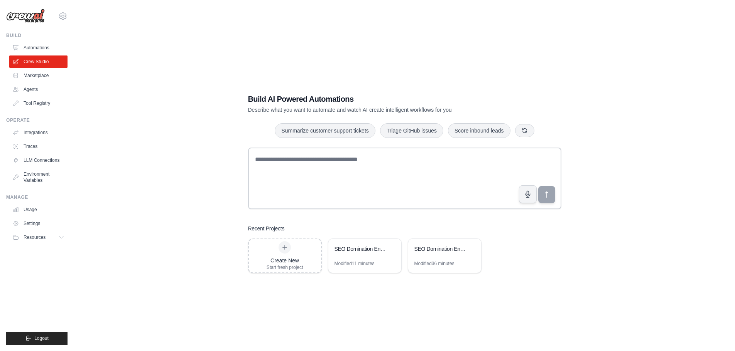
click at [35, 47] on link "Automations" at bounding box center [38, 48] width 58 height 12
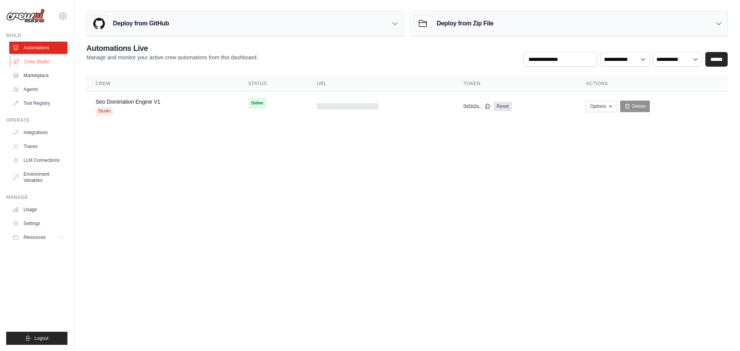
click at [41, 61] on link "Crew Studio" at bounding box center [39, 62] width 58 height 12
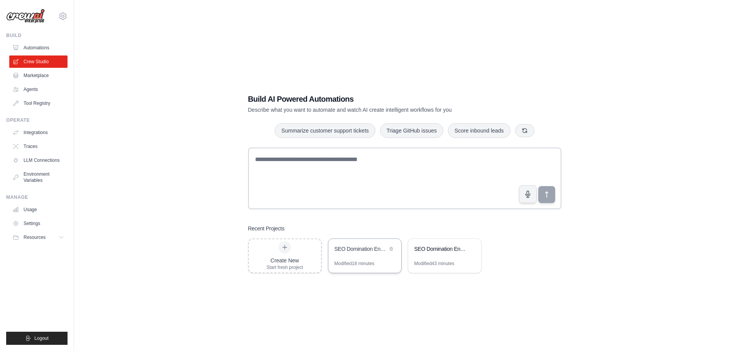
click at [356, 251] on div "SEO Domination Engine" at bounding box center [360, 249] width 53 height 8
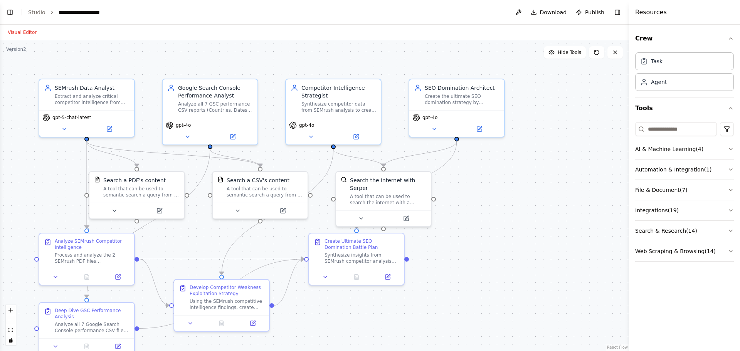
scroll to position [791, 0]
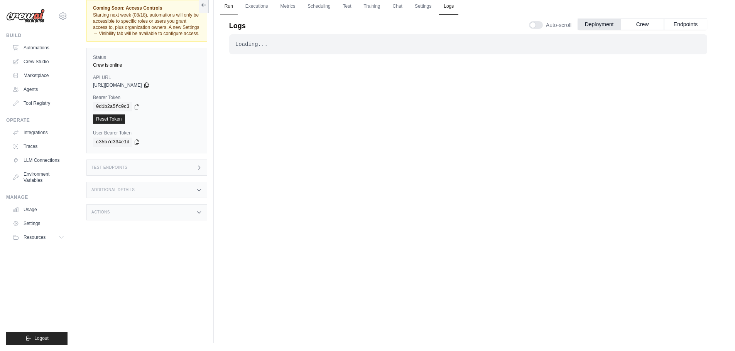
click at [225, 8] on link "Run" at bounding box center [229, 6] width 18 height 16
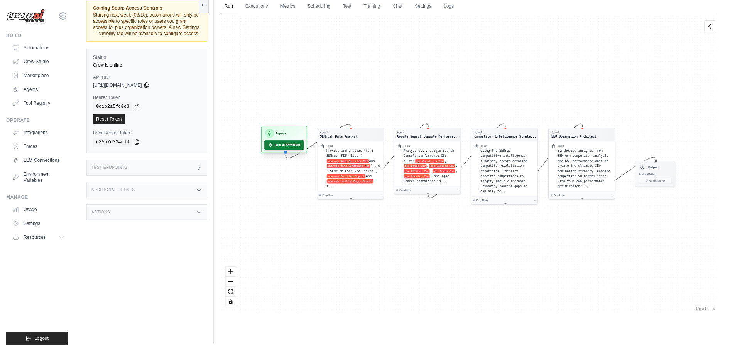
click at [291, 145] on button "Run Automation" at bounding box center [284, 145] width 40 height 10
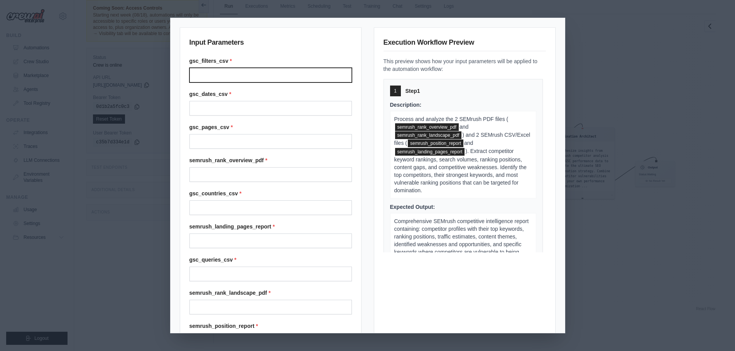
click at [234, 78] on input "Gsc filters csv" at bounding box center [270, 75] width 162 height 15
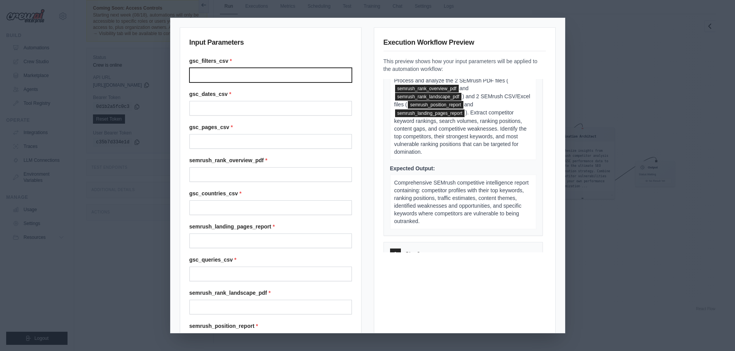
click at [244, 76] on input "Gsc filters csv" at bounding box center [270, 75] width 162 height 15
click at [228, 43] on h3 "Input Parameters" at bounding box center [270, 44] width 162 height 14
click at [226, 75] on input "Gsc filters csv" at bounding box center [270, 75] width 162 height 15
click at [207, 57] on label "gsc_filters_csv *" at bounding box center [270, 61] width 162 height 8
click at [207, 68] on input "Gsc filters csv" at bounding box center [270, 75] width 162 height 15
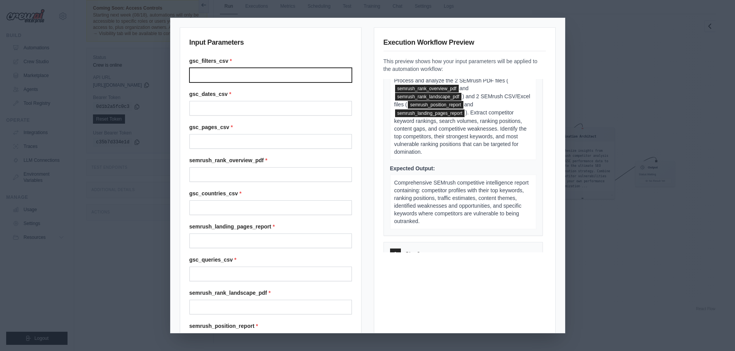
click at [212, 74] on input "Gsc filters csv" at bounding box center [270, 75] width 162 height 15
click at [267, 51] on div "Input Parameters gsc_filters_csv * gsc_dates_csv * gsc_pages_csv * semrush_rank…" at bounding box center [271, 243] width 182 height 433
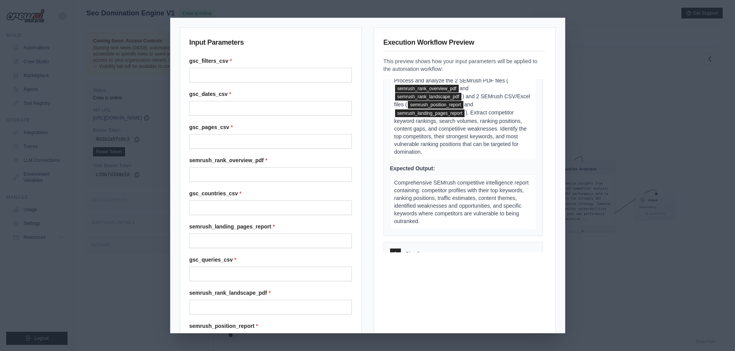
drag, startPoint x: 63, startPoint y: 287, endPoint x: 135, endPoint y: 237, distance: 87.5
click at [63, 287] on div "Input Parameters gsc_filters_csv * gsc_dates_csv * gsc_pages_csv * semrush_rank…" at bounding box center [367, 175] width 735 height 351
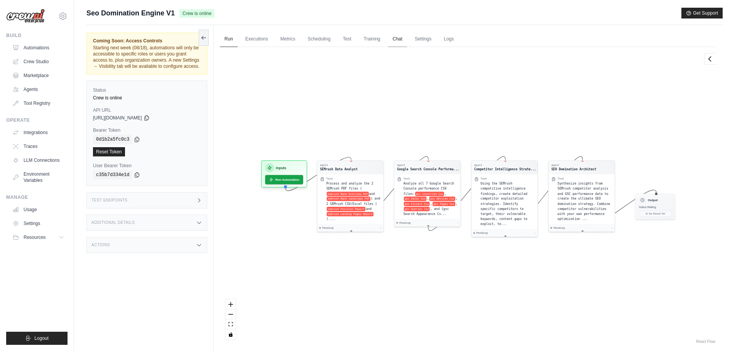
click at [399, 38] on link "Chat" at bounding box center [397, 39] width 19 height 16
click at [288, 179] on button "Run Automation" at bounding box center [284, 178] width 40 height 10
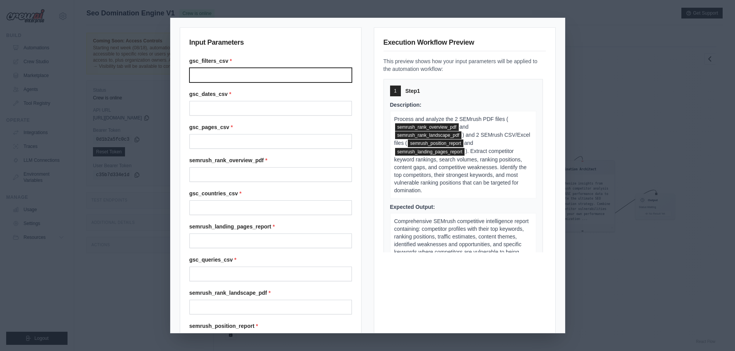
click at [251, 75] on input "Gsc filters csv" at bounding box center [270, 75] width 162 height 15
click at [280, 74] on input "Gsc filters csv" at bounding box center [270, 75] width 162 height 15
paste input "**********"
type input "**********"
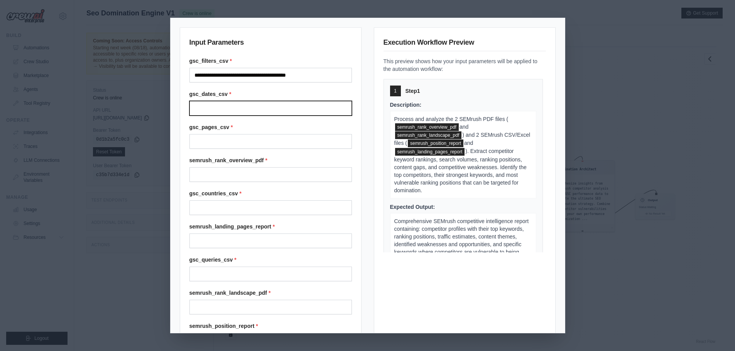
click at [270, 109] on input "Gsc dates csv" at bounding box center [270, 108] width 162 height 15
click at [204, 109] on input "Gsc dates csv" at bounding box center [270, 108] width 162 height 15
paste input "**********"
type input "**********"
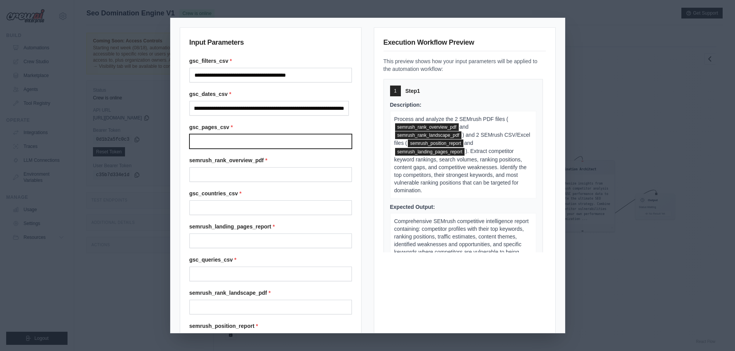
click at [209, 146] on input "Gsc pages csv" at bounding box center [270, 141] width 162 height 15
click at [203, 141] on input "Gsc pages csv" at bounding box center [270, 141] width 162 height 15
paste input "**********"
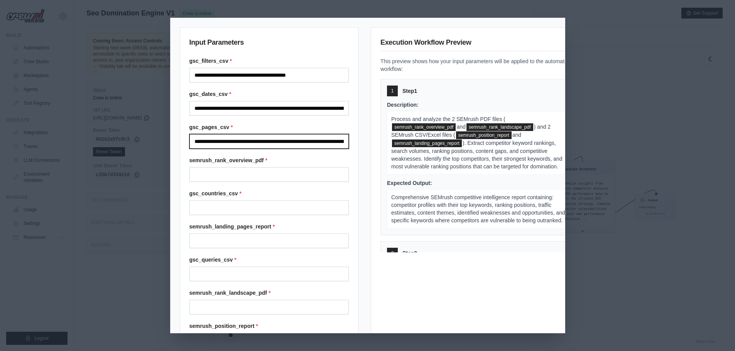
scroll to position [0, 83913]
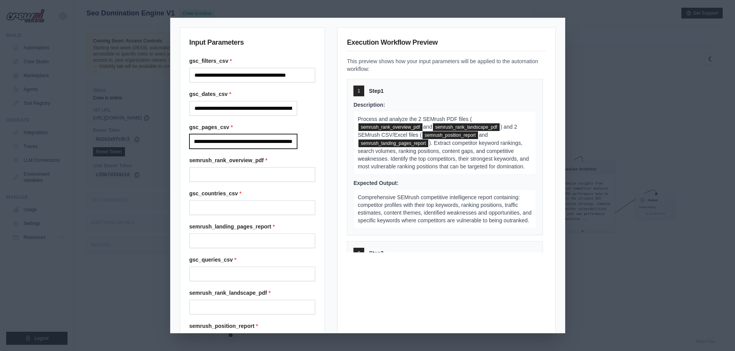
type input "**********"
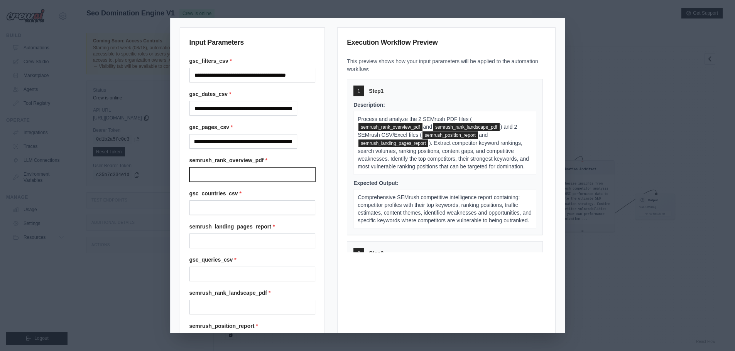
click at [215, 176] on input "Semrush rank overview pdf" at bounding box center [252, 174] width 126 height 15
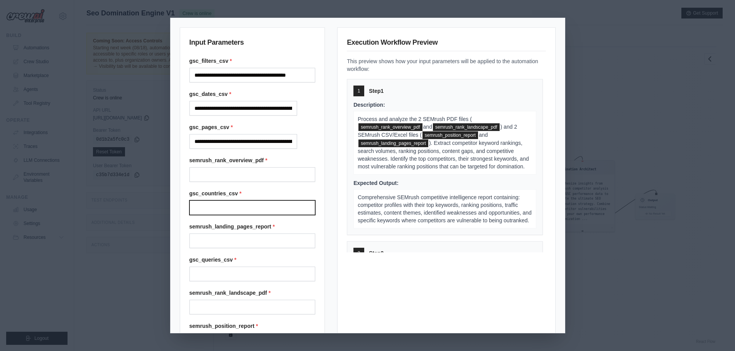
click at [196, 211] on input "Gsc countries csv" at bounding box center [252, 208] width 126 height 15
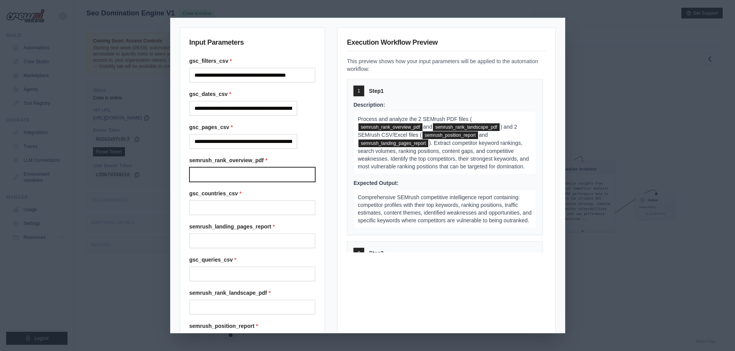
click at [236, 175] on input "Semrush rank overview pdf" at bounding box center [252, 174] width 126 height 15
paste input "**********"
type input "**********"
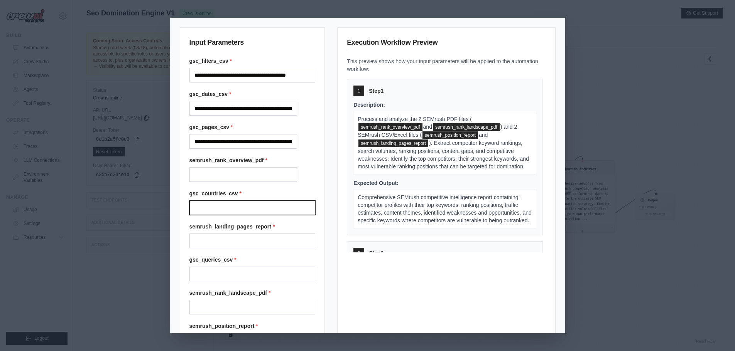
click at [239, 211] on input "Gsc countries csv" at bounding box center [252, 208] width 126 height 15
paste input "**********"
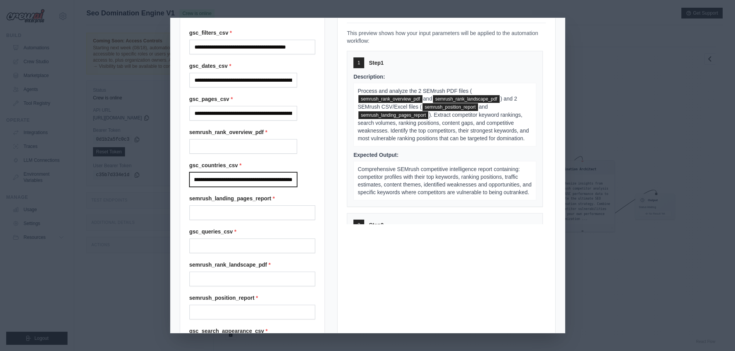
scroll to position [39, 0]
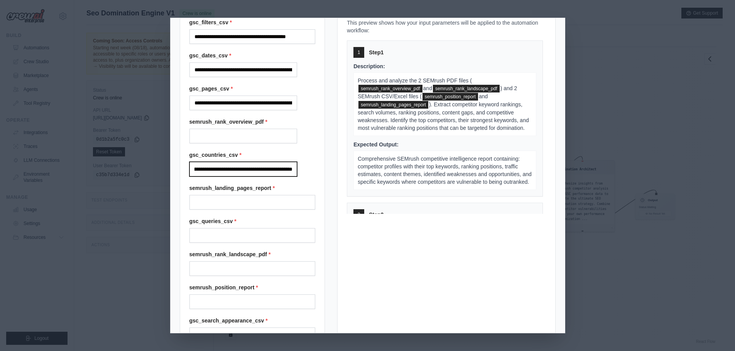
type input "**********"
click at [365, 311] on div "Execution Workflow Preview This preview shows how your input parameters will be…" at bounding box center [446, 205] width 218 height 433
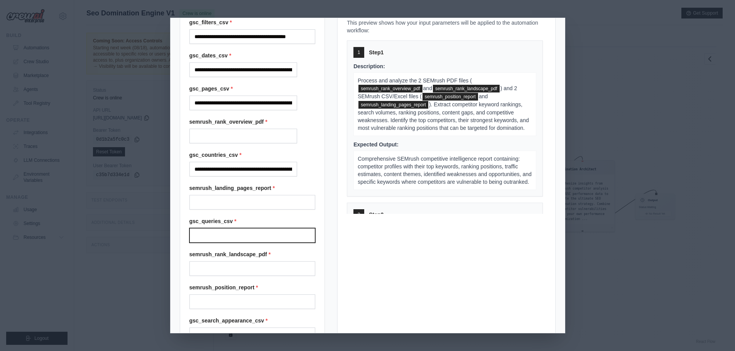
click at [243, 238] on input "Gsc queries csv" at bounding box center [252, 235] width 126 height 15
paste input "**********"
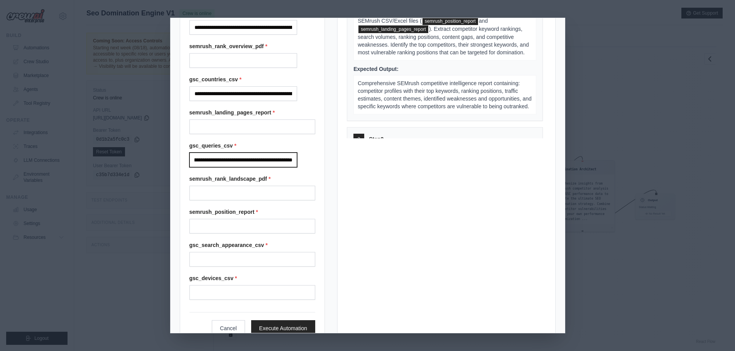
scroll to position [116, 0]
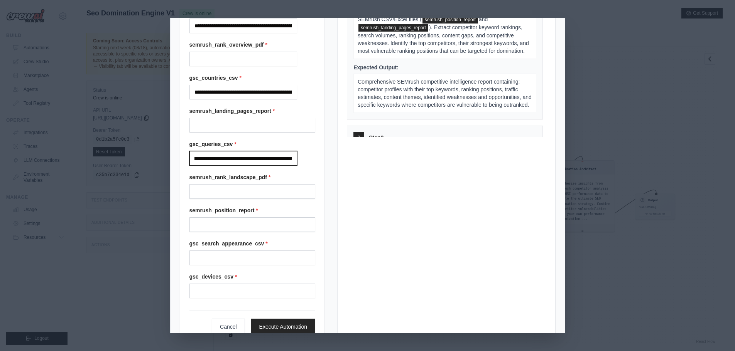
type input "**********"
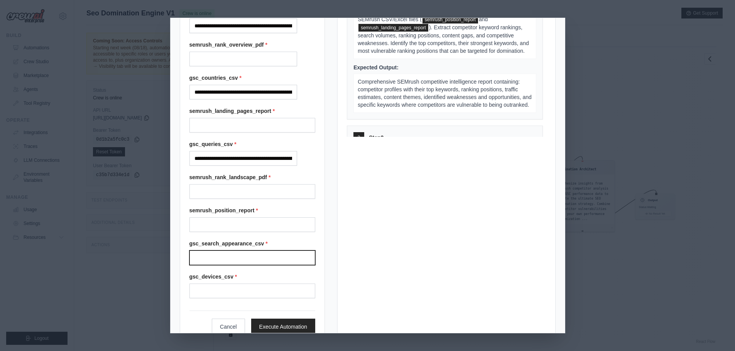
click at [246, 258] on input "Gsc search appearance csv" at bounding box center [252, 258] width 126 height 15
paste input "**********"
type input "**********"
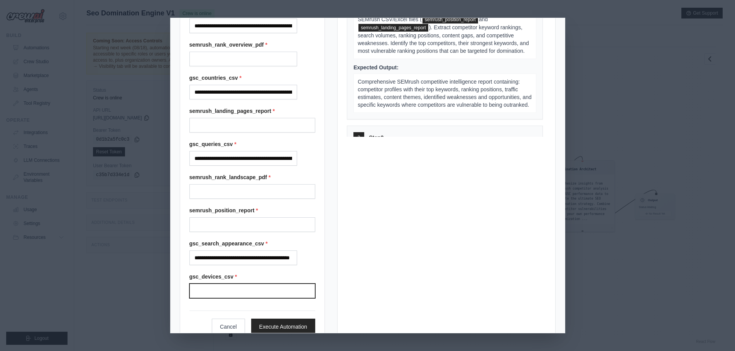
click at [232, 291] on input "Gsc devices csv" at bounding box center [252, 291] width 126 height 15
paste input "**********"
type input "**********"
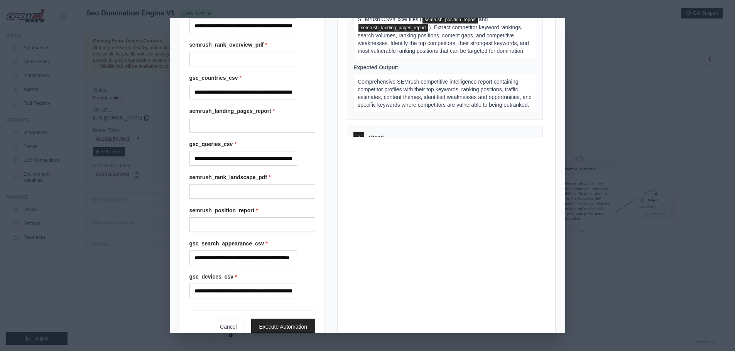
drag, startPoint x: 232, startPoint y: 184, endPoint x: 243, endPoint y: 186, distance: 11.9
click at [232, 184] on div "semrush_rank_landscape_pdf *" at bounding box center [252, 186] width 126 height 25
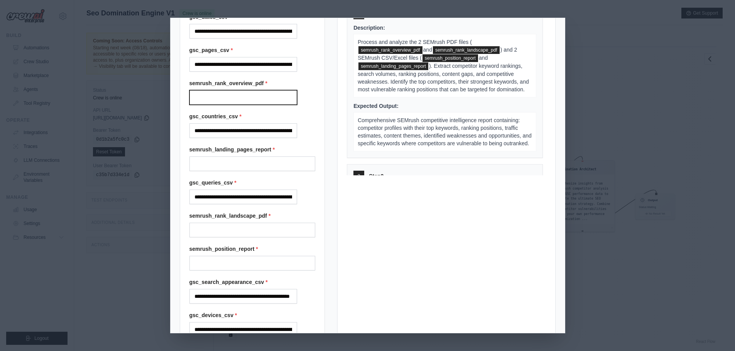
click at [232, 99] on input "Semrush rank overview pdf" at bounding box center [243, 97] width 108 height 15
click at [242, 101] on input "Semrush rank overview pdf" at bounding box center [243, 97] width 108 height 15
paste input "**********"
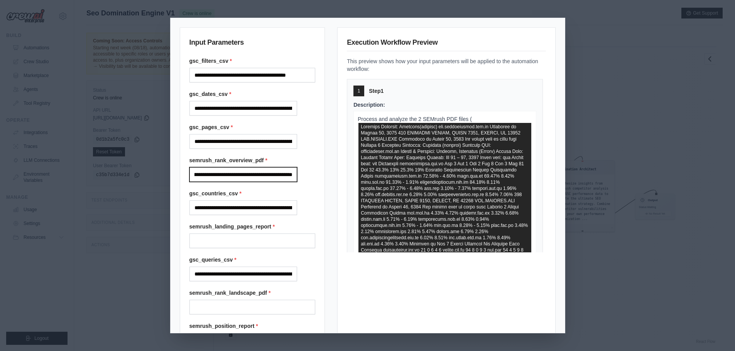
scroll to position [39, 0]
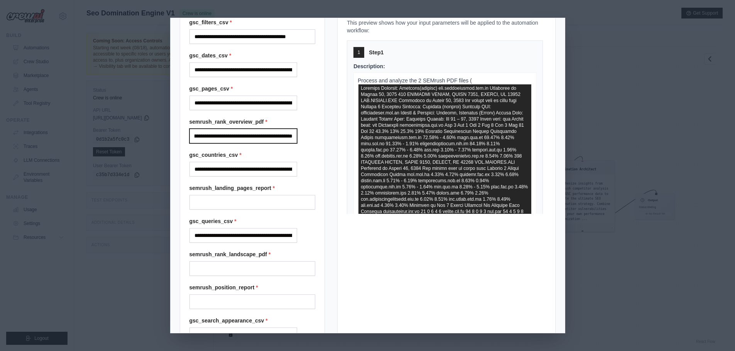
type input "**********"
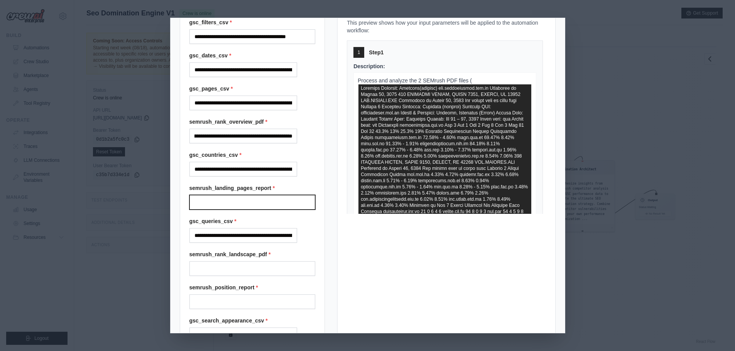
click at [233, 206] on input "Semrush landing pages report" at bounding box center [252, 202] width 126 height 15
click at [228, 203] on input "Semrush landing pages report" at bounding box center [252, 202] width 126 height 15
paste input "**********"
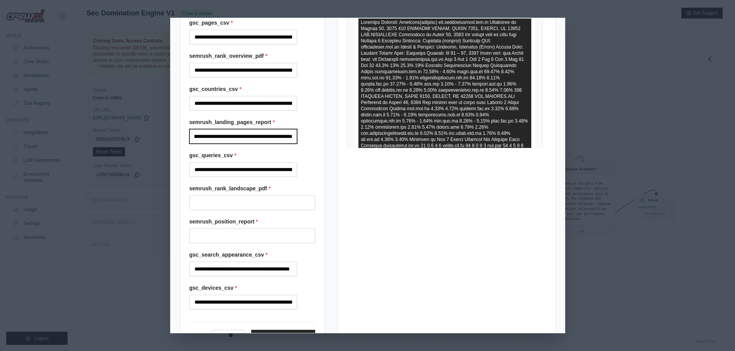
scroll to position [136, 0]
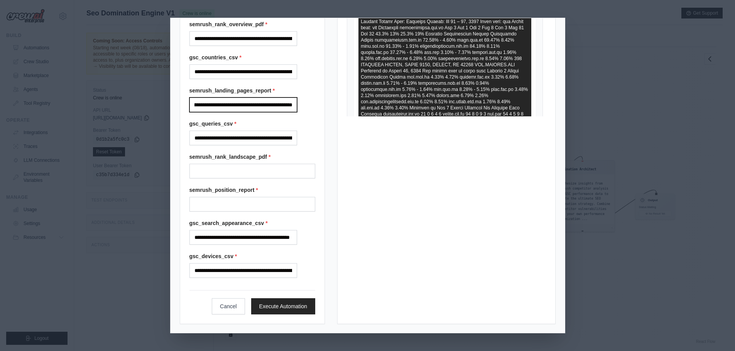
type input "**********"
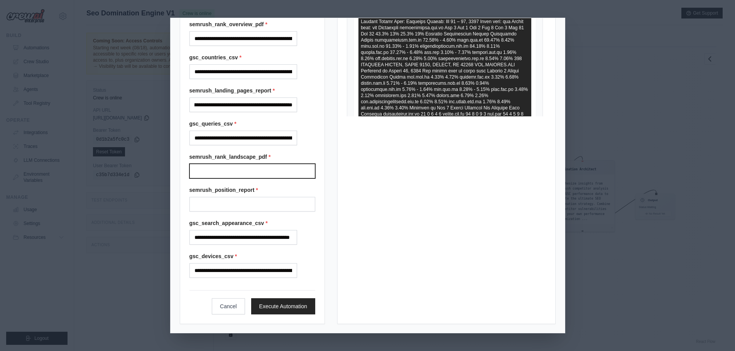
click at [268, 172] on input "Semrush rank landscape pdf" at bounding box center [252, 171] width 126 height 15
paste input "**********"
type input "**********"
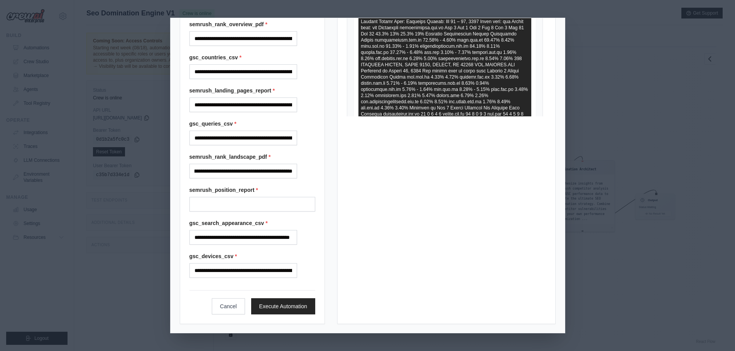
scroll to position [0, 0]
click at [242, 204] on input "Semrush position report" at bounding box center [252, 204] width 126 height 15
paste input "**********"
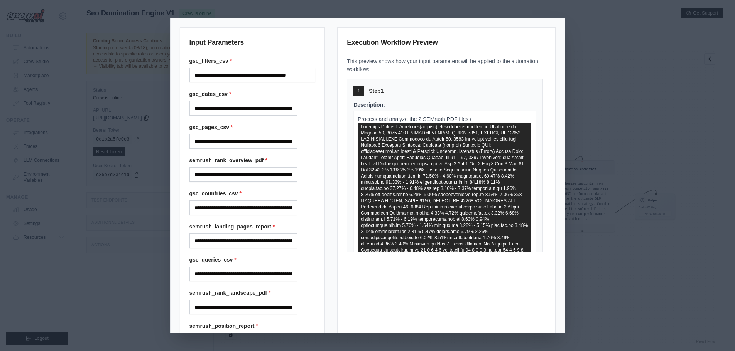
scroll to position [136, 0]
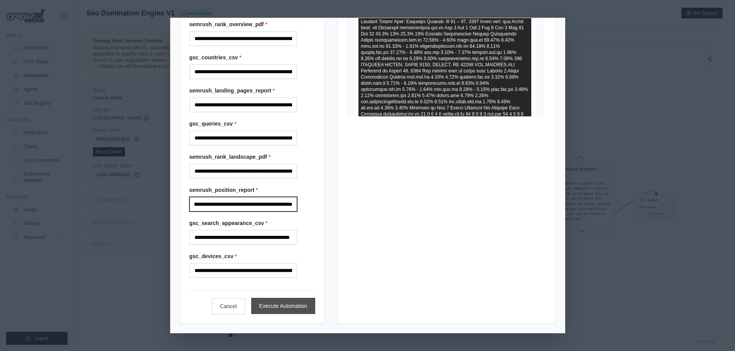
type input "**********"
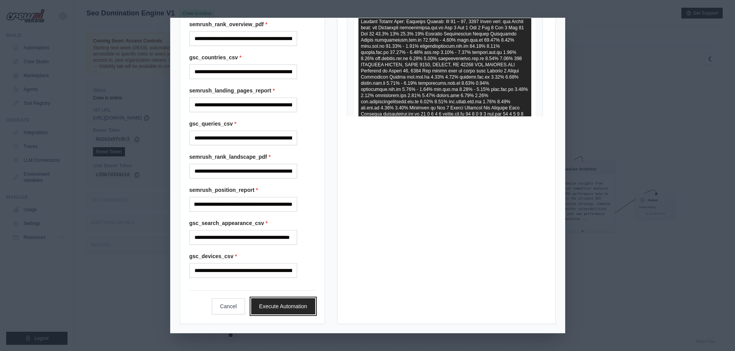
drag, startPoint x: 254, startPoint y: 301, endPoint x: 372, endPoint y: 285, distance: 119.5
click at [255, 302] on button "Execute Automation" at bounding box center [283, 306] width 64 height 16
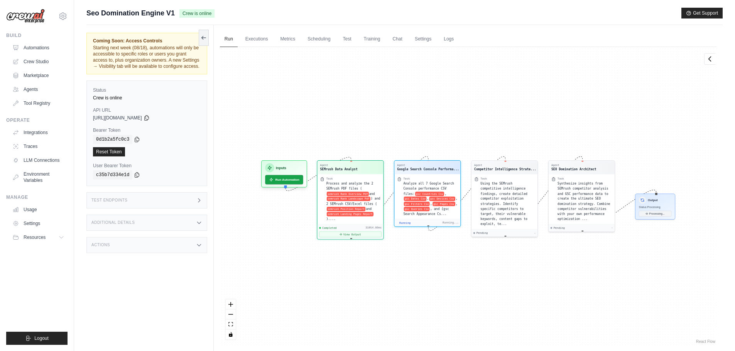
scroll to position [85, 0]
click at [361, 229] on button "View Output" at bounding box center [350, 232] width 62 height 6
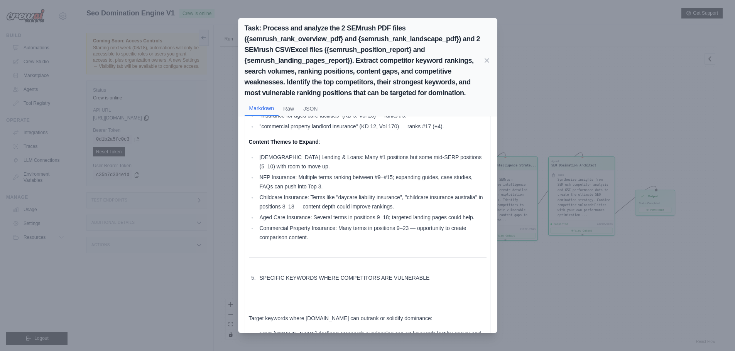
scroll to position [1273, 0]
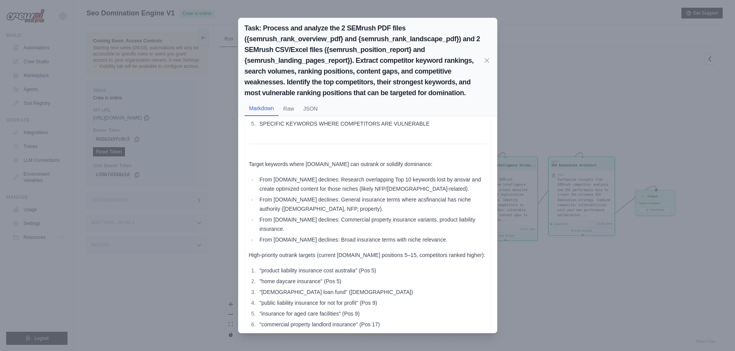
click at [486, 59] on icon at bounding box center [487, 61] width 4 height 4
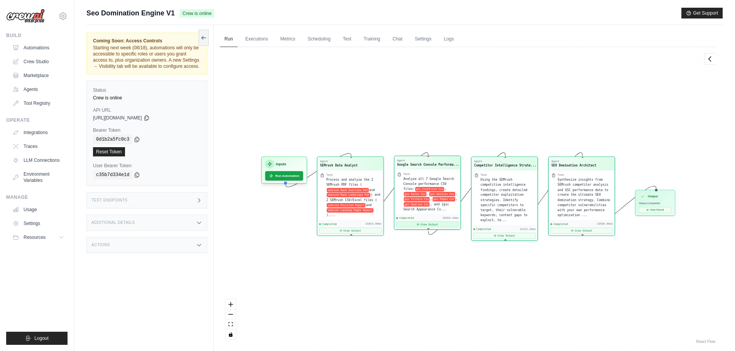
click at [442, 225] on button "View Output" at bounding box center [427, 225] width 62 height 6
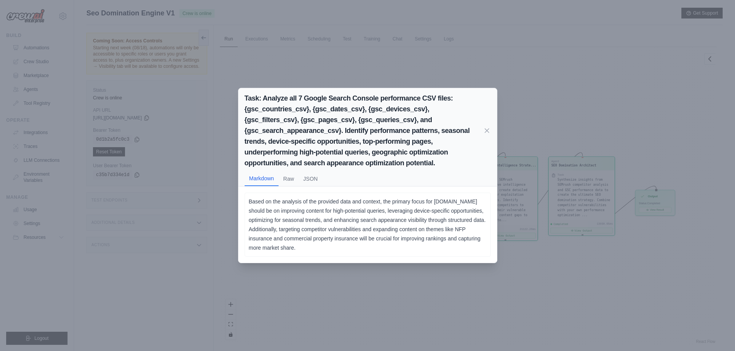
scroll to position [33, 0]
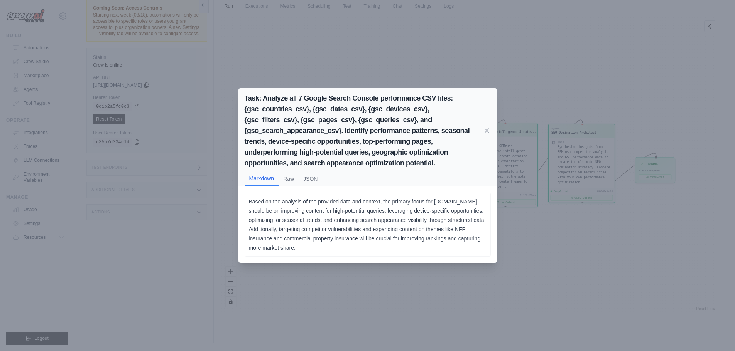
click at [487, 129] on icon at bounding box center [487, 131] width 8 height 8
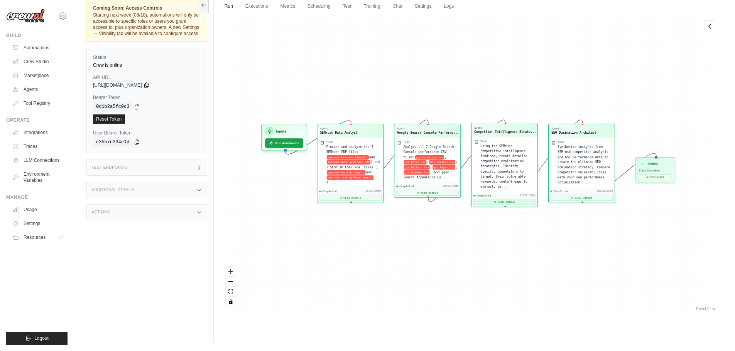
click at [505, 199] on button "View Output" at bounding box center [504, 202] width 62 height 6
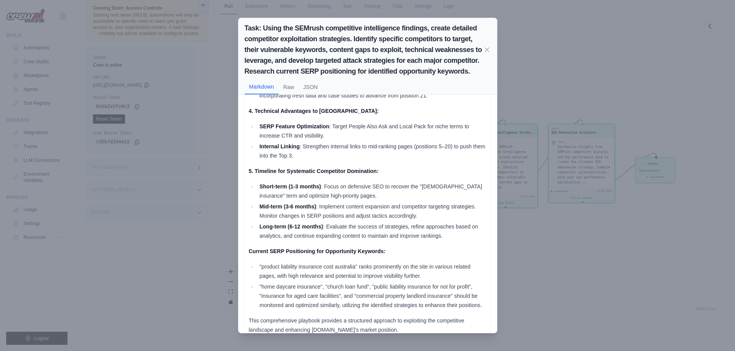
scroll to position [282, 0]
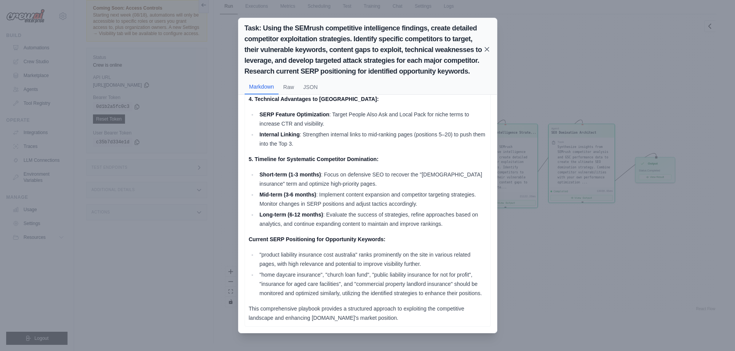
click at [488, 51] on icon at bounding box center [487, 49] width 4 height 4
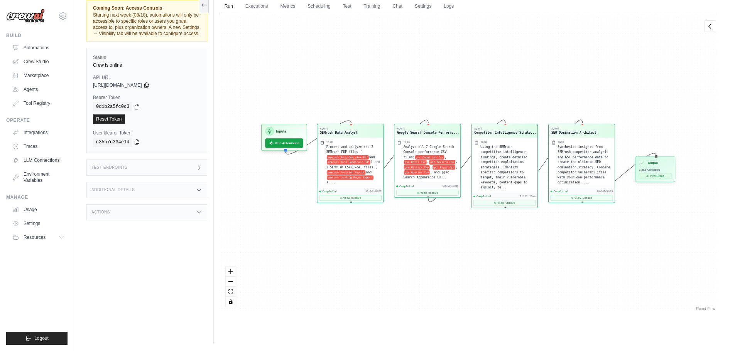
click at [655, 177] on button "View Result" at bounding box center [655, 176] width 32 height 6
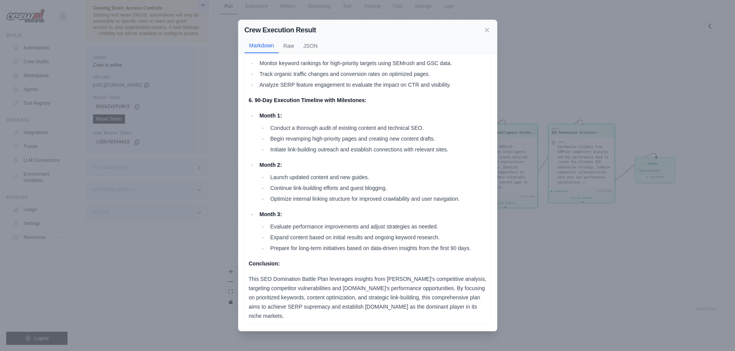
scroll to position [96, 0]
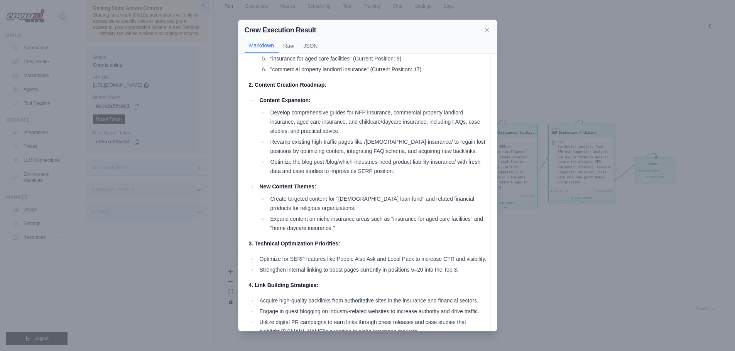
click at [485, 31] on icon at bounding box center [487, 30] width 4 height 4
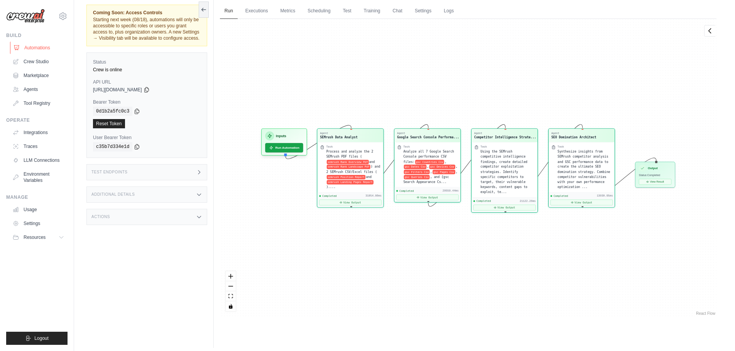
scroll to position [0, 0]
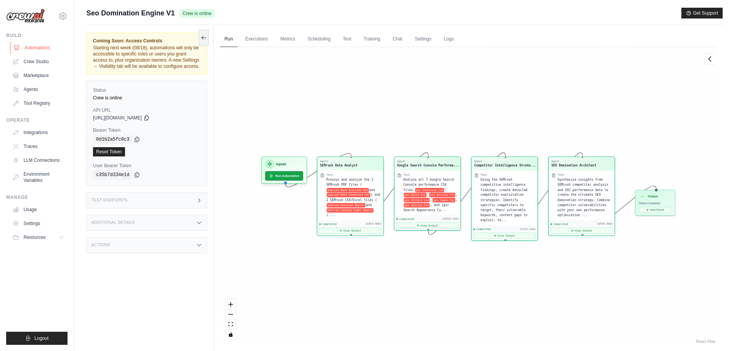
click at [37, 46] on link "Automations" at bounding box center [39, 48] width 58 height 12
click at [37, 62] on link "Crew Studio" at bounding box center [39, 62] width 58 height 12
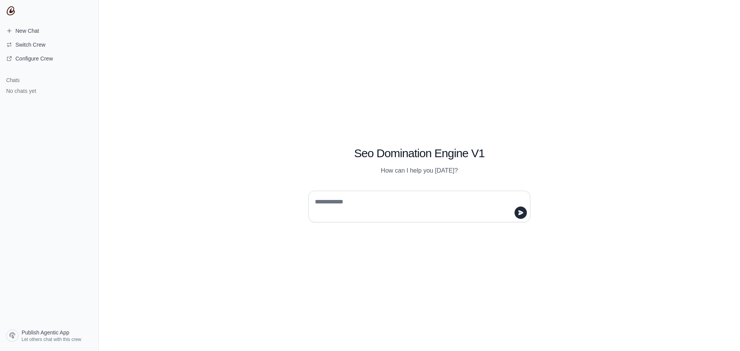
click at [375, 206] on textarea at bounding box center [416, 207] width 207 height 22
type textarea "*"
type textarea "**********"
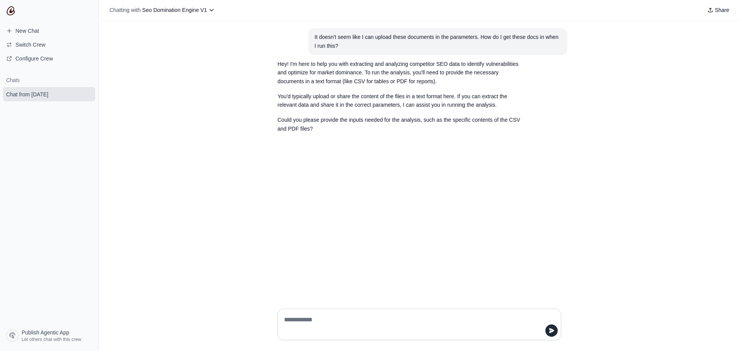
click at [346, 316] on textarea at bounding box center [417, 325] width 269 height 22
type textarea "**********"
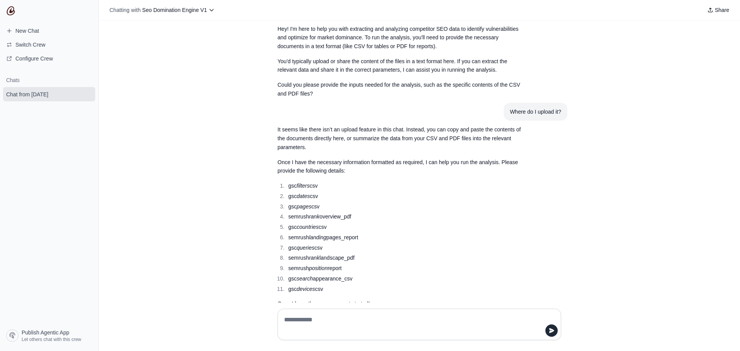
scroll to position [53, 0]
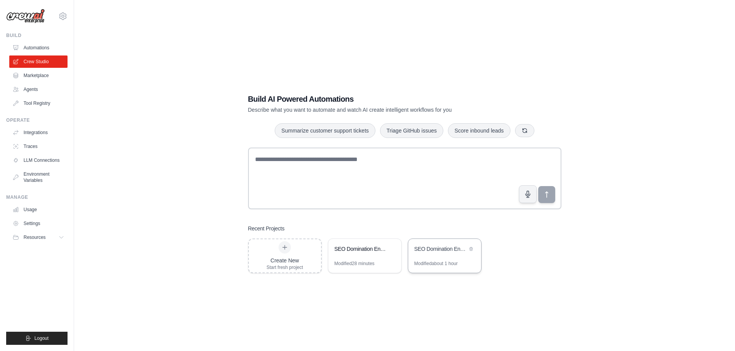
click at [444, 249] on div "SEO Domination Engine - SEMrush + GSC Intelligence" at bounding box center [440, 249] width 53 height 8
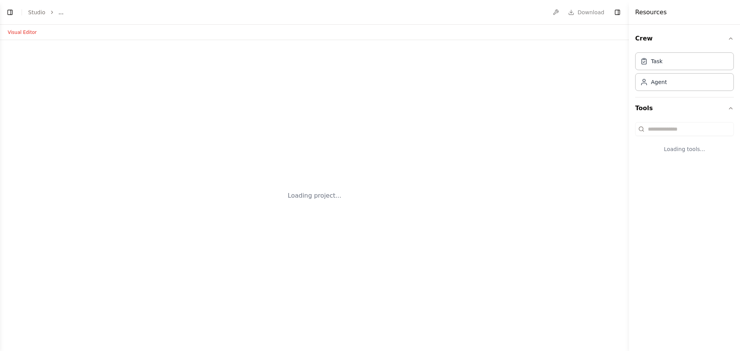
select select "****"
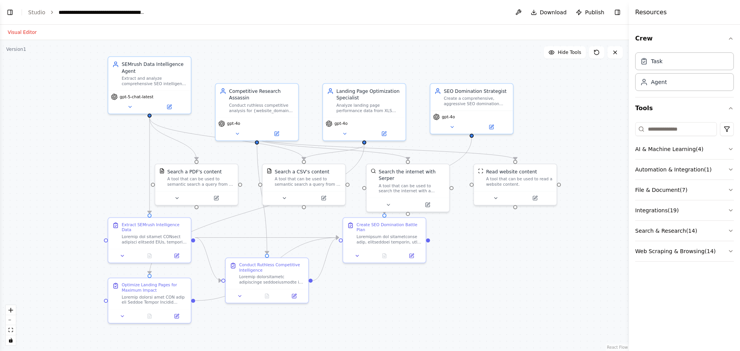
scroll to position [2598, 0]
click at [150, 13] on icon "breadcrumb" at bounding box center [151, 12] width 5 height 5
click at [594, 12] on span "Publish" at bounding box center [594, 12] width 19 height 8
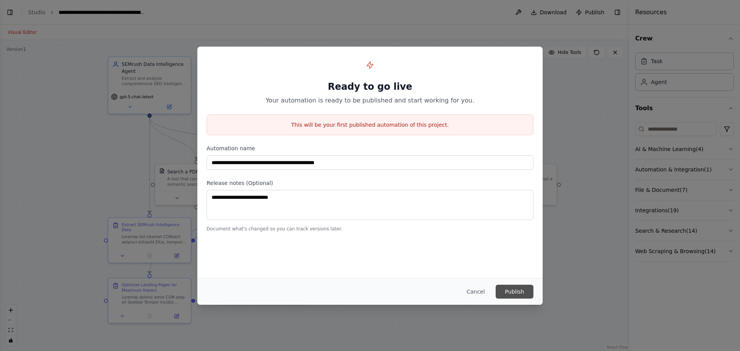
click at [512, 295] on button "Publish" at bounding box center [515, 292] width 38 height 14
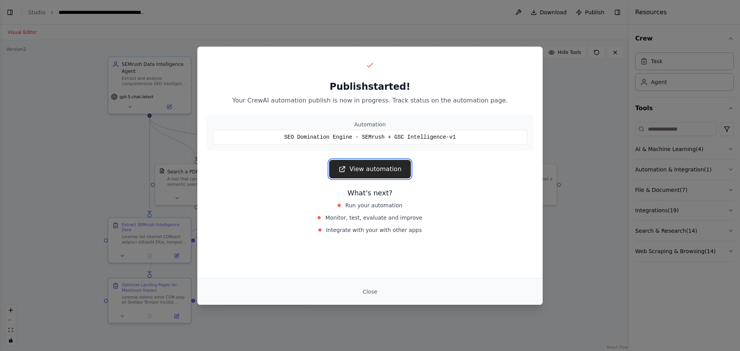
click at [383, 172] on link "View automation" at bounding box center [369, 169] width 81 height 19
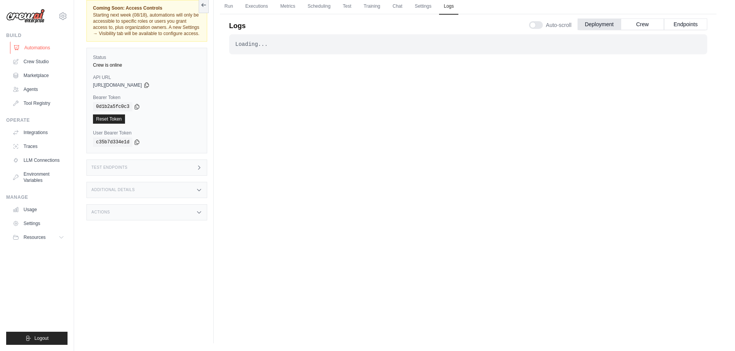
click at [41, 51] on link "Automations" at bounding box center [39, 48] width 58 height 12
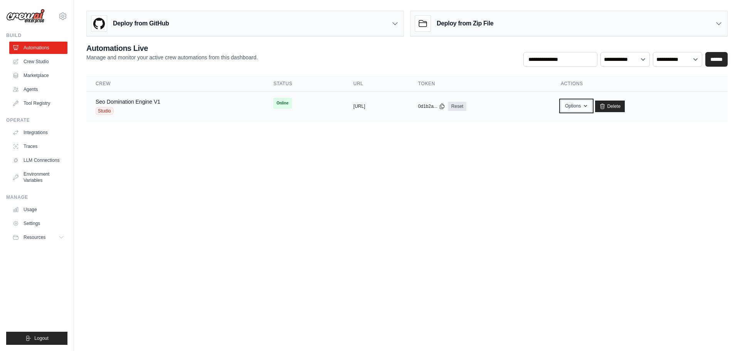
click at [587, 106] on icon "button" at bounding box center [585, 106] width 3 height 2
click at [589, 105] on icon "button" at bounding box center [586, 106] width 6 height 6
click at [625, 108] on link "Delete" at bounding box center [610, 107] width 30 height 12
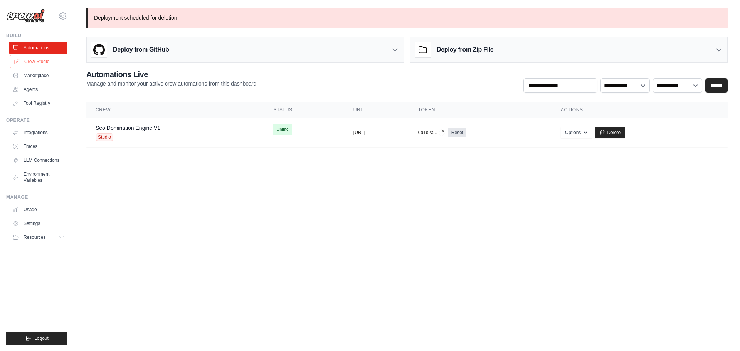
click at [42, 58] on link "Crew Studio" at bounding box center [39, 62] width 58 height 12
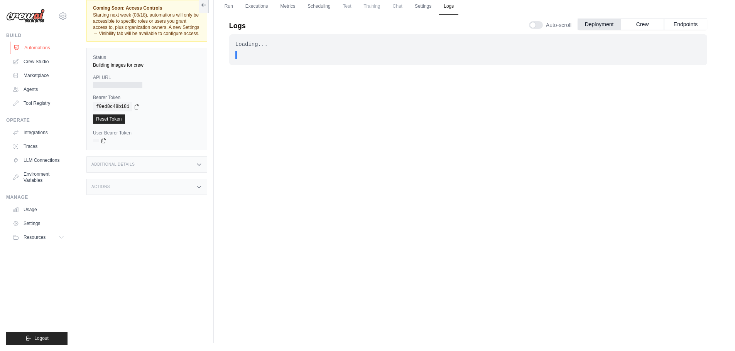
click at [44, 48] on link "Automations" at bounding box center [39, 48] width 58 height 12
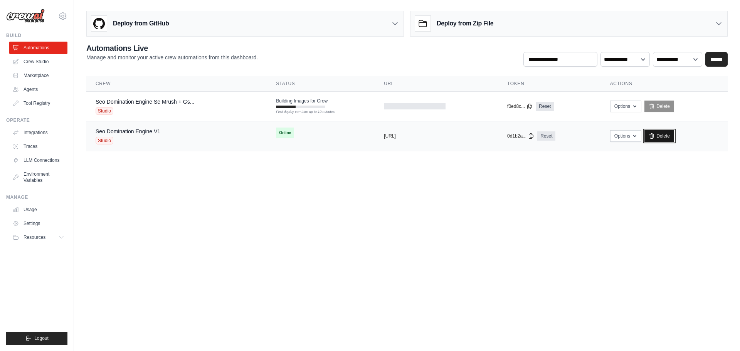
click at [666, 136] on link "Delete" at bounding box center [660, 136] width 30 height 12
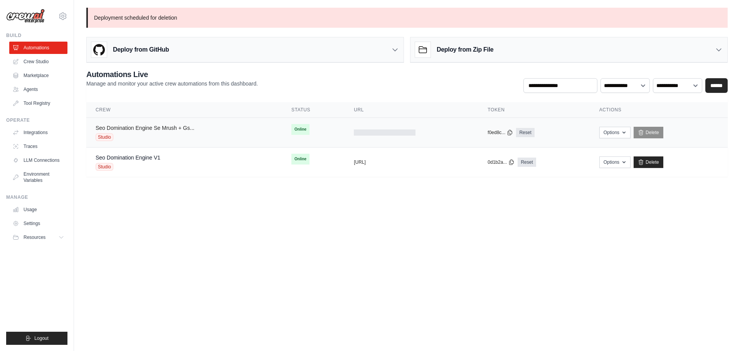
click at [160, 130] on link "Seo Domination Engine Se Mrush + Gs..." at bounding box center [145, 128] width 99 height 6
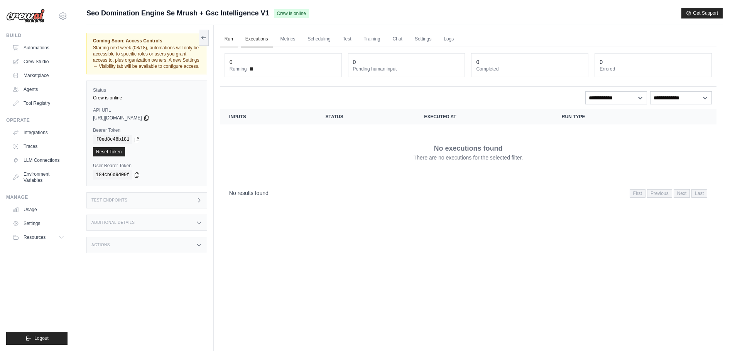
click at [234, 36] on link "Run" at bounding box center [229, 39] width 18 height 16
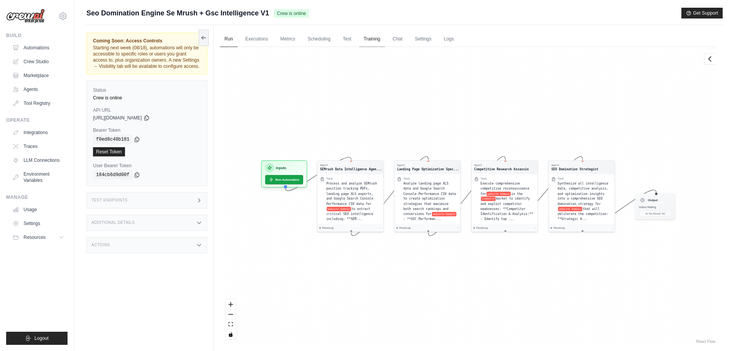
click at [370, 41] on link "Training" at bounding box center [372, 39] width 26 height 16
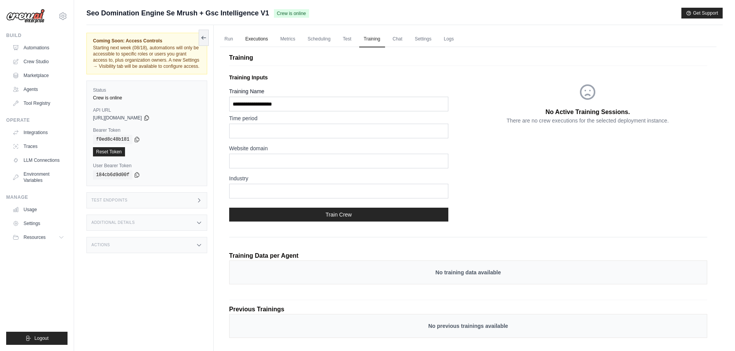
click at [262, 40] on link "Executions" at bounding box center [257, 39] width 32 height 16
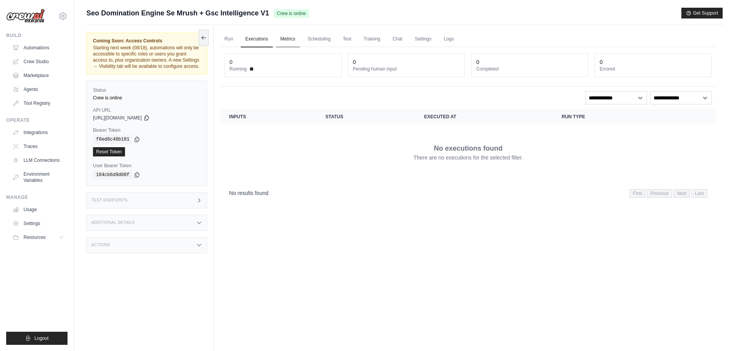
click at [279, 40] on link "Metrics" at bounding box center [288, 39] width 24 height 16
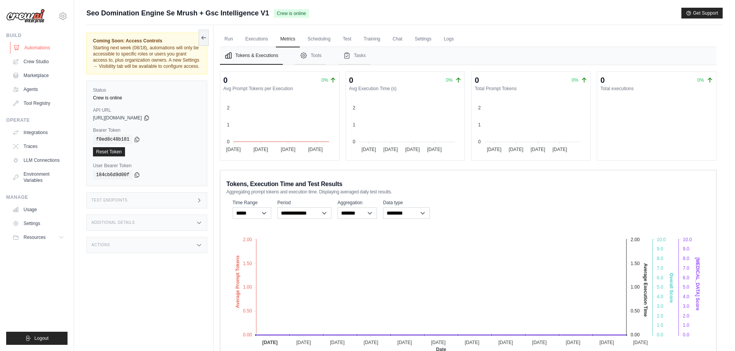
click at [34, 47] on link "Automations" at bounding box center [39, 48] width 58 height 12
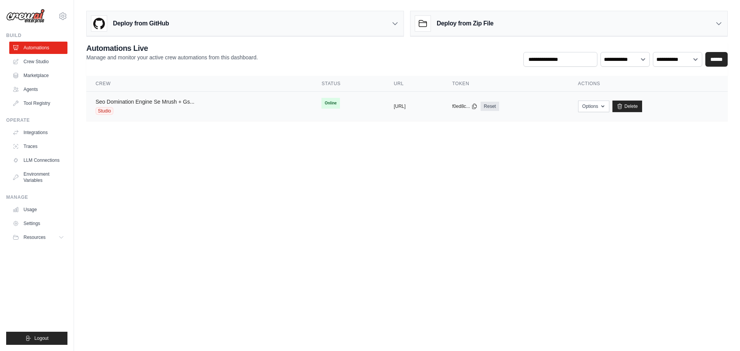
click at [186, 102] on link "Seo Domination Engine Se Mrush + Gs..." at bounding box center [145, 102] width 99 height 6
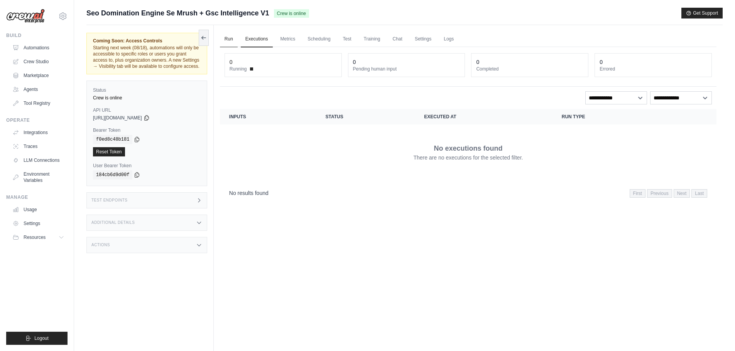
click at [231, 38] on link "Run" at bounding box center [229, 39] width 18 height 16
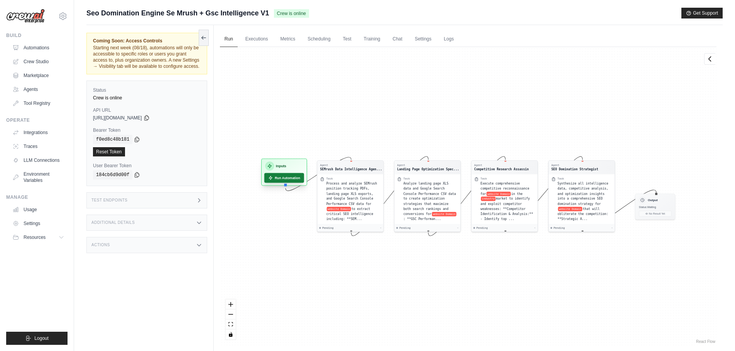
click at [286, 179] on button "Run Automation" at bounding box center [284, 178] width 40 height 10
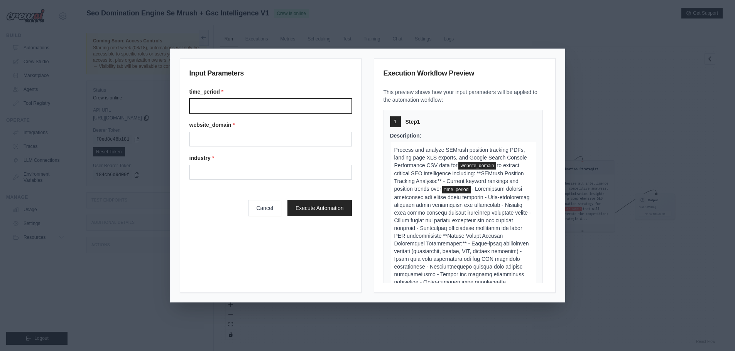
click at [219, 104] on input "Time period" at bounding box center [270, 106] width 162 height 15
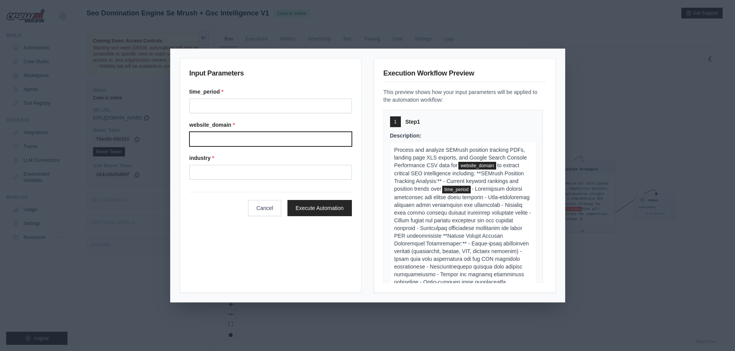
click at [248, 141] on input "Website domain" at bounding box center [270, 139] width 162 height 15
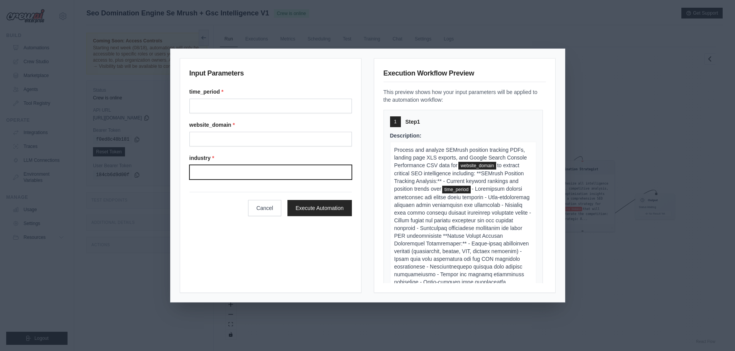
drag, startPoint x: 241, startPoint y: 172, endPoint x: 245, endPoint y: 165, distance: 7.3
click at [241, 171] on input "Industry" at bounding box center [270, 172] width 162 height 15
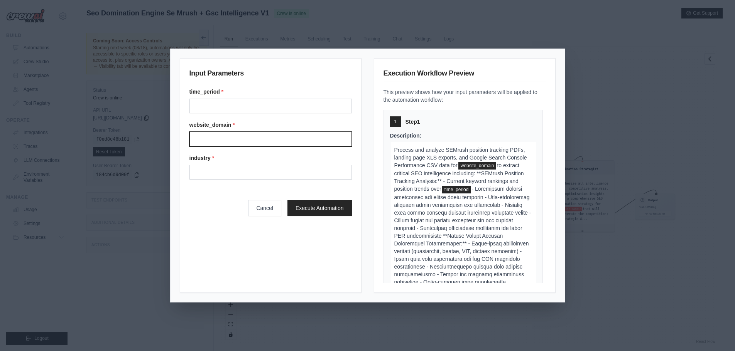
drag, startPoint x: 255, startPoint y: 143, endPoint x: 272, endPoint y: 126, distance: 24.8
click at [255, 143] on input "Website domain" at bounding box center [270, 139] width 162 height 15
type input "**********"
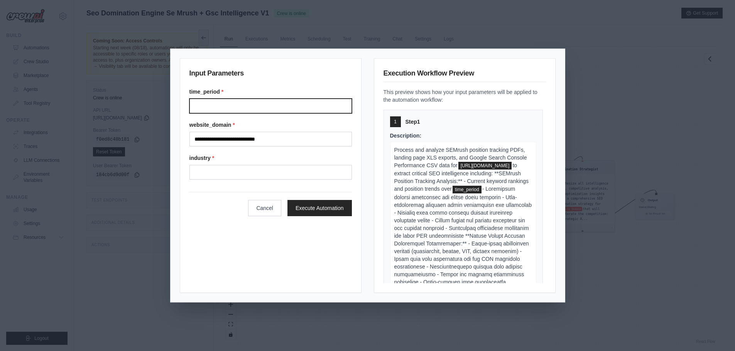
click at [258, 100] on input "Time period" at bounding box center [270, 106] width 162 height 15
type input "**********"
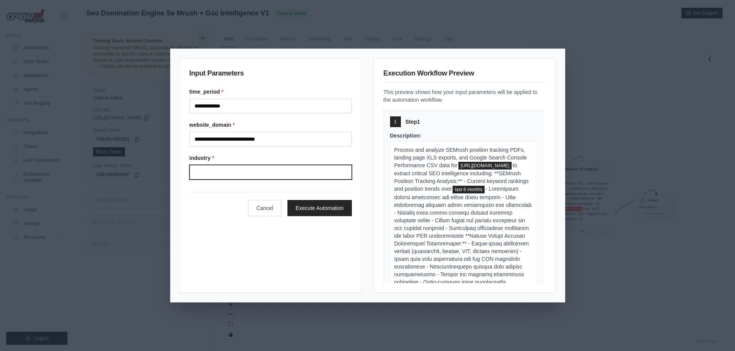
click at [275, 179] on input "Industry" at bounding box center [270, 172] width 162 height 15
type input "**********"
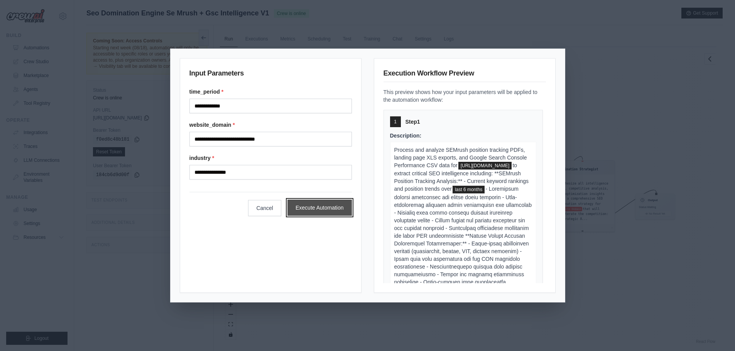
click at [327, 210] on button "Execute Automation" at bounding box center [319, 208] width 64 height 16
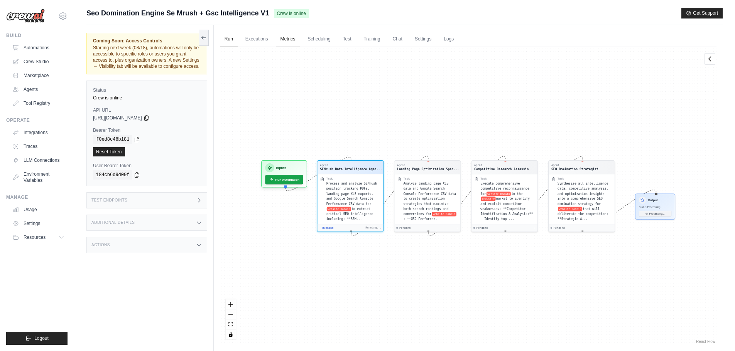
click at [288, 39] on link "Metrics" at bounding box center [288, 39] width 24 height 16
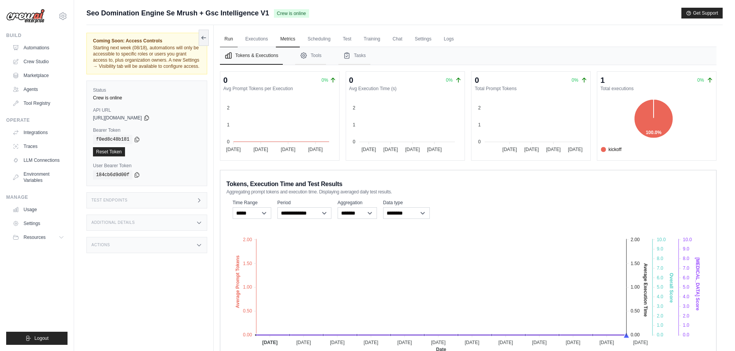
click at [230, 36] on link "Run" at bounding box center [229, 39] width 18 height 16
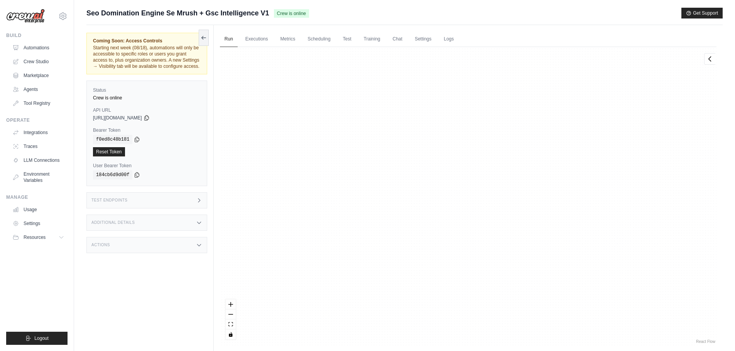
scroll to position [91, 0]
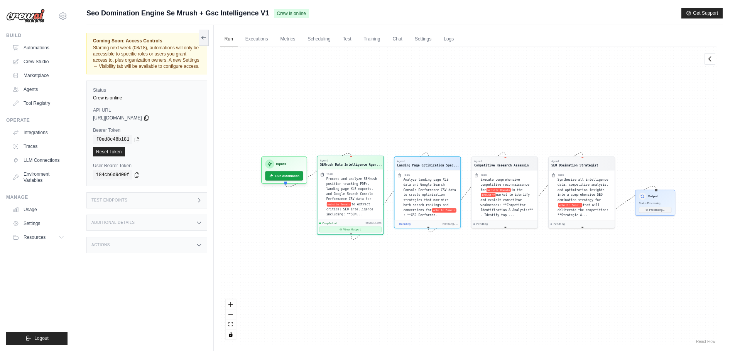
click at [379, 229] on button "View Output" at bounding box center [350, 230] width 62 height 6
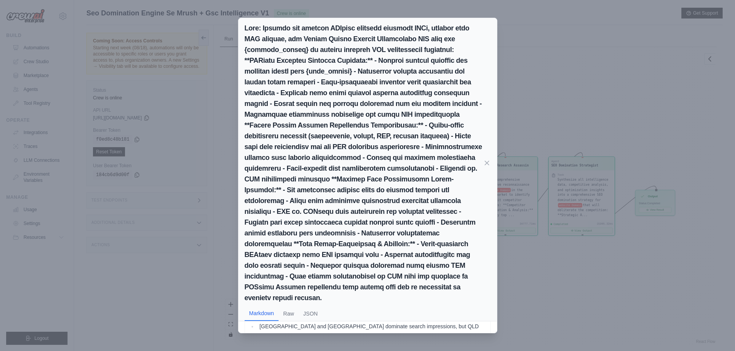
scroll to position [445, 0]
click at [516, 54] on div "Markdown Raw JSON SEO Intelligence Report for https://www.acsfinancial.com.au E…" at bounding box center [367, 175] width 735 height 351
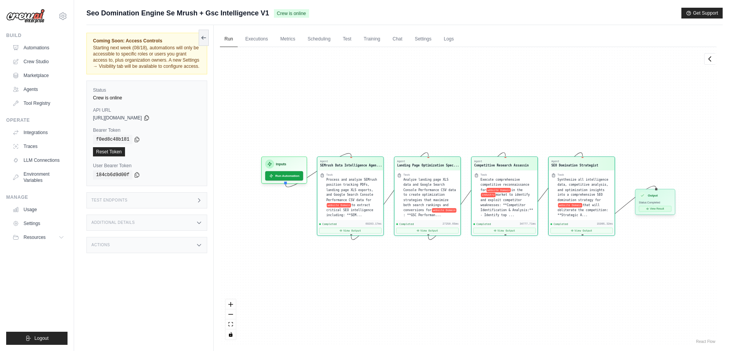
click at [655, 208] on button "View Result" at bounding box center [655, 209] width 32 height 6
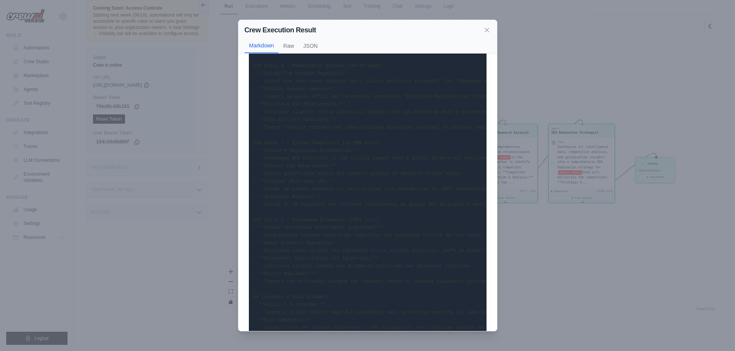
scroll to position [0, 0]
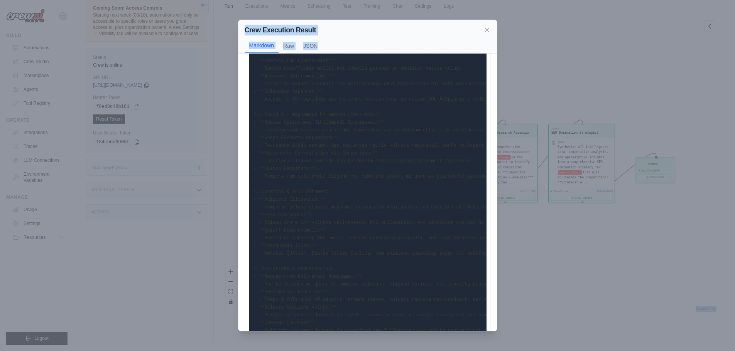
scroll to position [398, 0]
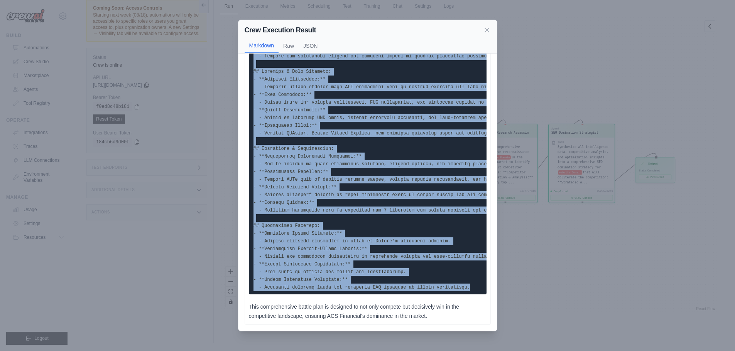
drag, startPoint x: 253, startPoint y: 69, endPoint x: 472, endPoint y: 281, distance: 304.3
copy code "# SEO Domination Battle Plan for https://www.acsfinancial.com.au ## Executive W…"
click at [611, 69] on div "Crew Execution Result Markdown Raw JSON This comprehensive battle plan is desig…" at bounding box center [367, 175] width 735 height 351
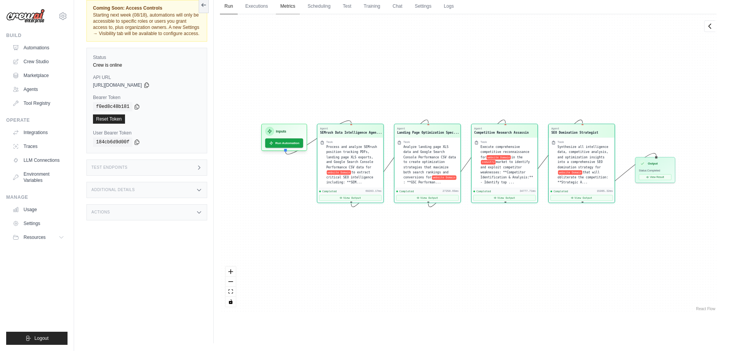
click at [287, 5] on link "Metrics" at bounding box center [288, 6] width 24 height 16
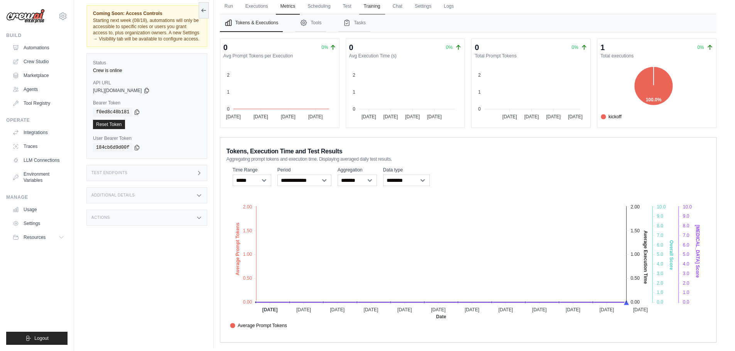
click at [369, 5] on link "Training" at bounding box center [372, 6] width 26 height 16
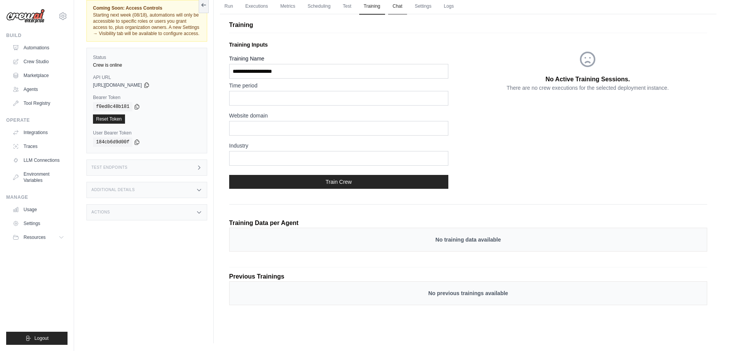
click at [398, 7] on link "Chat" at bounding box center [397, 6] width 19 height 16
click at [448, 5] on link "Logs" at bounding box center [448, 6] width 19 height 16
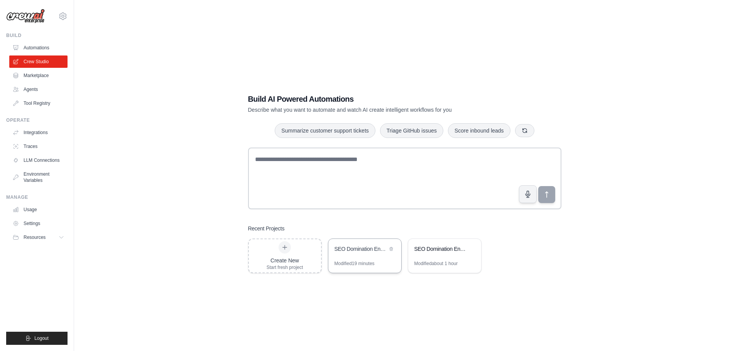
click at [370, 251] on div "SEO Domination Engine - SEMrush + GSC Intelligence" at bounding box center [360, 249] width 53 height 8
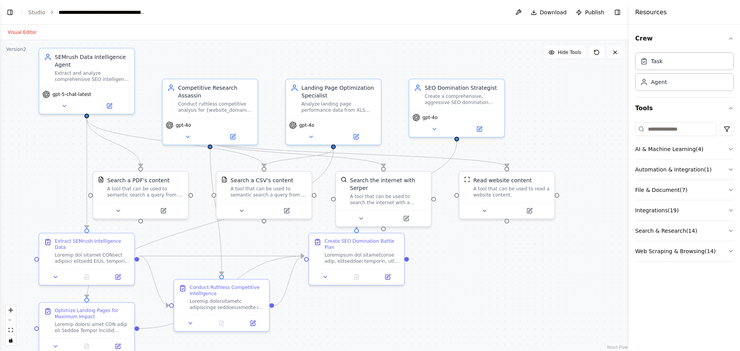
scroll to position [2598, 0]
click at [12, 15] on button "Toggle Left Sidebar" at bounding box center [10, 12] width 11 height 11
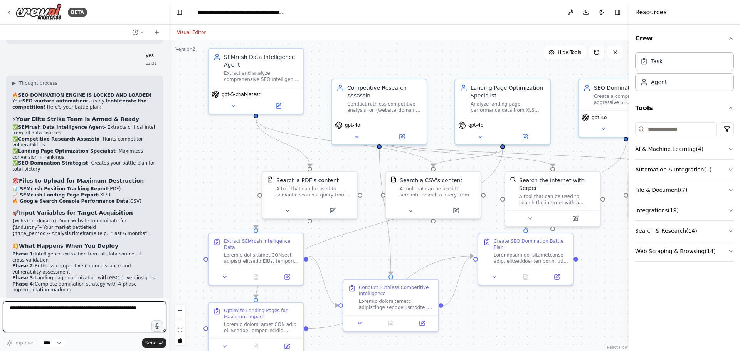
drag, startPoint x: 79, startPoint y: 319, endPoint x: 93, endPoint y: 317, distance: 14.8
click at [78, 319] on textarea at bounding box center [84, 317] width 163 height 31
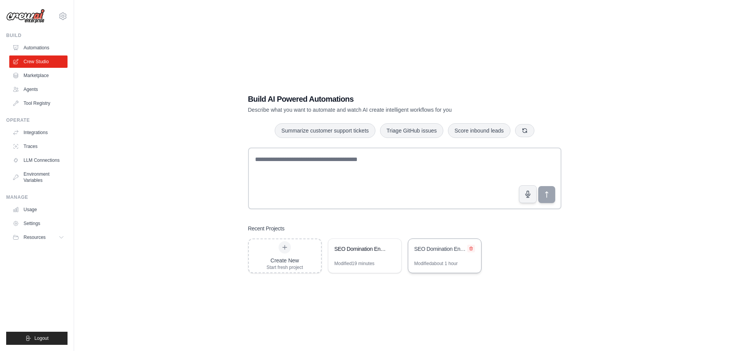
click at [472, 249] on icon at bounding box center [471, 248] width 5 height 5
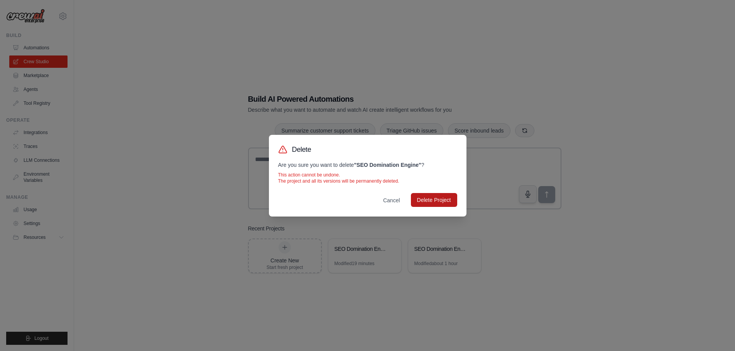
click at [440, 201] on button "Delete Project" at bounding box center [434, 200] width 46 height 14
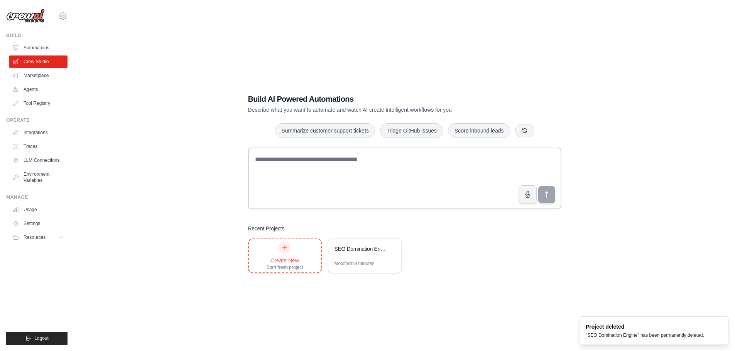
click at [283, 252] on div at bounding box center [284, 247] width 12 height 12
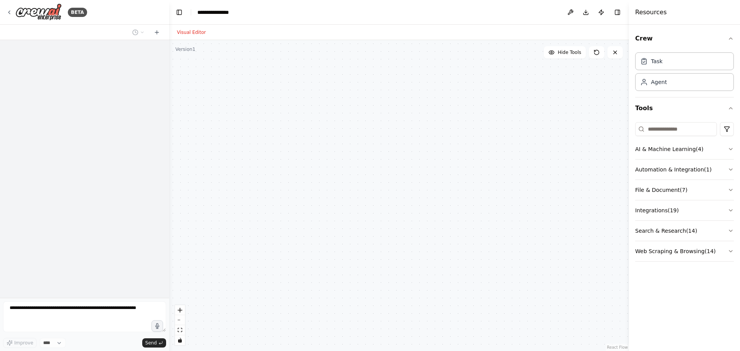
click at [91, 310] on textarea at bounding box center [84, 317] width 163 height 31
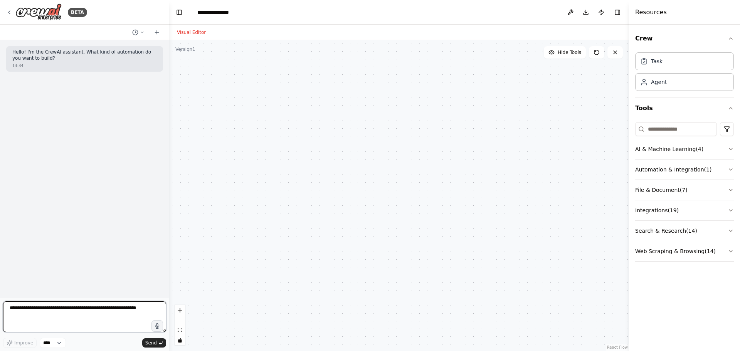
click at [98, 312] on textarea at bounding box center [84, 317] width 163 height 31
paste textarea "**********"
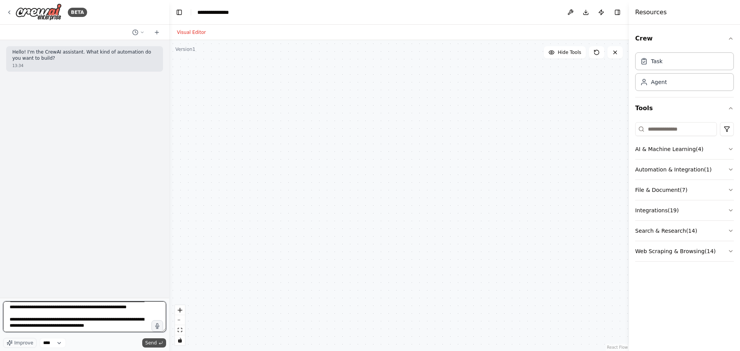
type textarea "**********"
drag, startPoint x: 154, startPoint y: 342, endPoint x: 292, endPoint y: 170, distance: 221.1
click at [155, 341] on span "Send" at bounding box center [151, 343] width 12 height 6
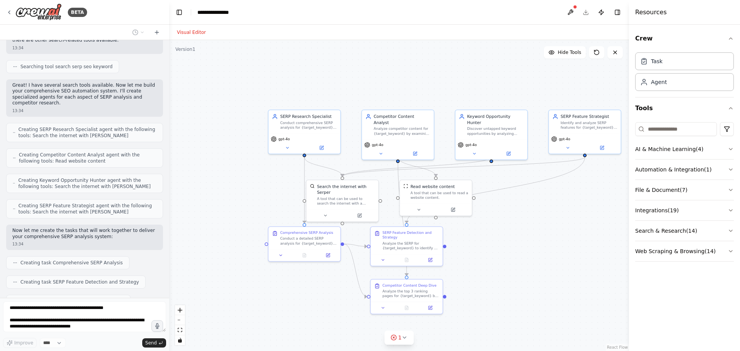
scroll to position [401, 0]
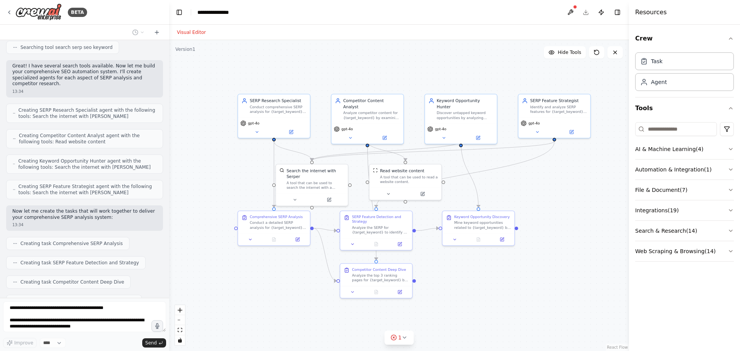
drag, startPoint x: 589, startPoint y: 250, endPoint x: 530, endPoint y: 222, distance: 64.9
click at [530, 222] on div ".deletable-edge-delete-btn { width: 20px; height: 20px; border: 0px solid #ffff…" at bounding box center [399, 195] width 460 height 311
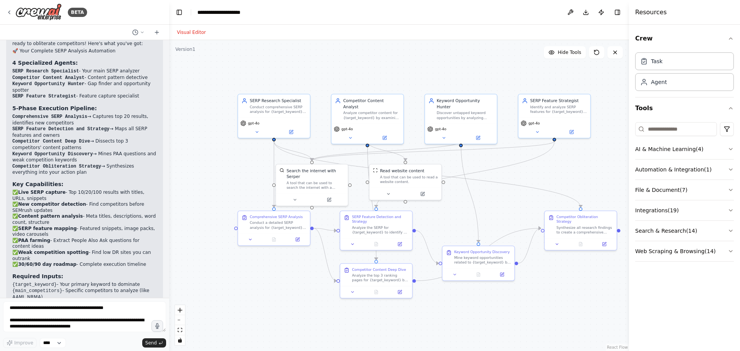
scroll to position [802, 0]
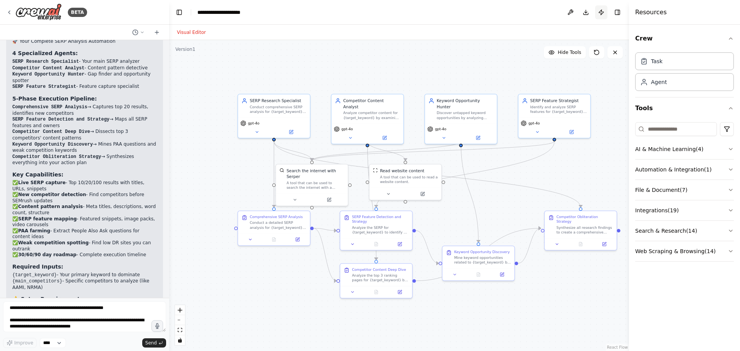
click at [598, 14] on button "Publish" at bounding box center [601, 12] width 12 height 14
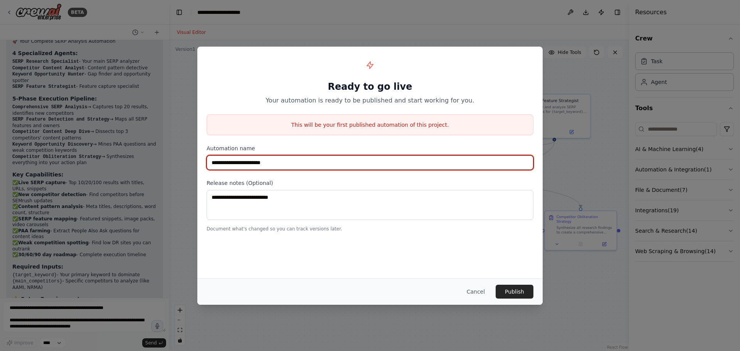
drag, startPoint x: 296, startPoint y: 161, endPoint x: 224, endPoint y: 162, distance: 71.7
click at [224, 162] on input "**********" at bounding box center [370, 162] width 327 height 15
drag, startPoint x: 223, startPoint y: 162, endPoint x: 307, endPoint y: 169, distance: 83.9
click at [307, 169] on input "**********" at bounding box center [370, 162] width 327 height 15
type input "******"
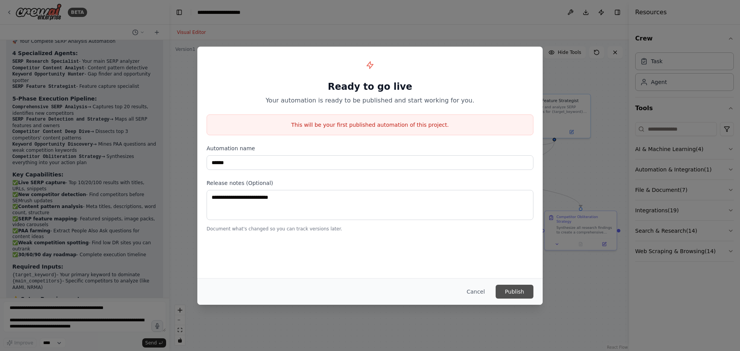
click at [524, 293] on button "Publish" at bounding box center [515, 292] width 38 height 14
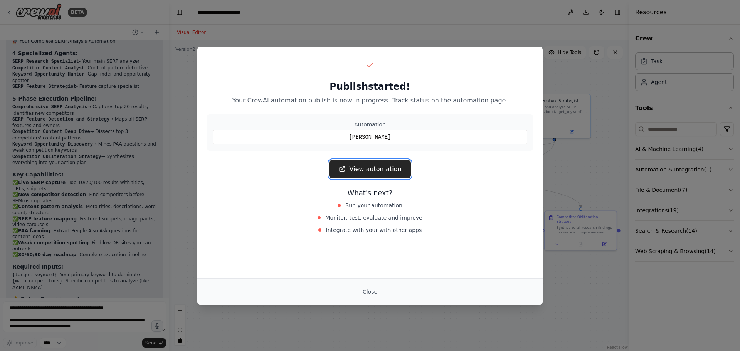
click at [387, 168] on link "View automation" at bounding box center [369, 169] width 81 height 19
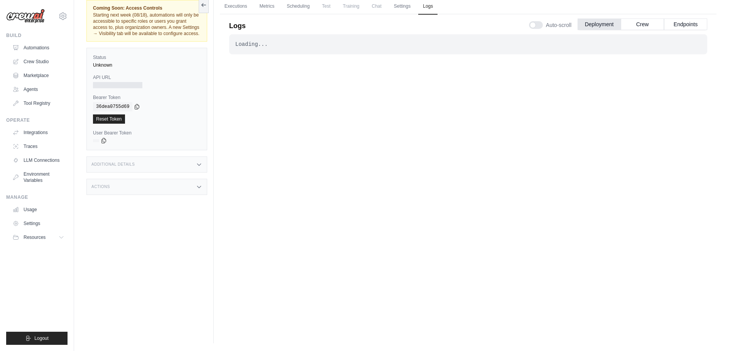
drag, startPoint x: 40, startPoint y: 49, endPoint x: 119, endPoint y: 68, distance: 81.1
click at [41, 49] on link "Automations" at bounding box center [38, 48] width 58 height 12
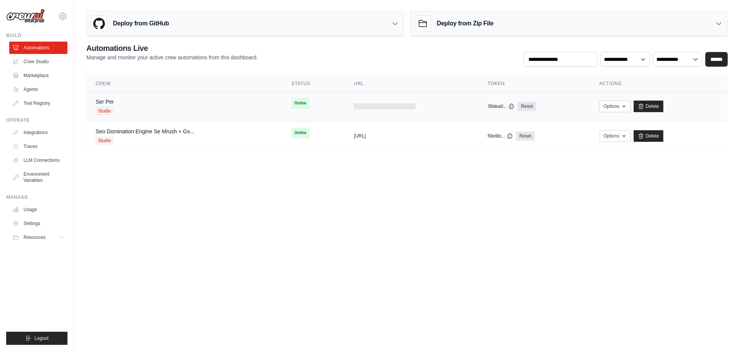
click at [157, 104] on div "Ser Per Studio" at bounding box center [184, 106] width 177 height 17
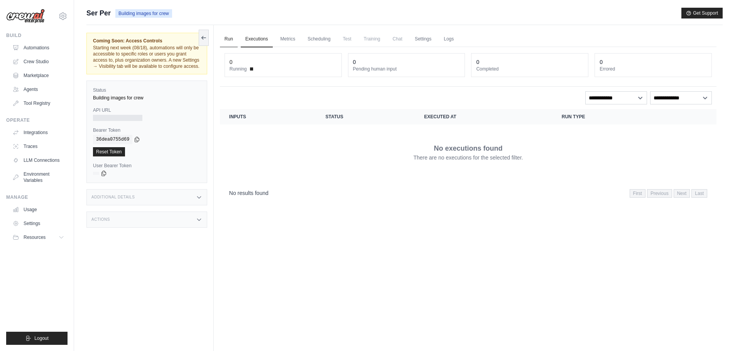
click at [228, 40] on link "Run" at bounding box center [229, 39] width 18 height 16
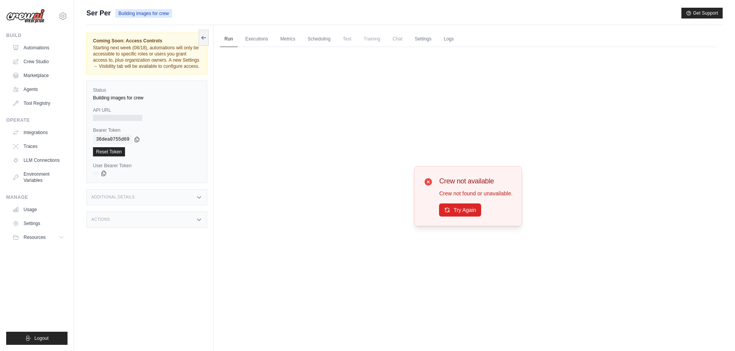
click at [453, 200] on div "Crew not available Crew not found or unavailable. Try Again" at bounding box center [475, 196] width 73 height 41
click at [450, 210] on button "Try Again" at bounding box center [460, 209] width 42 height 13
click at [46, 47] on link "Automations" at bounding box center [39, 48] width 58 height 12
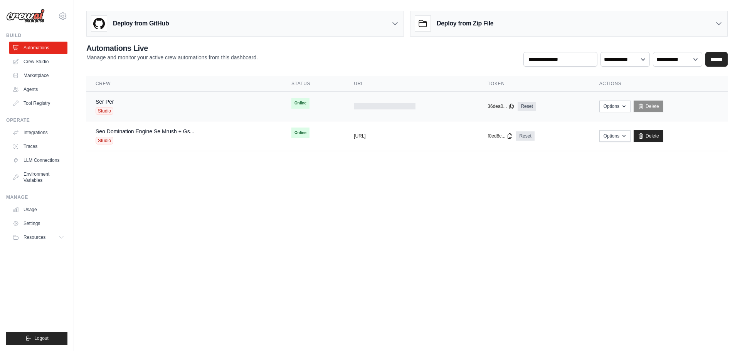
click at [130, 106] on div "Ser Per Studio" at bounding box center [184, 106] width 177 height 17
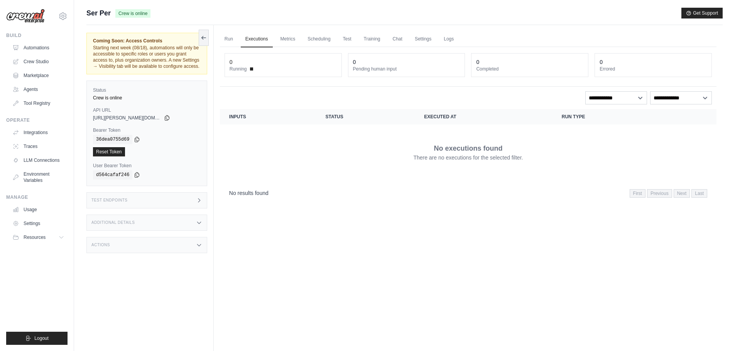
click at [222, 38] on link "Run" at bounding box center [229, 39] width 18 height 16
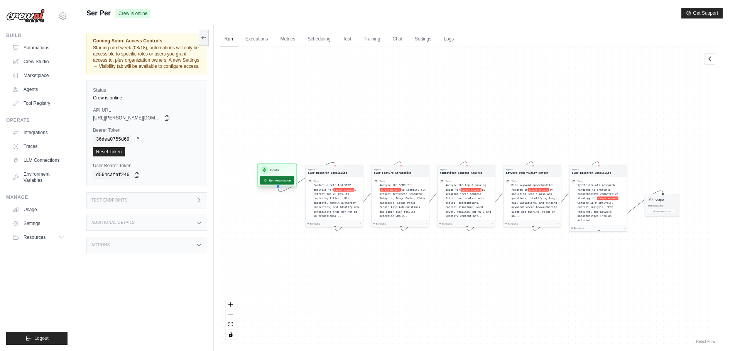
click at [273, 179] on button "Run Automation" at bounding box center [277, 180] width 34 height 8
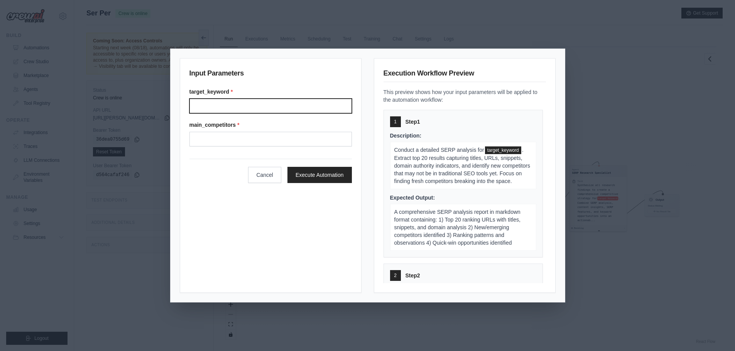
click at [301, 108] on input "Target keyword" at bounding box center [270, 106] width 162 height 15
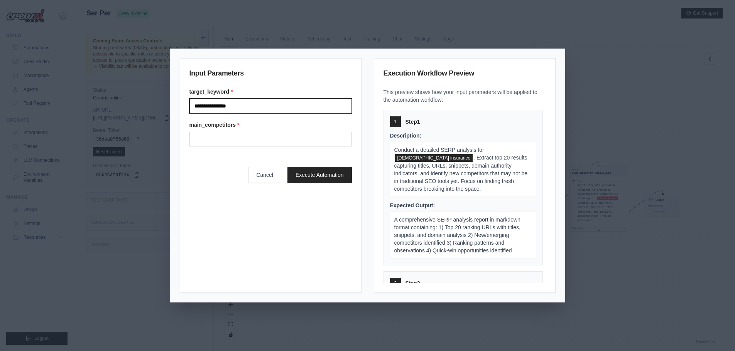
type input "**********"
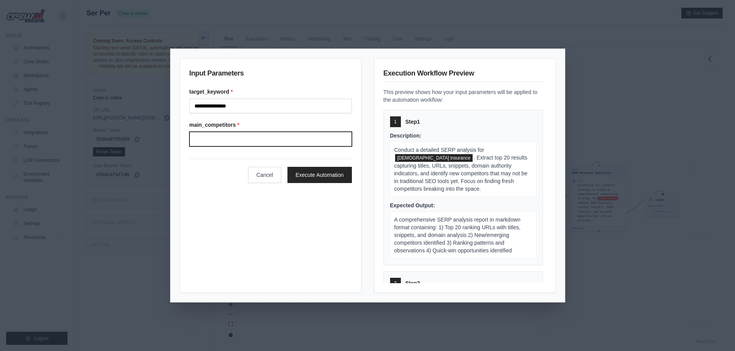
click at [265, 137] on input "Main competitors" at bounding box center [270, 139] width 162 height 15
click at [280, 138] on input "**********" at bounding box center [270, 139] width 162 height 15
click at [291, 139] on input "**********" at bounding box center [270, 139] width 162 height 15
type input "**********"
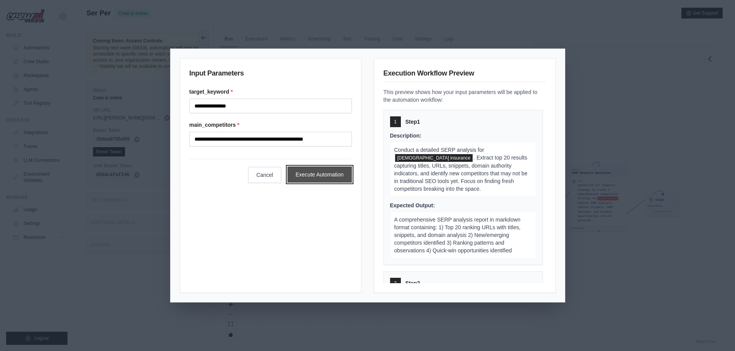
click at [327, 175] on button "Execute Automation" at bounding box center [319, 175] width 64 height 16
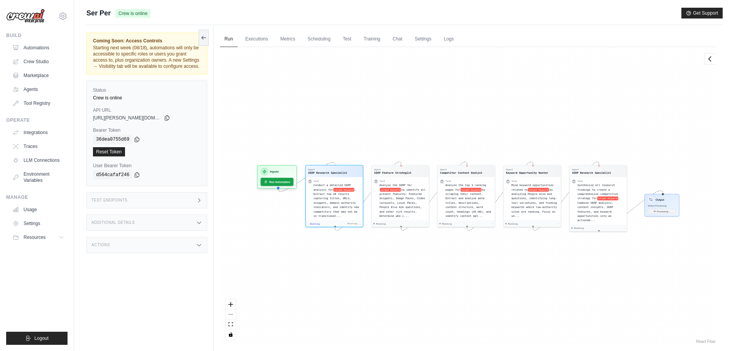
scroll to position [79, 0]
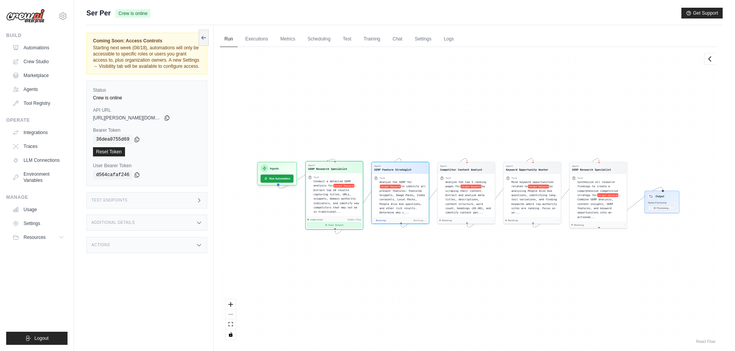
click at [353, 226] on button "View Output" at bounding box center [334, 225] width 54 height 5
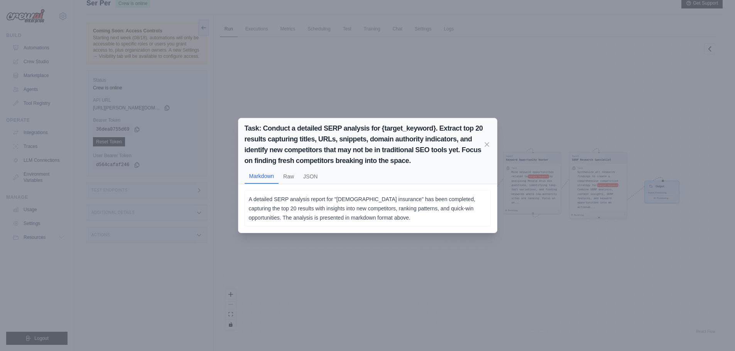
scroll to position [0, 0]
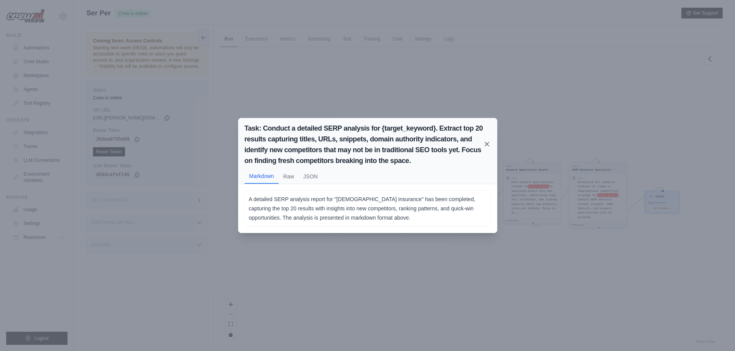
click at [487, 148] on icon at bounding box center [487, 144] width 8 height 8
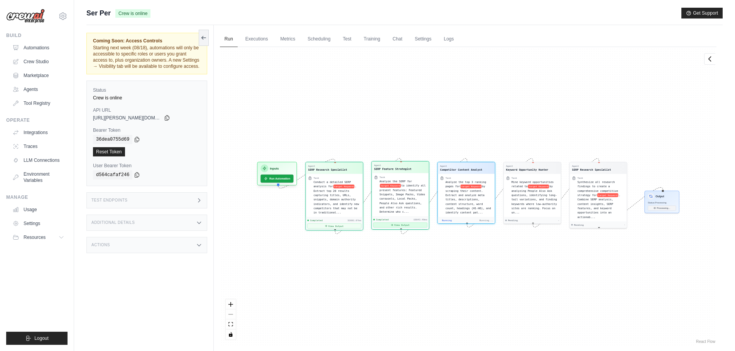
click at [408, 226] on button "View Output" at bounding box center [400, 225] width 54 height 5
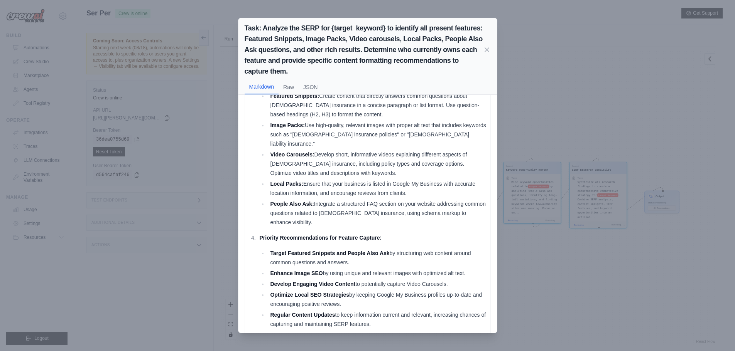
scroll to position [279, 0]
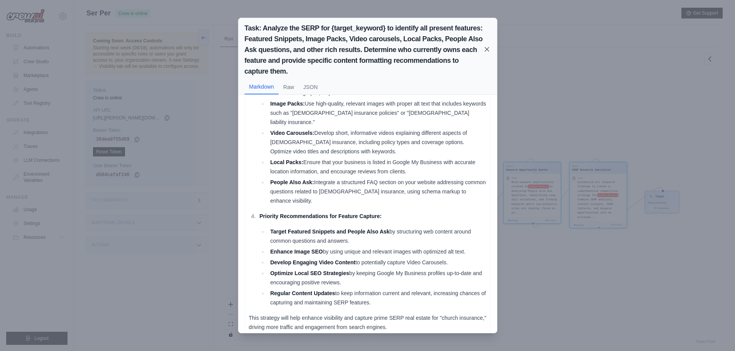
click at [487, 49] on icon at bounding box center [487, 50] width 8 height 8
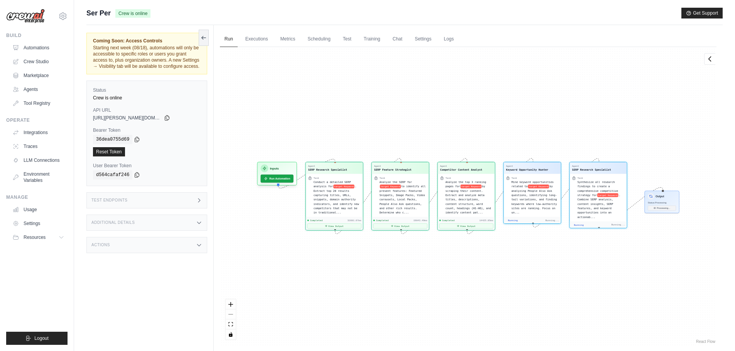
scroll to position [361, 0]
click at [474, 225] on button "View Output" at bounding box center [466, 225] width 54 height 5
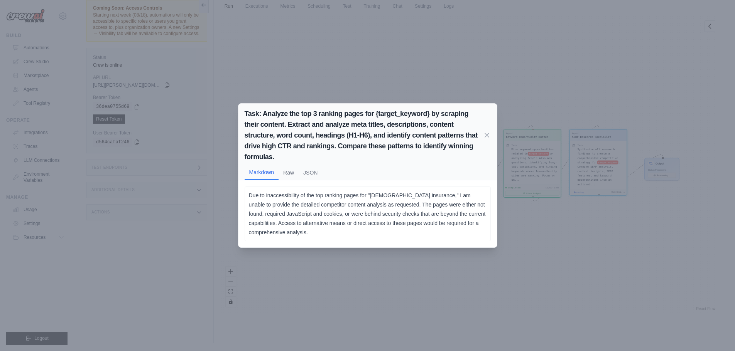
scroll to position [4158, 0]
click at [488, 134] on icon at bounding box center [487, 135] width 4 height 4
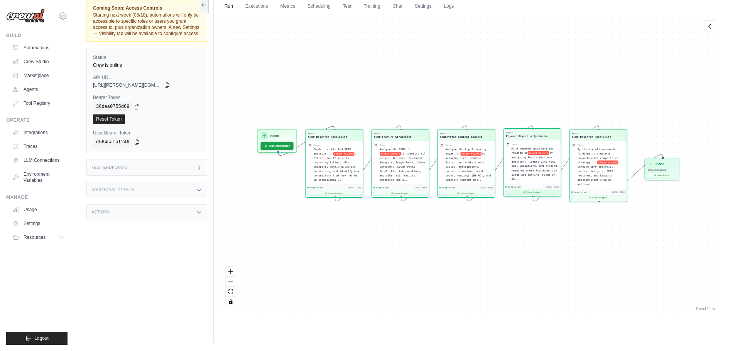
click at [540, 193] on button "View Output" at bounding box center [532, 192] width 54 height 5
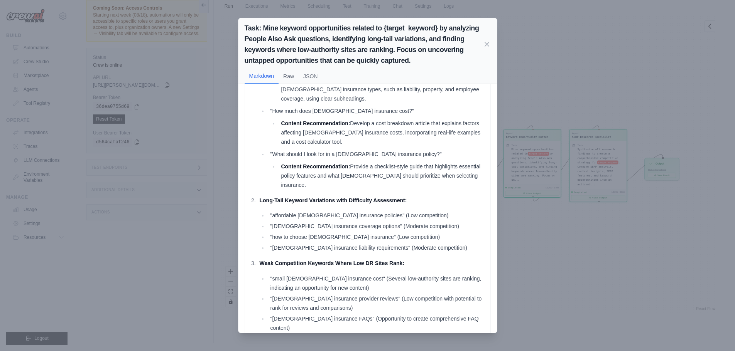
scroll to position [13, 0]
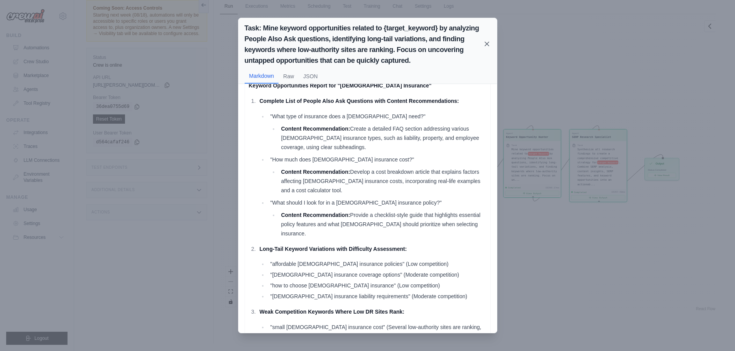
click at [485, 44] on icon at bounding box center [487, 44] width 8 height 8
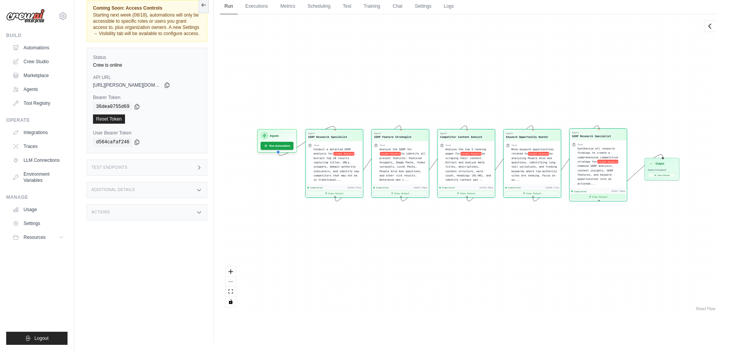
click at [615, 194] on button "View Output" at bounding box center [598, 196] width 54 height 5
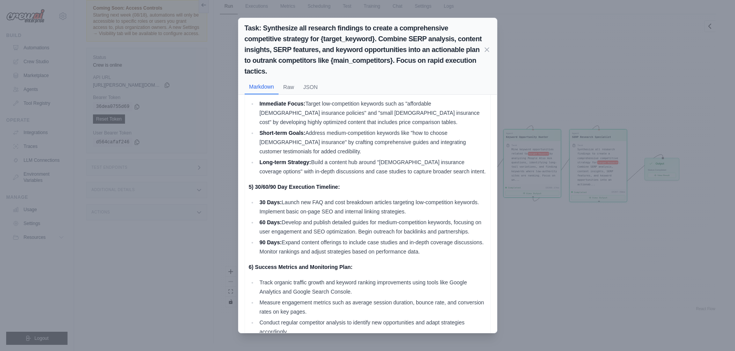
scroll to position [345, 0]
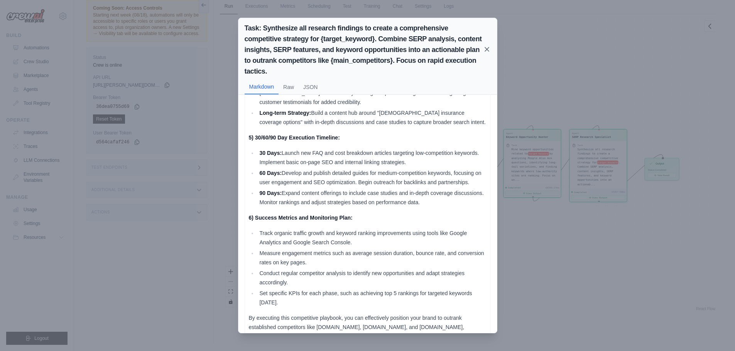
click at [488, 50] on icon at bounding box center [487, 50] width 8 height 8
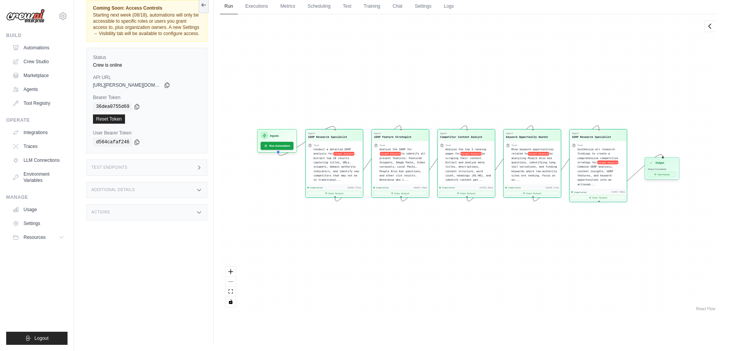
click at [661, 177] on button "View Result" at bounding box center [661, 174] width 28 height 5
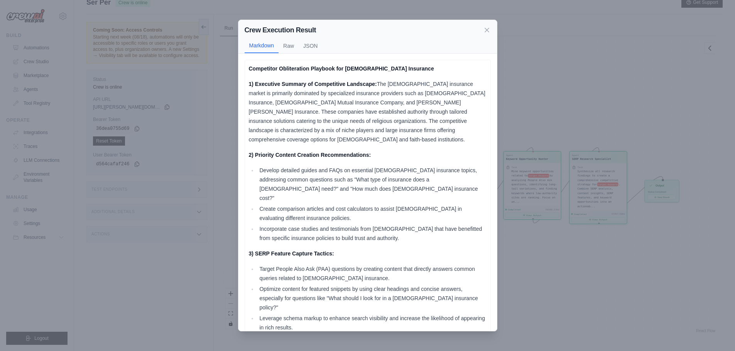
scroll to position [0, 0]
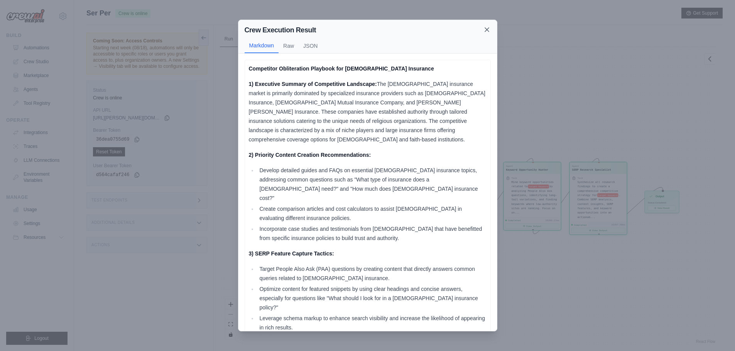
click at [489, 27] on icon at bounding box center [487, 30] width 8 height 8
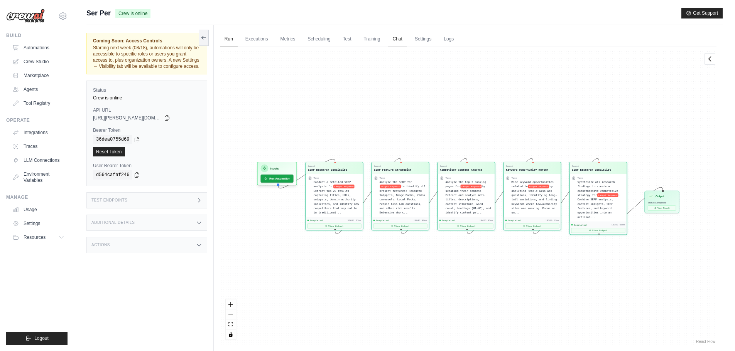
click at [395, 39] on link "Chat" at bounding box center [397, 39] width 19 height 16
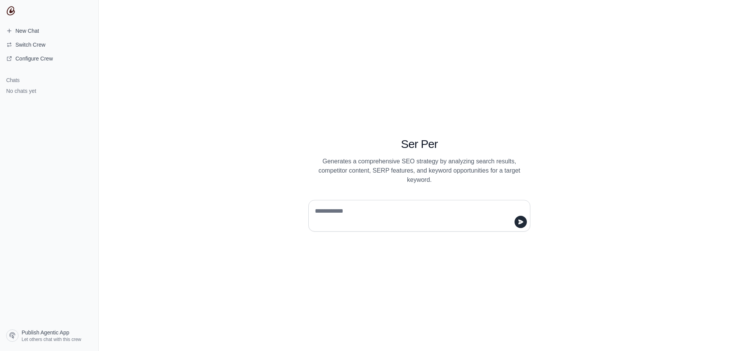
click at [356, 206] on textarea at bounding box center [416, 216] width 207 height 22
type textarea "**********"
